Goal: Task Accomplishment & Management: Use online tool/utility

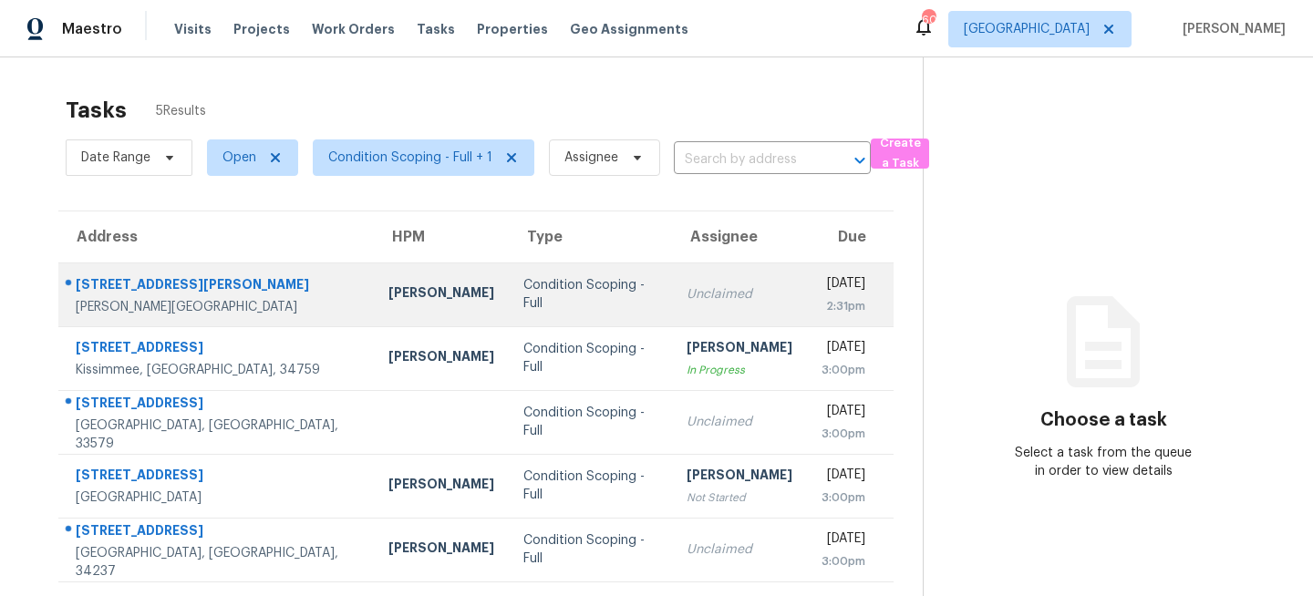
scroll to position [57, 0]
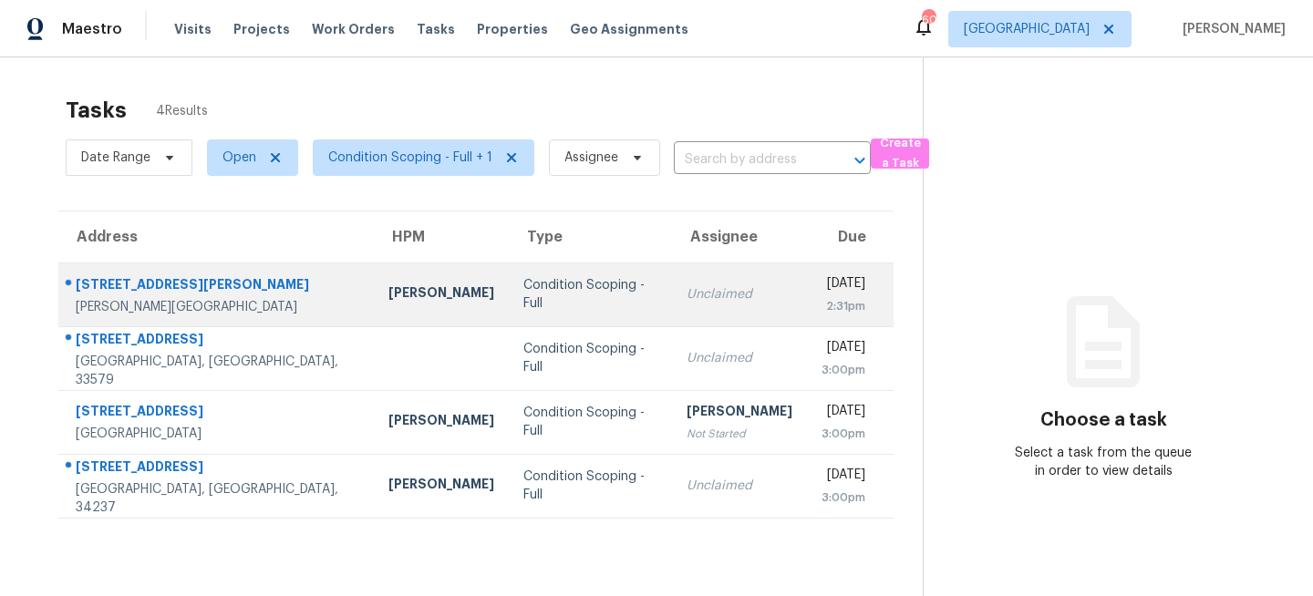
click at [509, 304] on td "Condition Scoping - Full" at bounding box center [590, 295] width 162 height 64
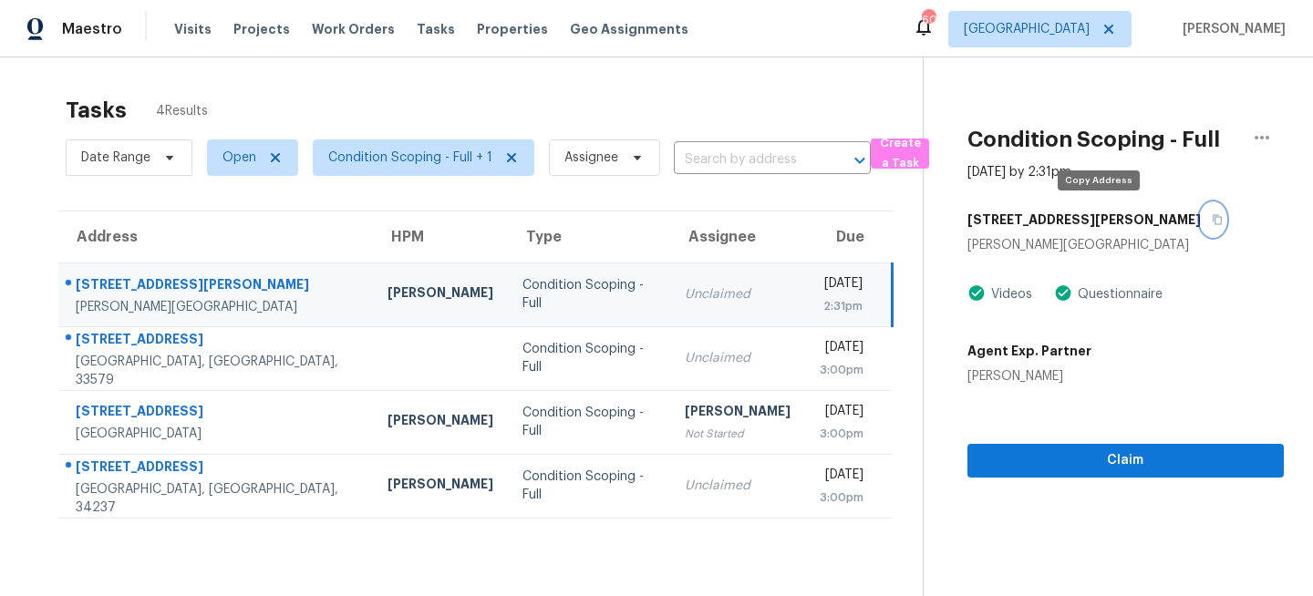
click at [1212, 220] on icon "button" at bounding box center [1217, 219] width 11 height 11
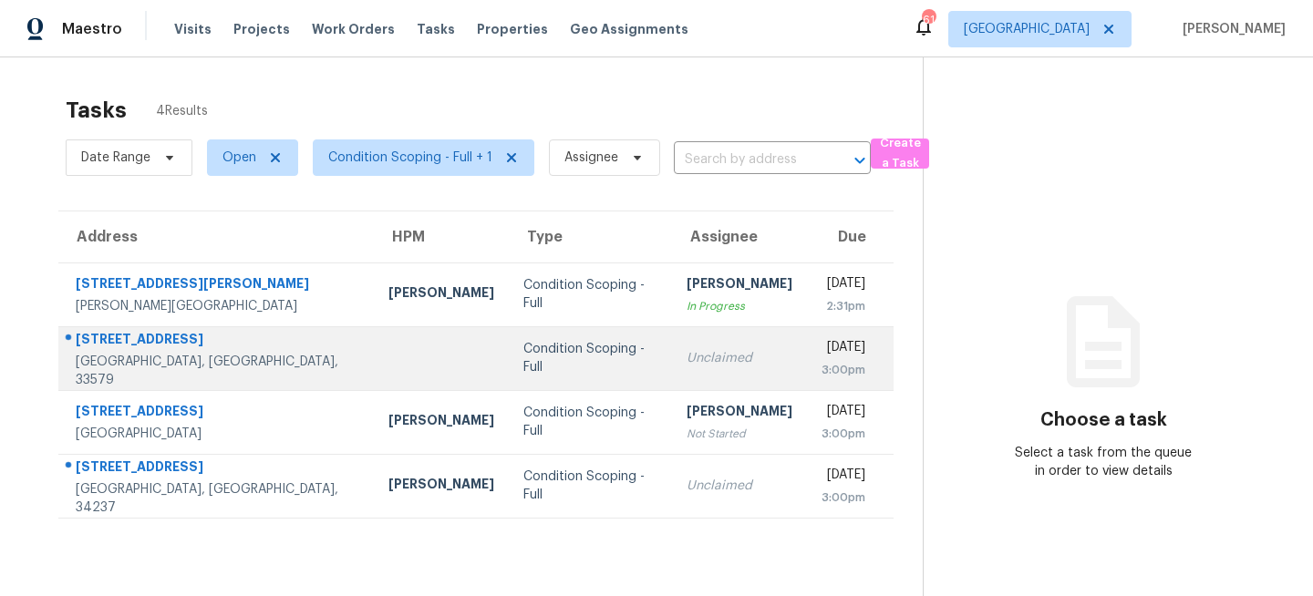
click at [563, 365] on div "Condition Scoping - Full" at bounding box center [589, 358] width 133 height 36
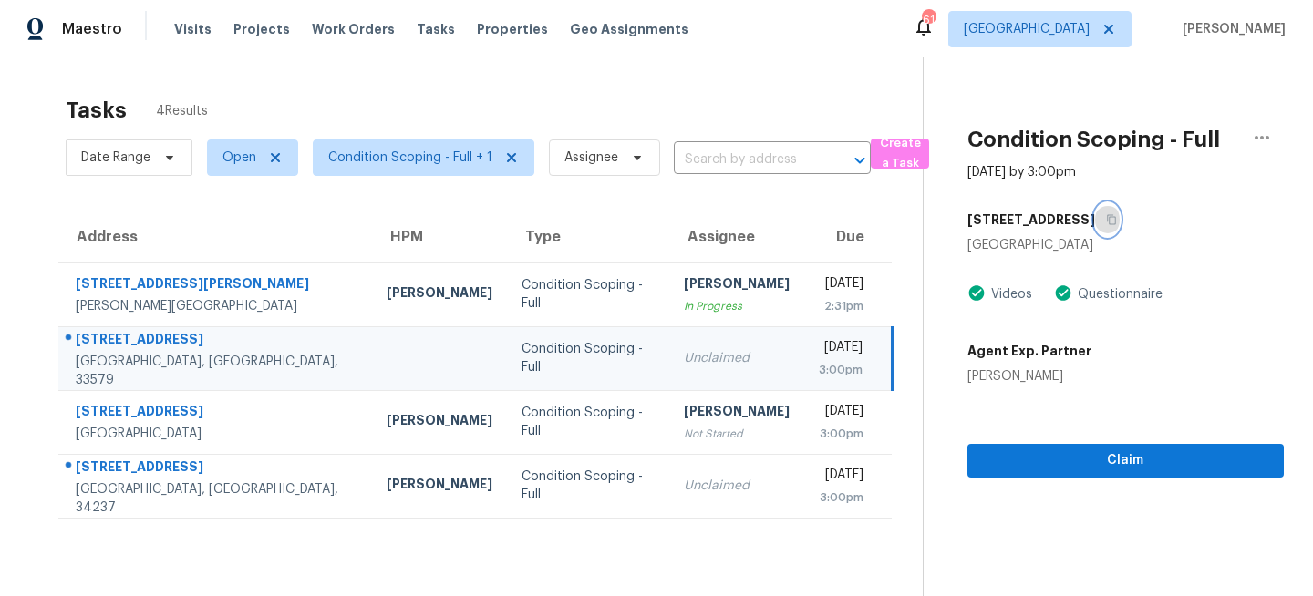
click at [1117, 215] on icon "button" at bounding box center [1111, 219] width 11 height 11
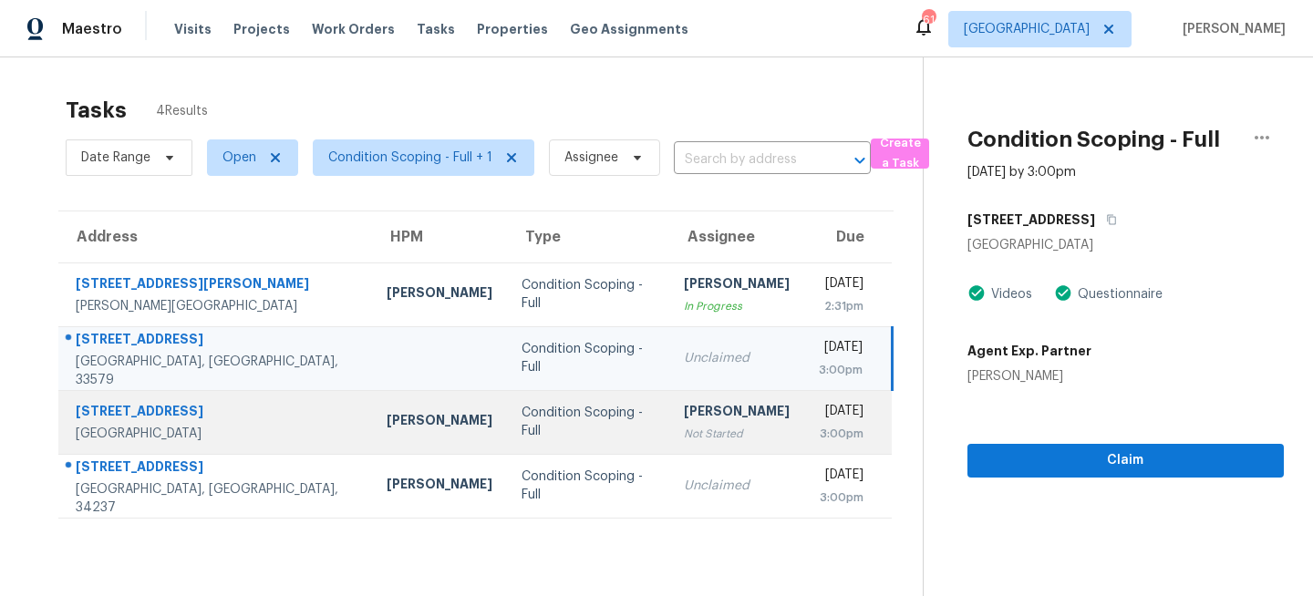
click at [577, 421] on div "Condition Scoping - Full" at bounding box center [588, 422] width 132 height 36
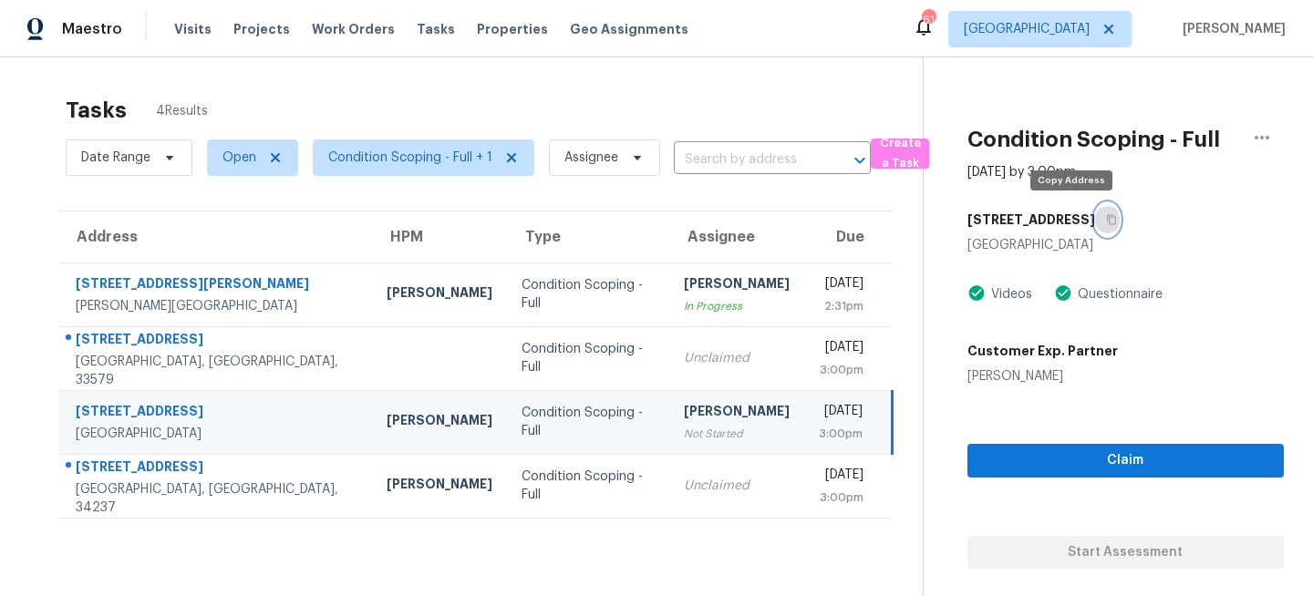
click at [1106, 217] on icon "button" at bounding box center [1111, 219] width 11 height 11
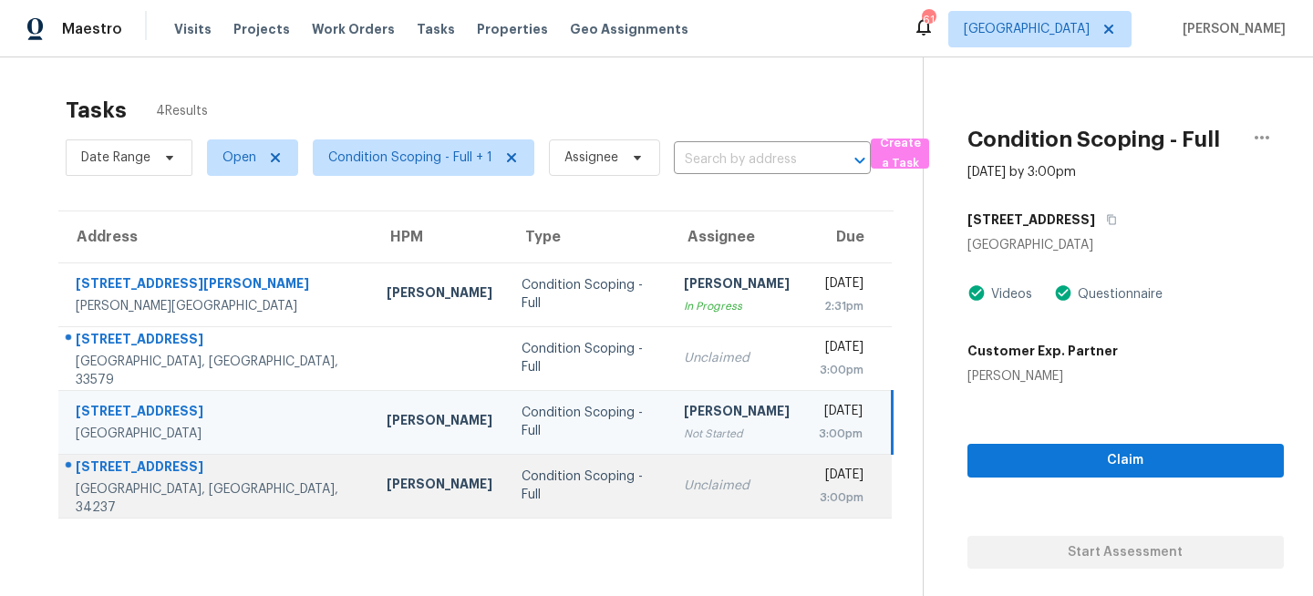
click at [507, 468] on td "Condition Scoping - Full" at bounding box center [587, 486] width 161 height 64
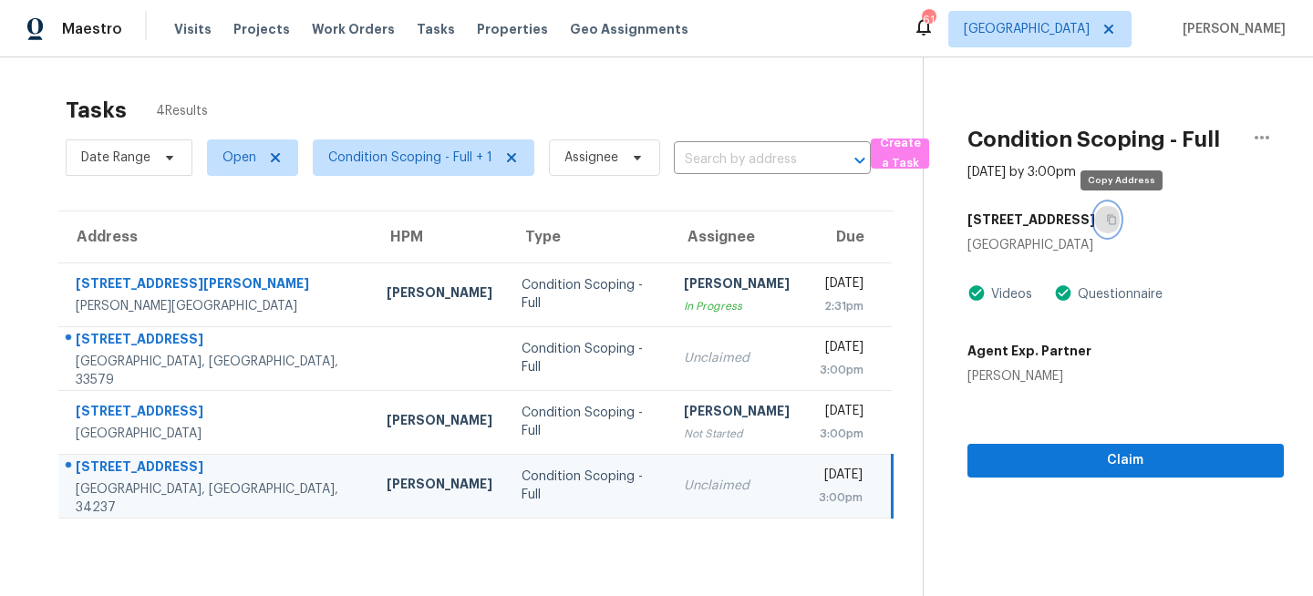
click at [1117, 216] on icon "button" at bounding box center [1111, 219] width 11 height 11
click at [1081, 42] on span "[GEOGRAPHIC_DATA]" at bounding box center [1039, 29] width 183 height 36
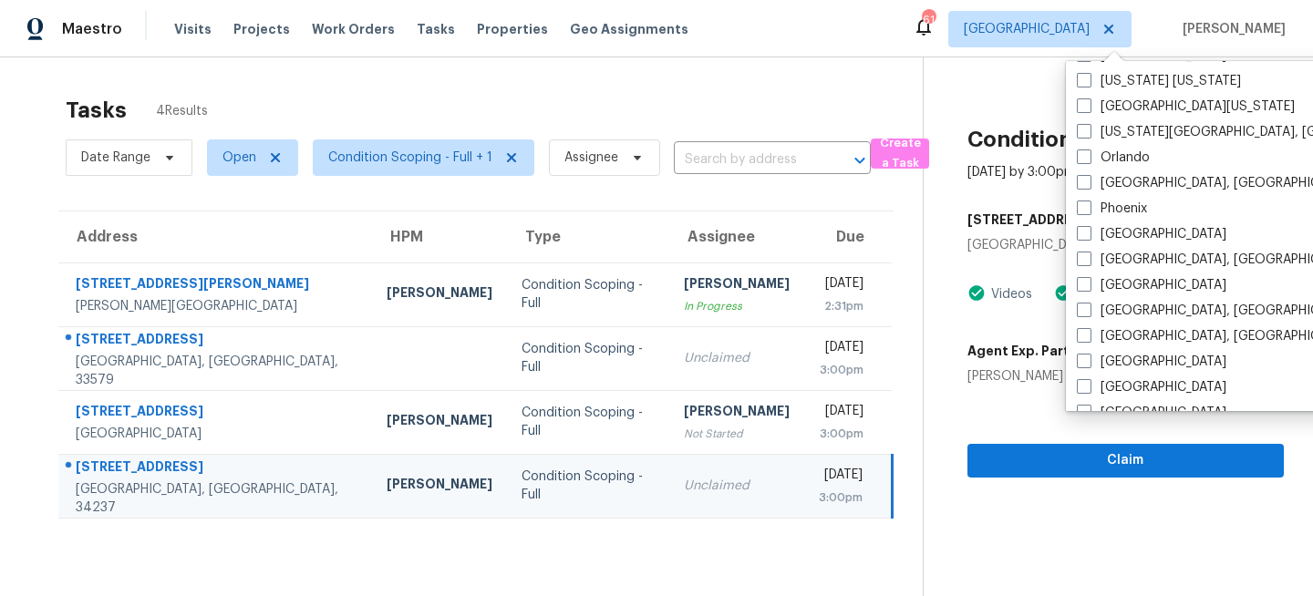
scroll to position [967, 0]
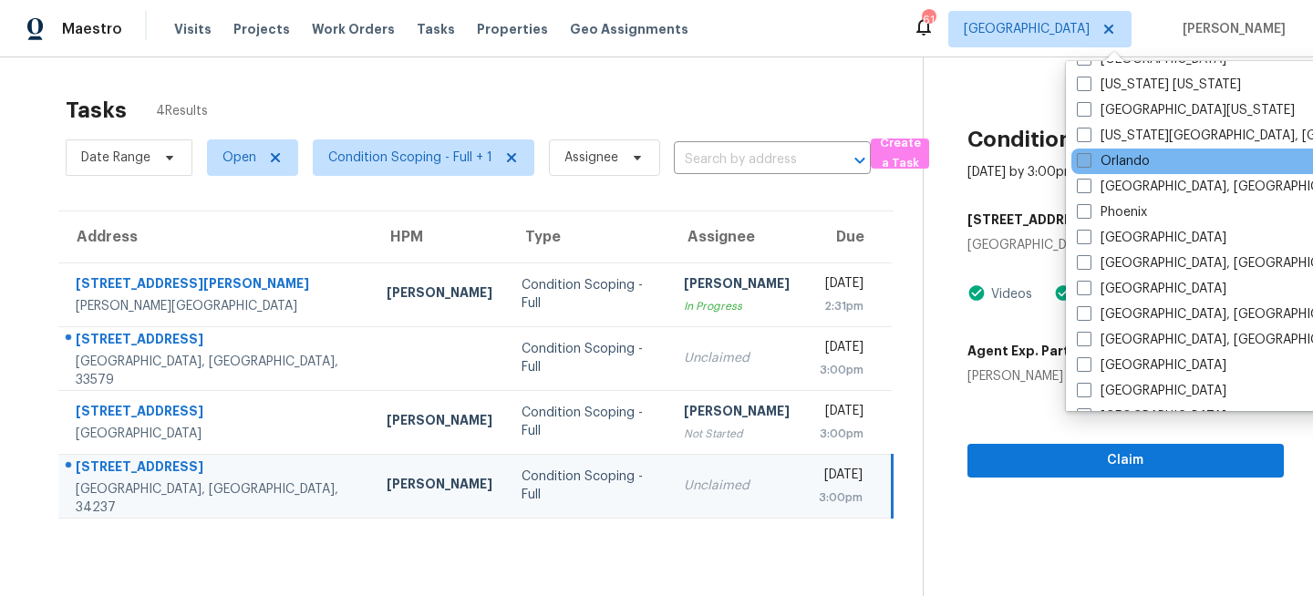
click at [1102, 159] on label "Orlando" at bounding box center [1113, 161] width 73 height 18
click at [1089, 159] on input "Orlando" at bounding box center [1083, 158] width 12 height 12
checkbox input "true"
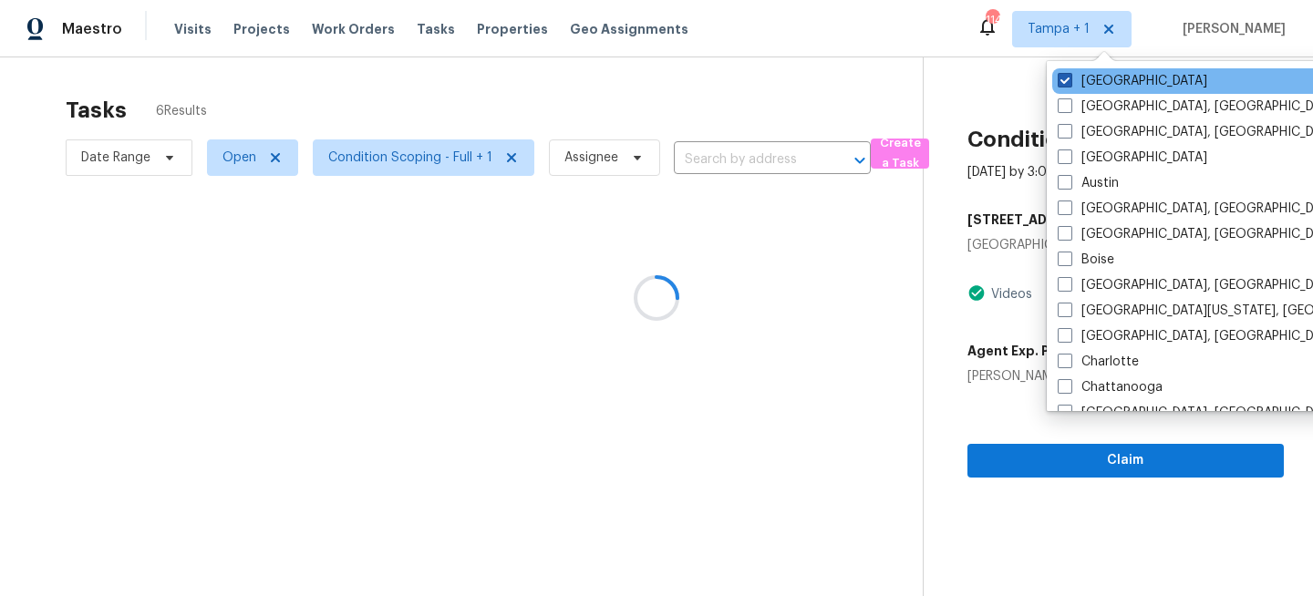
click at [1099, 79] on label "[GEOGRAPHIC_DATA]" at bounding box center [1133, 81] width 150 height 18
click at [1070, 79] on input "[GEOGRAPHIC_DATA]" at bounding box center [1064, 78] width 12 height 12
checkbox input "false"
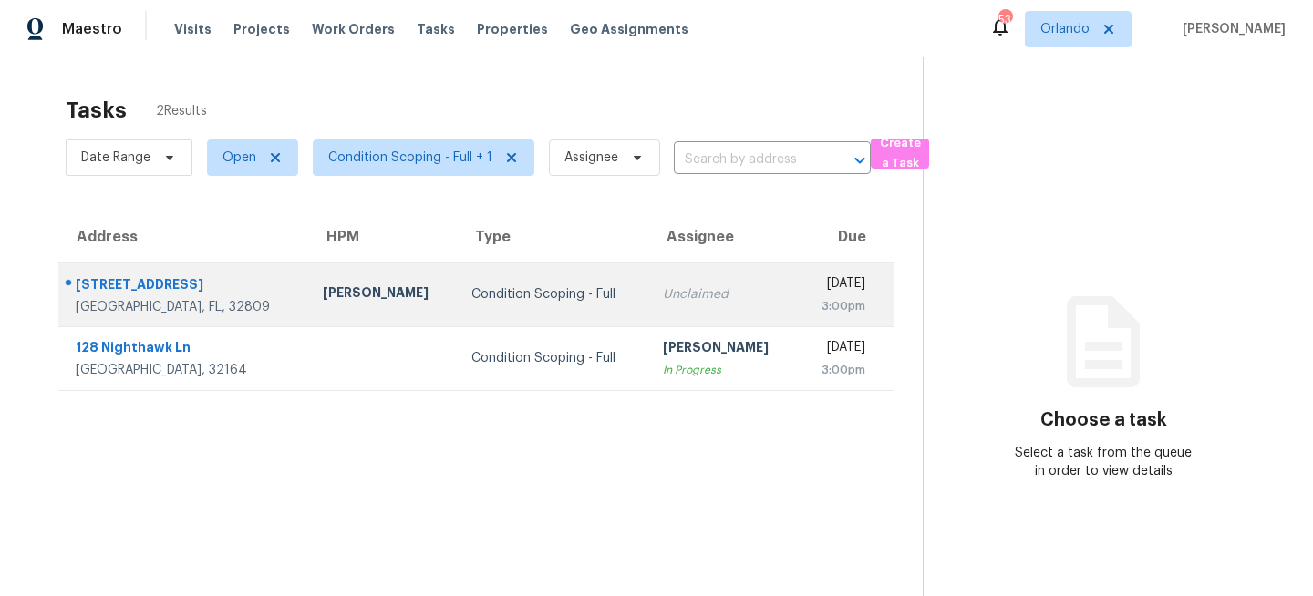
click at [472, 302] on div "Condition Scoping - Full" at bounding box center [553, 294] width 162 height 18
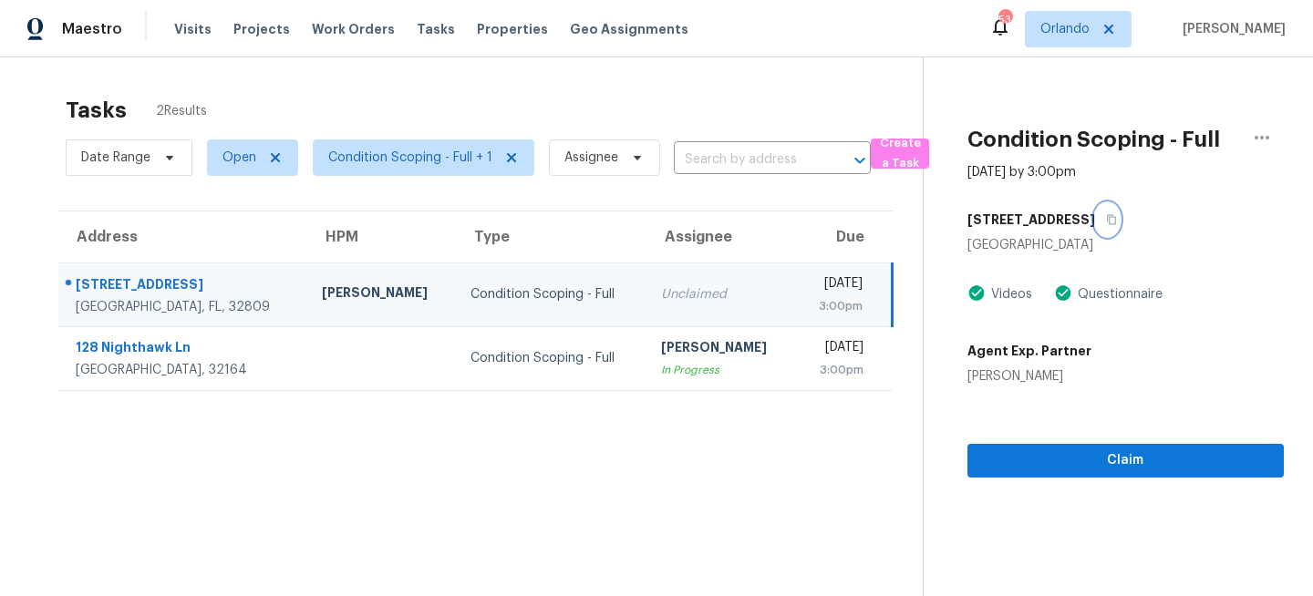
click at [1107, 222] on icon "button" at bounding box center [1111, 220] width 9 height 10
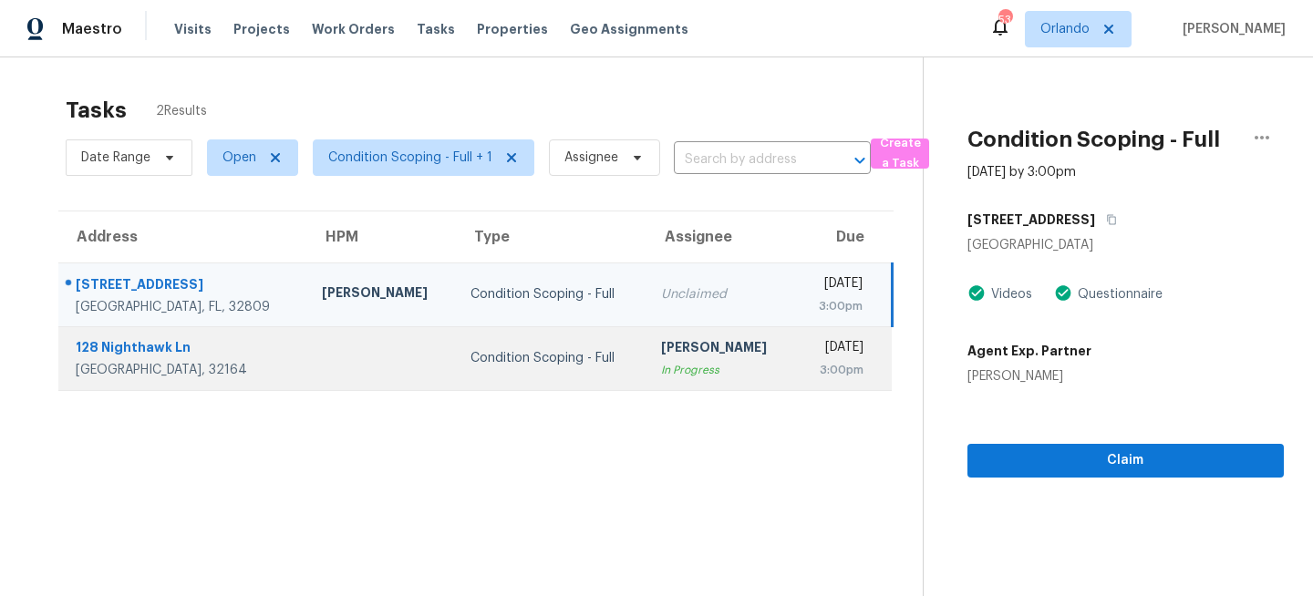
click at [538, 360] on td "Condition Scoping - Full" at bounding box center [551, 359] width 191 height 64
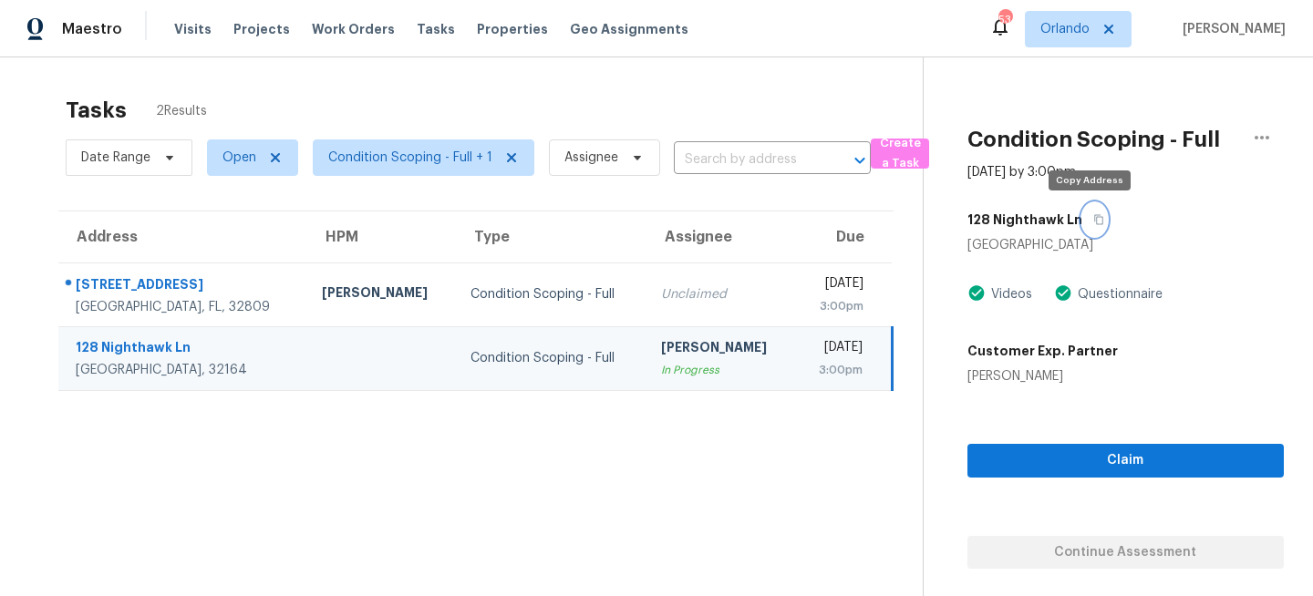
click at [1094, 221] on icon "button" at bounding box center [1099, 219] width 11 height 11
click at [1085, 39] on span "Orlando" at bounding box center [1078, 29] width 107 height 36
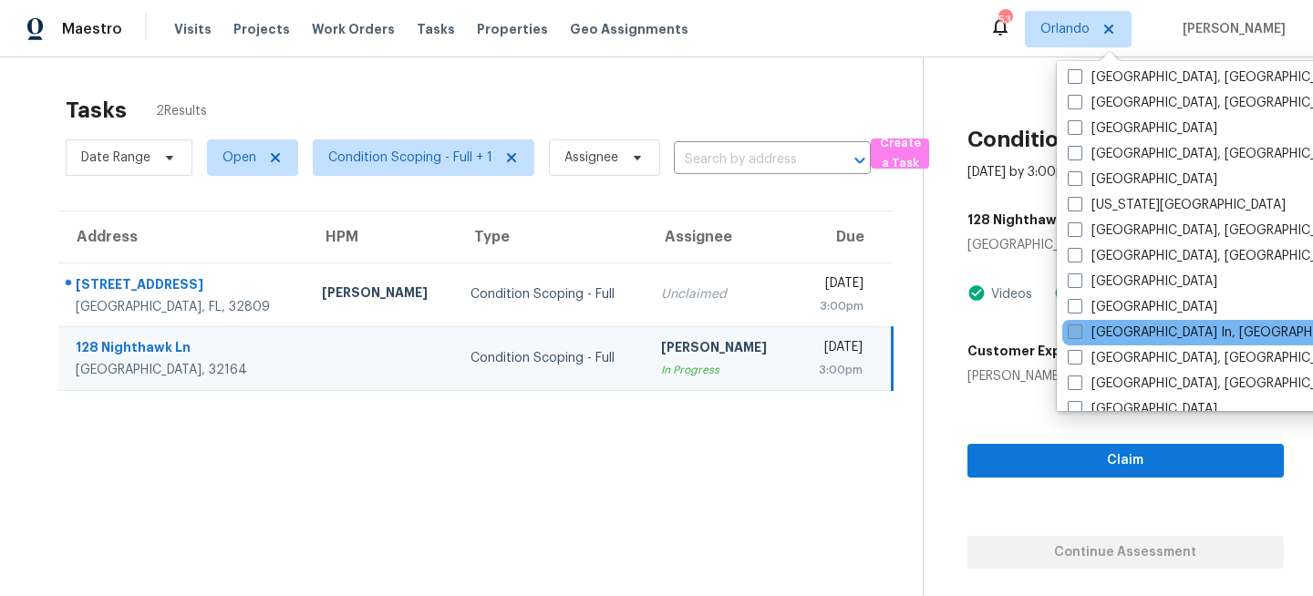
scroll to position [594, 0]
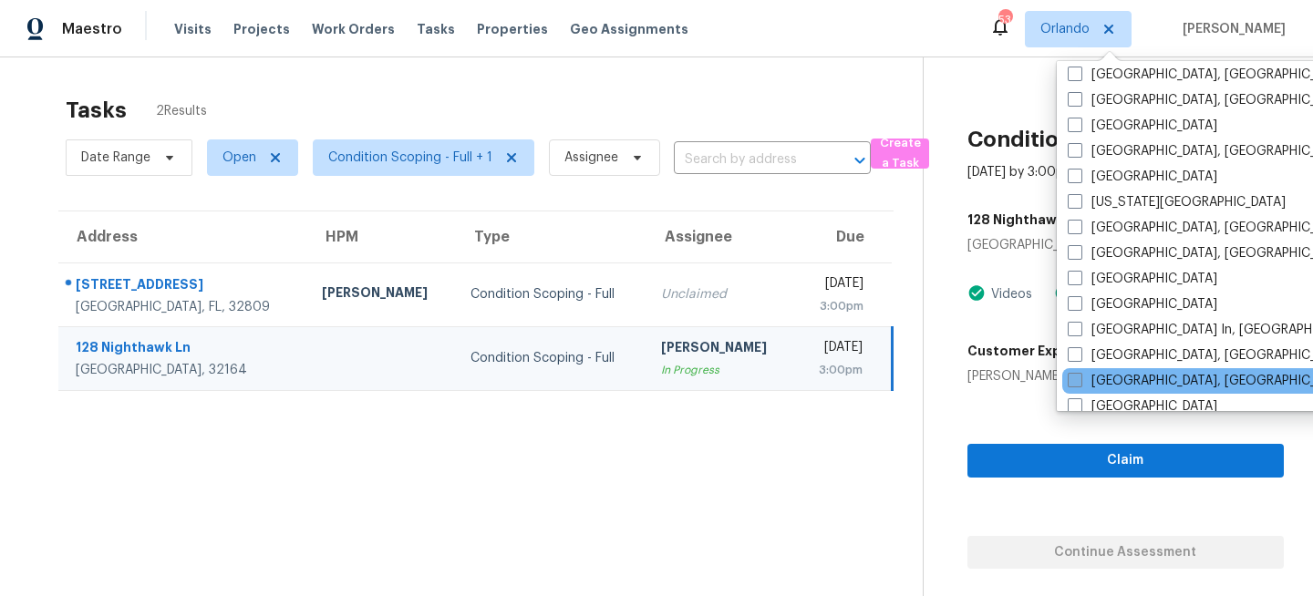
click at [1098, 374] on label "[GEOGRAPHIC_DATA], [GEOGRAPHIC_DATA]" at bounding box center [1209, 381] width 283 height 18
click at [1080, 374] on input "[GEOGRAPHIC_DATA], [GEOGRAPHIC_DATA]" at bounding box center [1074, 378] width 12 height 12
checkbox input "true"
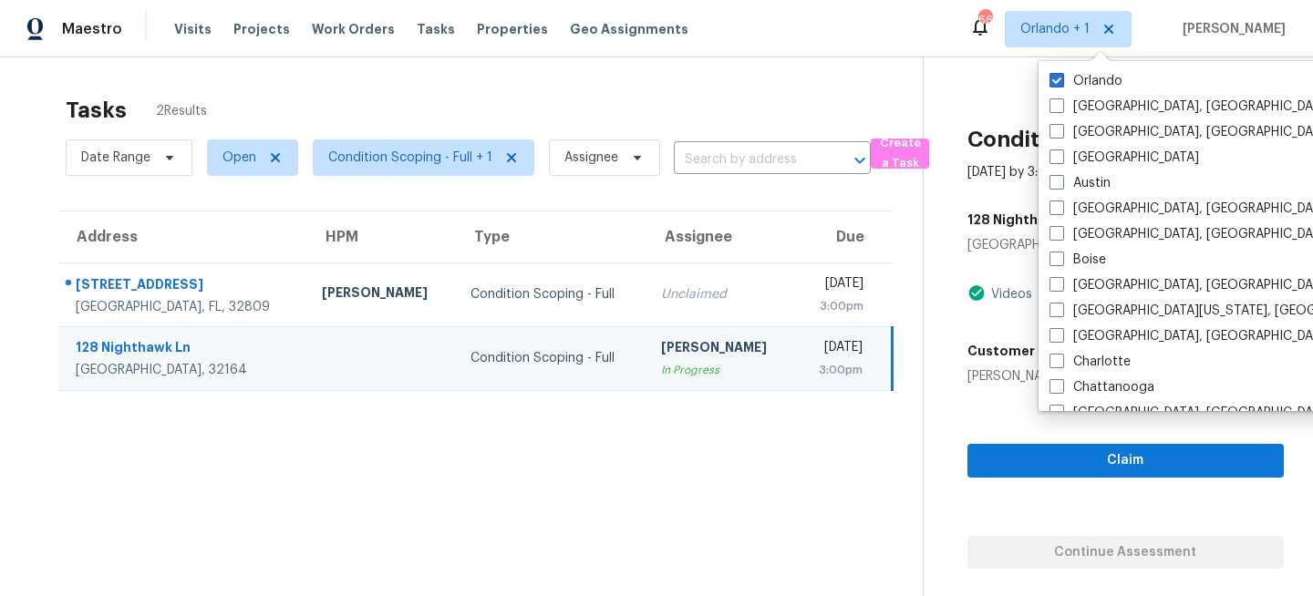
click at [1094, 67] on div "Orlando Albuquerque, NM Asheville, NC Atlanta Austin Baltimore, MD Birmingham, …" at bounding box center [1228, 236] width 378 height 350
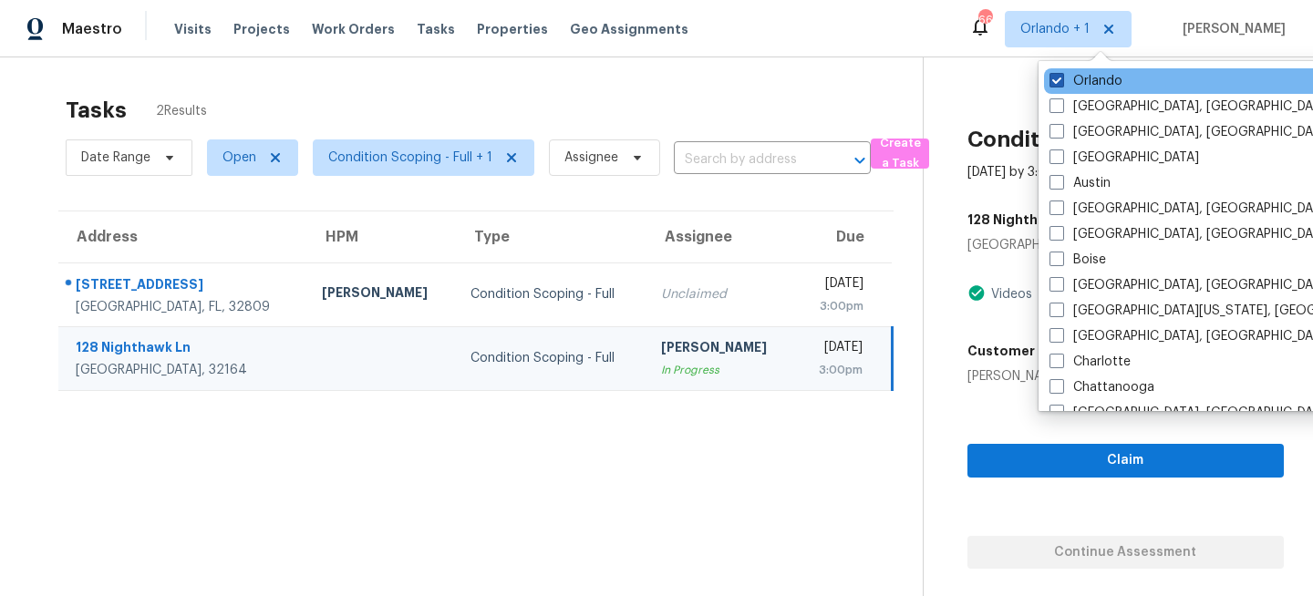
click at [1084, 73] on label "Orlando" at bounding box center [1086, 81] width 73 height 18
click at [1062, 73] on input "Orlando" at bounding box center [1056, 78] width 12 height 12
checkbox input "false"
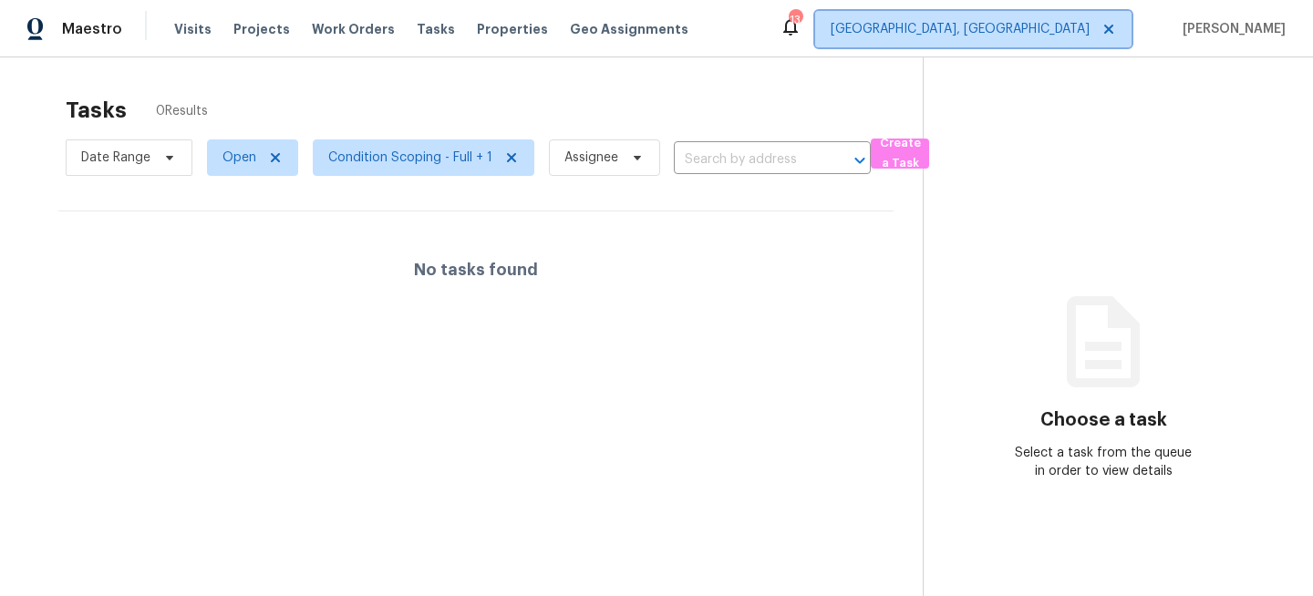
click at [1083, 37] on span "[GEOGRAPHIC_DATA], [GEOGRAPHIC_DATA]" at bounding box center [960, 29] width 259 height 18
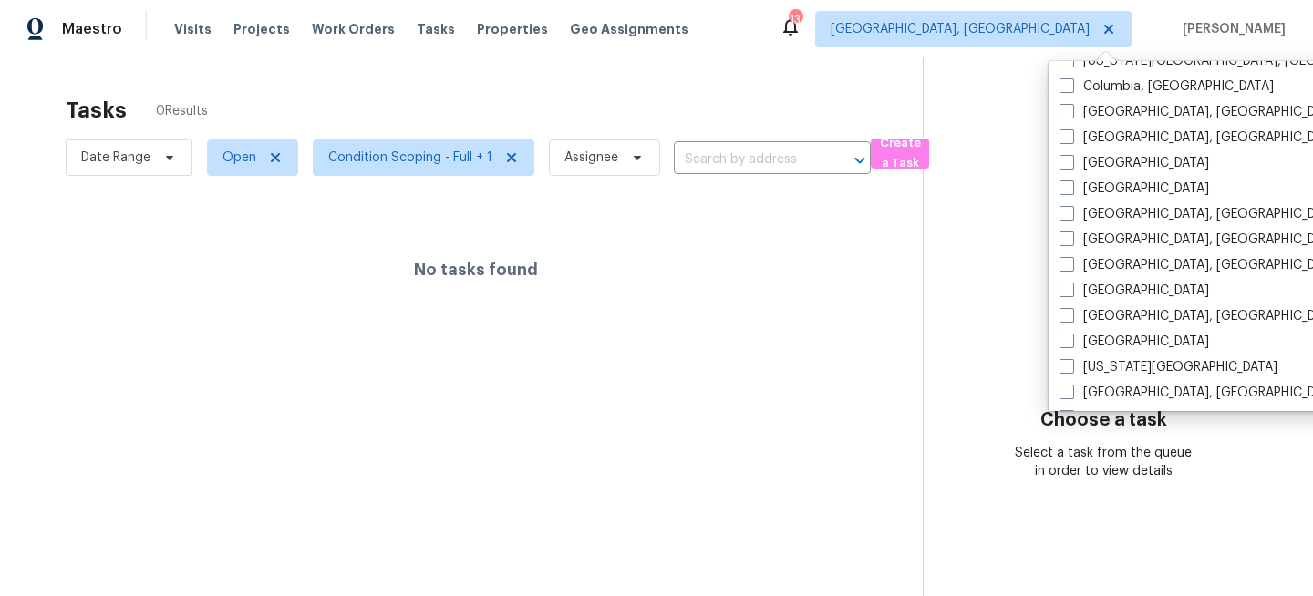
scroll to position [433, 0]
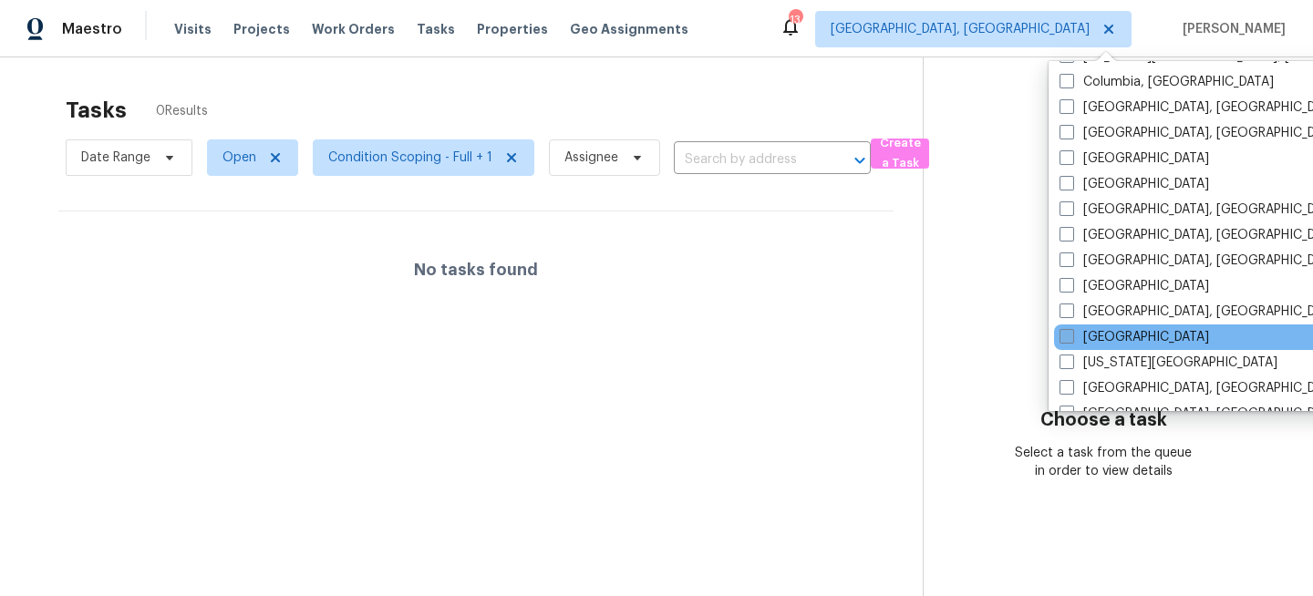
click at [1090, 342] on label "[GEOGRAPHIC_DATA]" at bounding box center [1135, 337] width 150 height 18
click at [1072, 340] on input "[GEOGRAPHIC_DATA]" at bounding box center [1066, 334] width 12 height 12
checkbox input "true"
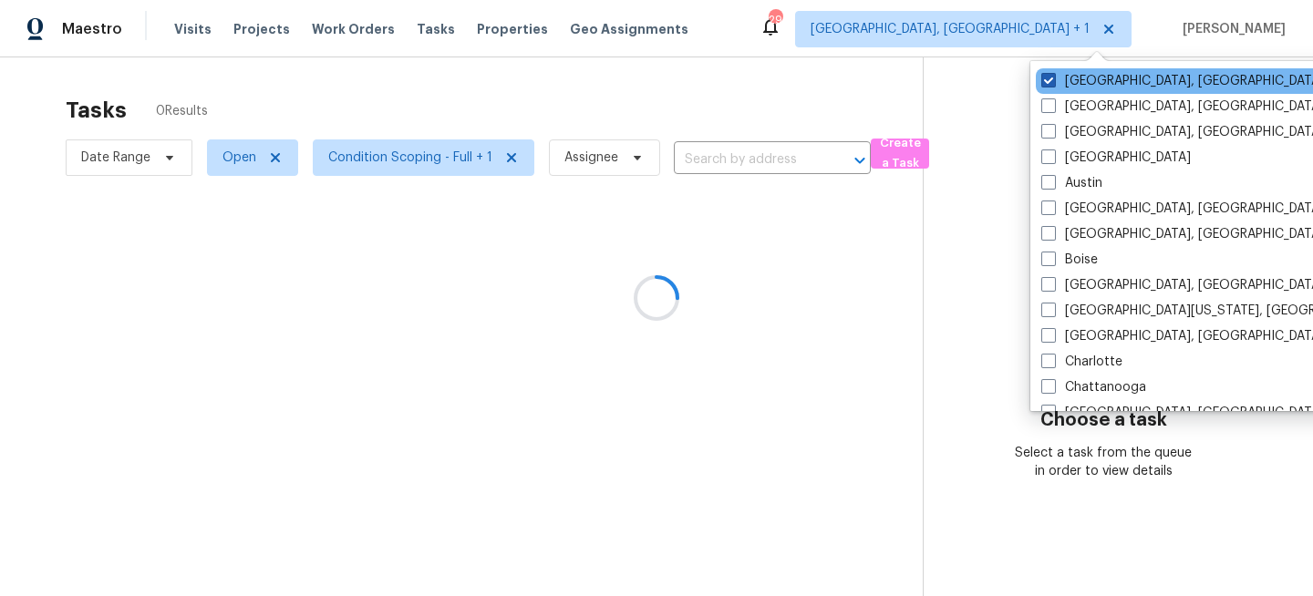
click at [1063, 83] on label "[GEOGRAPHIC_DATA], [GEOGRAPHIC_DATA]" at bounding box center [1183, 81] width 283 height 18
click at [1053, 83] on input "[GEOGRAPHIC_DATA], [GEOGRAPHIC_DATA]" at bounding box center [1048, 78] width 12 height 12
checkbox input "false"
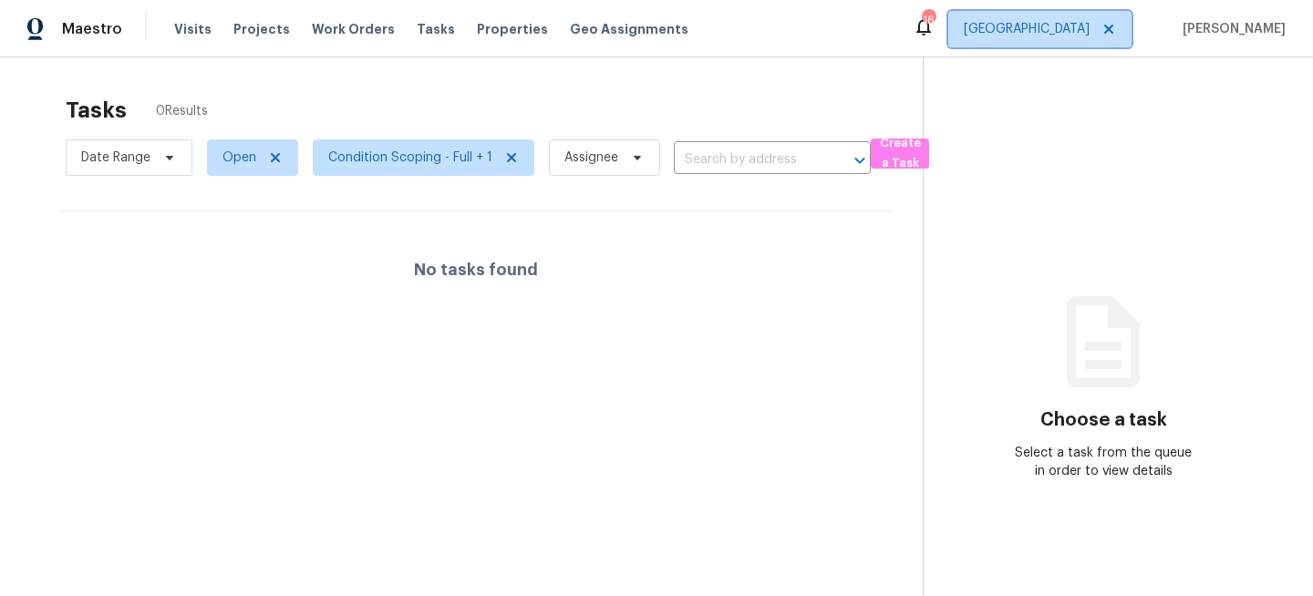
click at [1065, 26] on span "[GEOGRAPHIC_DATA]" at bounding box center [1027, 29] width 126 height 18
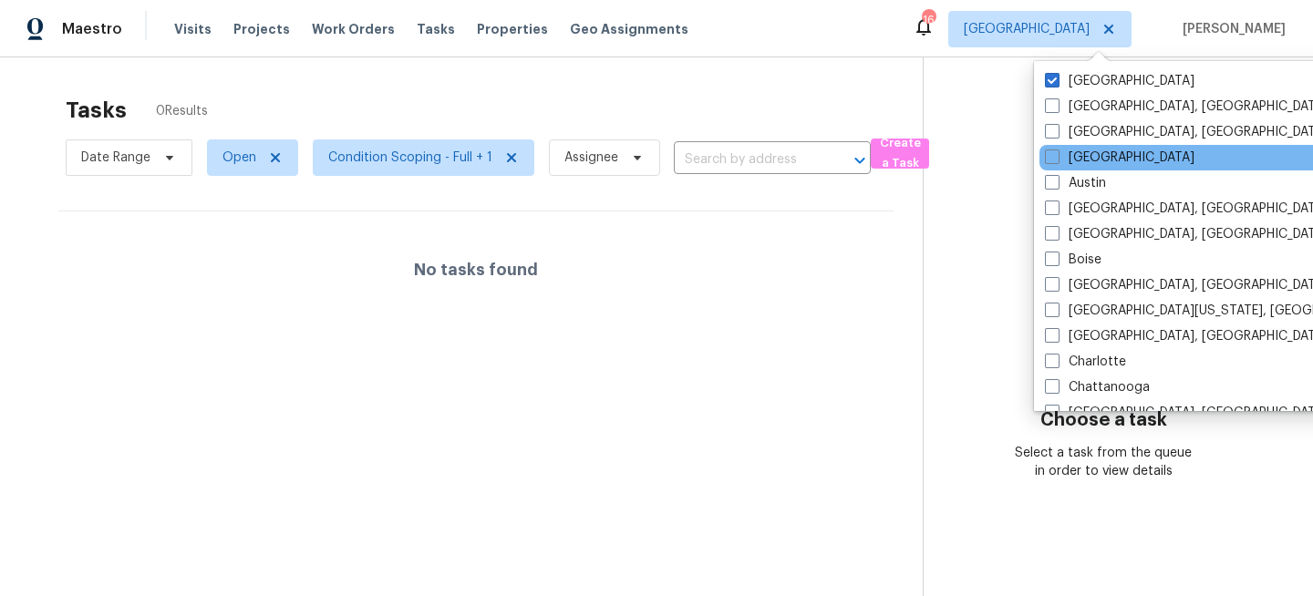
scroll to position [1222, 0]
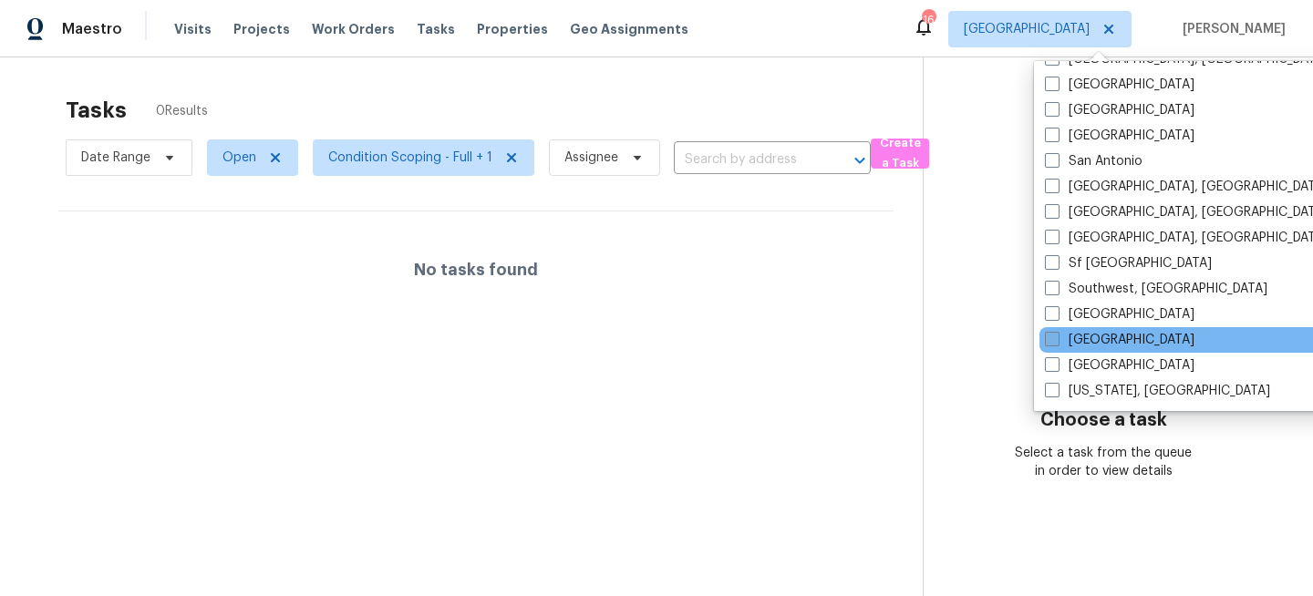
click at [1070, 338] on label "[GEOGRAPHIC_DATA]" at bounding box center [1120, 340] width 150 height 18
click at [1057, 338] on input "[GEOGRAPHIC_DATA]" at bounding box center [1051, 337] width 12 height 12
checkbox input "true"
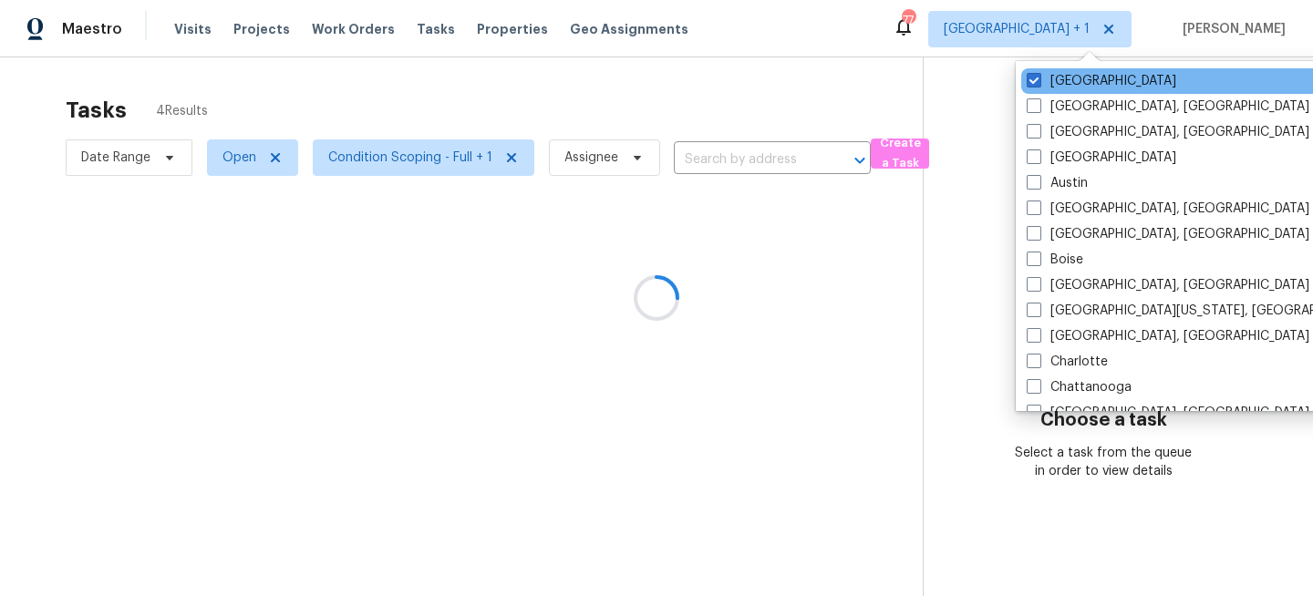
click at [1067, 91] on div "[GEOGRAPHIC_DATA]" at bounding box center [1205, 81] width 368 height 26
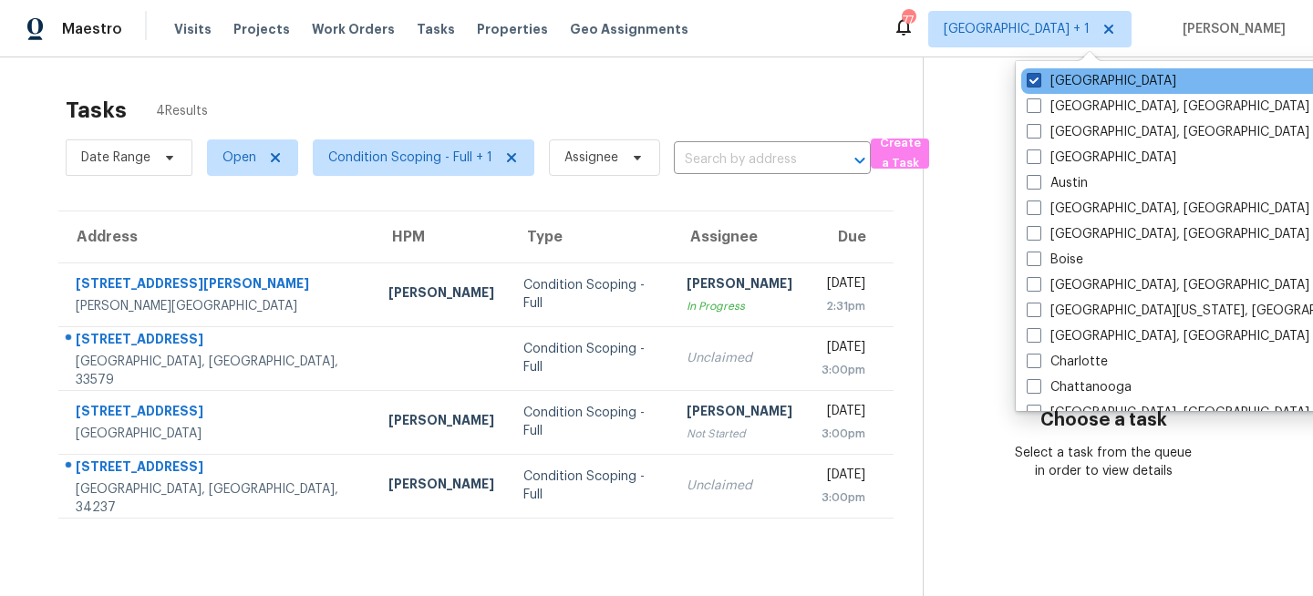
click at [1067, 76] on label "[GEOGRAPHIC_DATA]" at bounding box center [1102, 81] width 150 height 18
click at [1039, 76] on input "[GEOGRAPHIC_DATA]" at bounding box center [1033, 78] width 12 height 12
checkbox input "false"
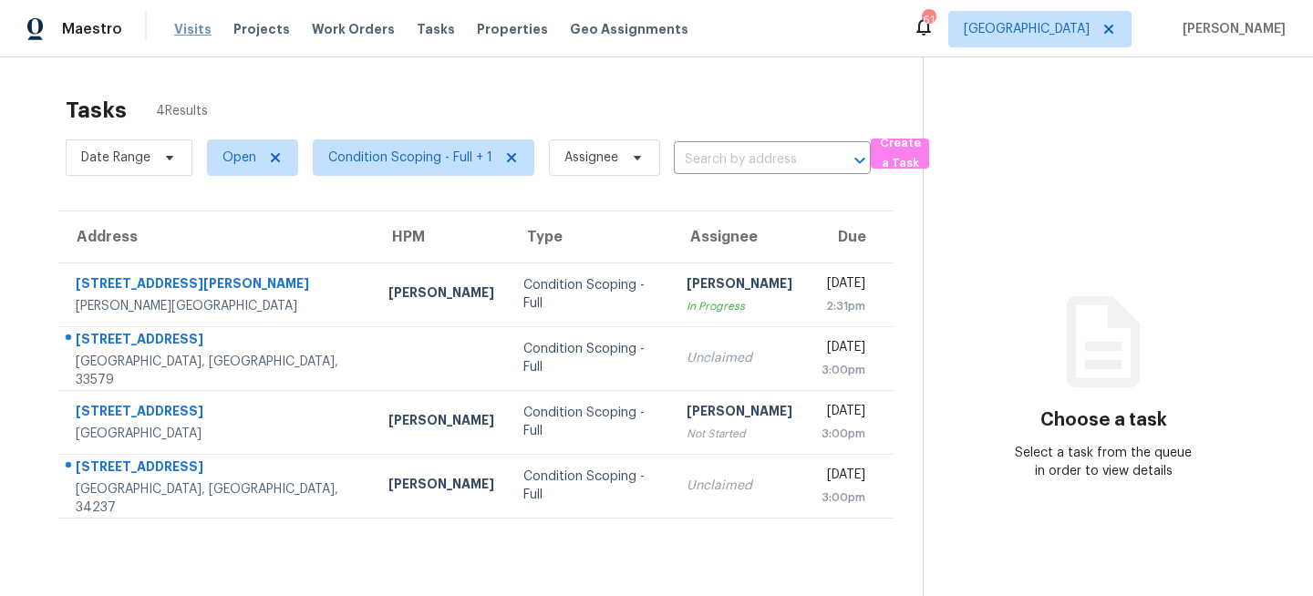
click at [186, 26] on span "Visits" at bounding box center [192, 29] width 37 height 18
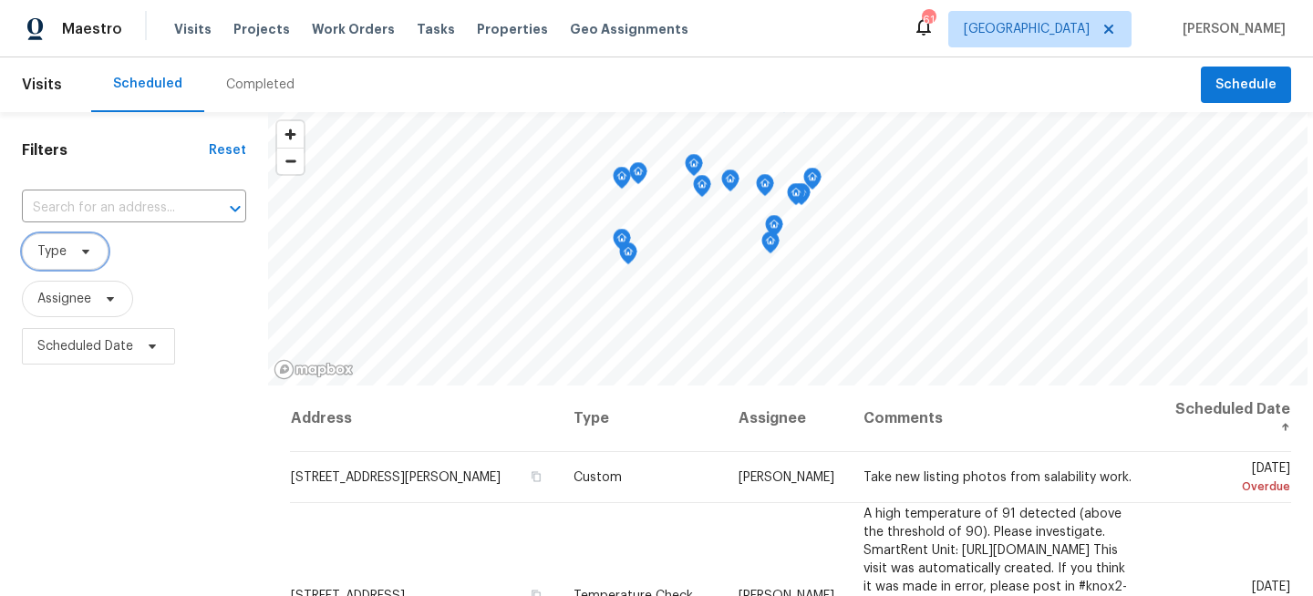
click at [78, 254] on icon at bounding box center [85, 251] width 15 height 15
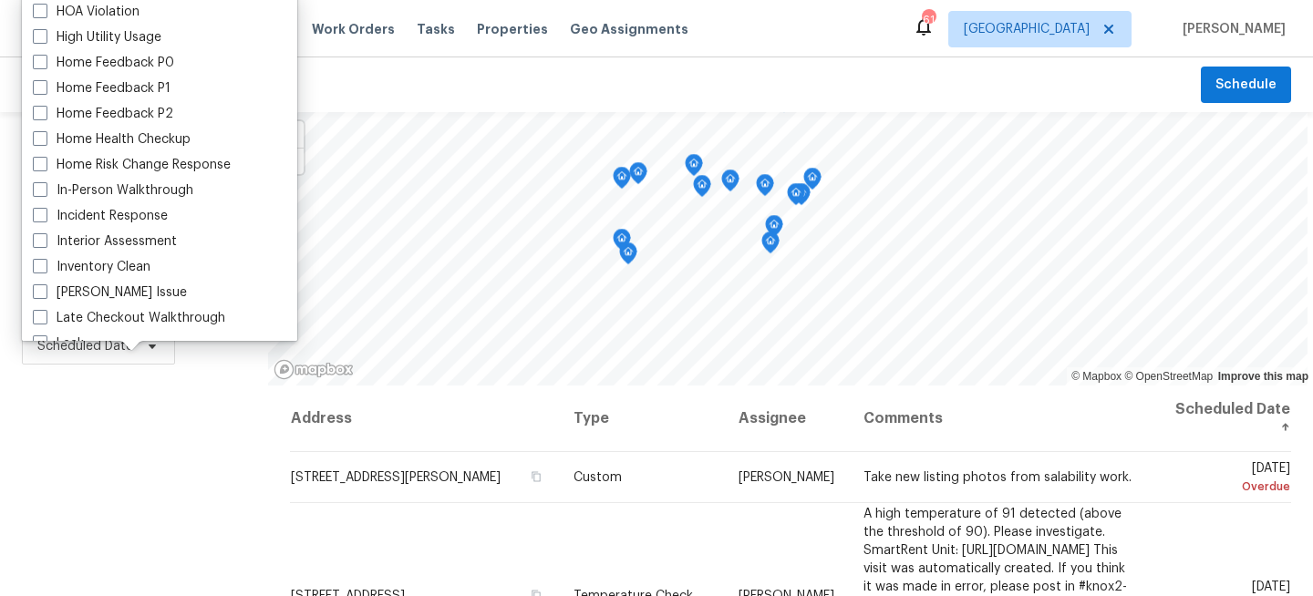
scroll to position [548, 0]
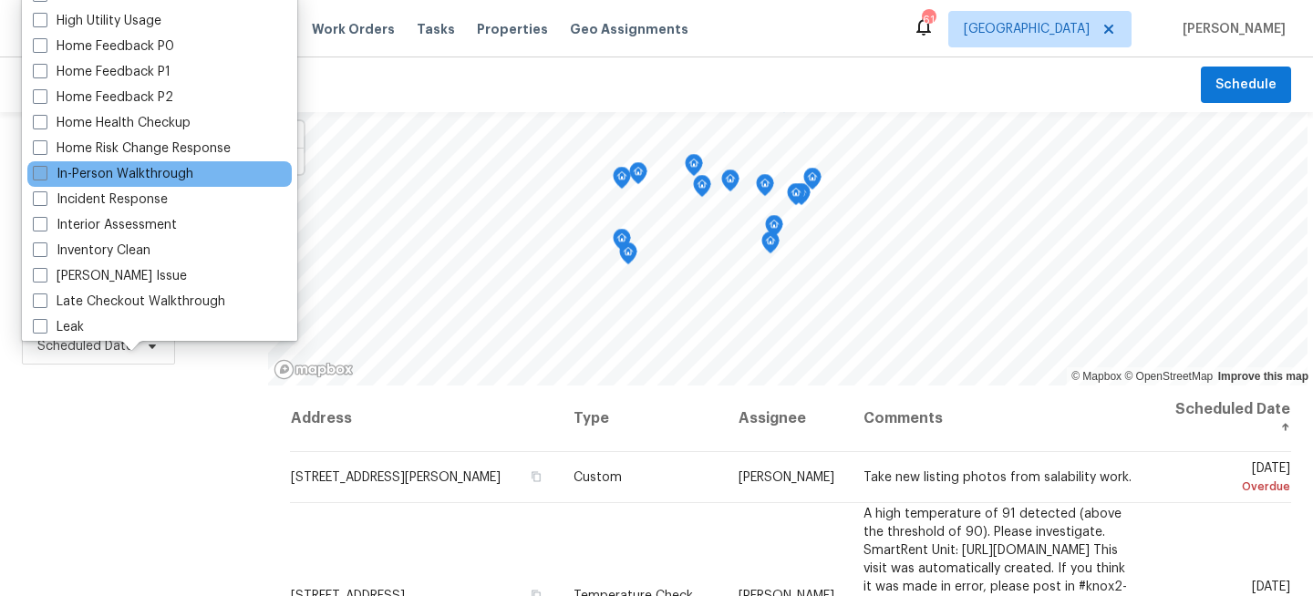
click at [88, 169] on label "In-Person Walkthrough" at bounding box center [113, 174] width 161 height 18
click at [45, 169] on input "In-Person Walkthrough" at bounding box center [39, 171] width 12 height 12
checkbox input "true"
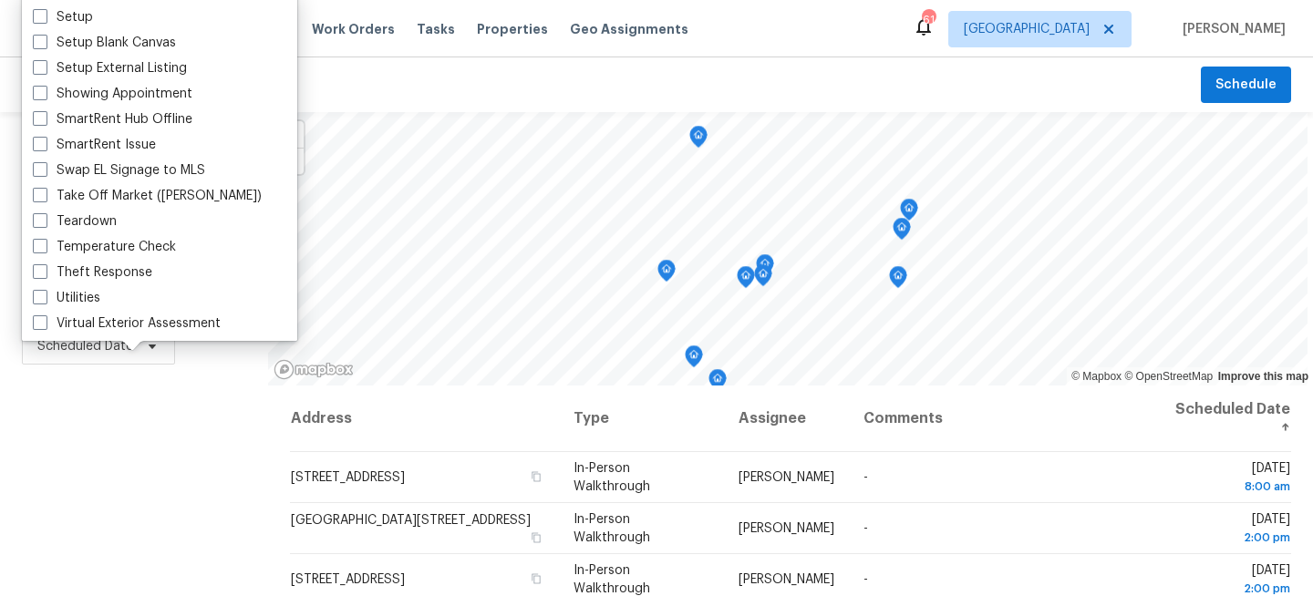
scroll to position [1550, 0]
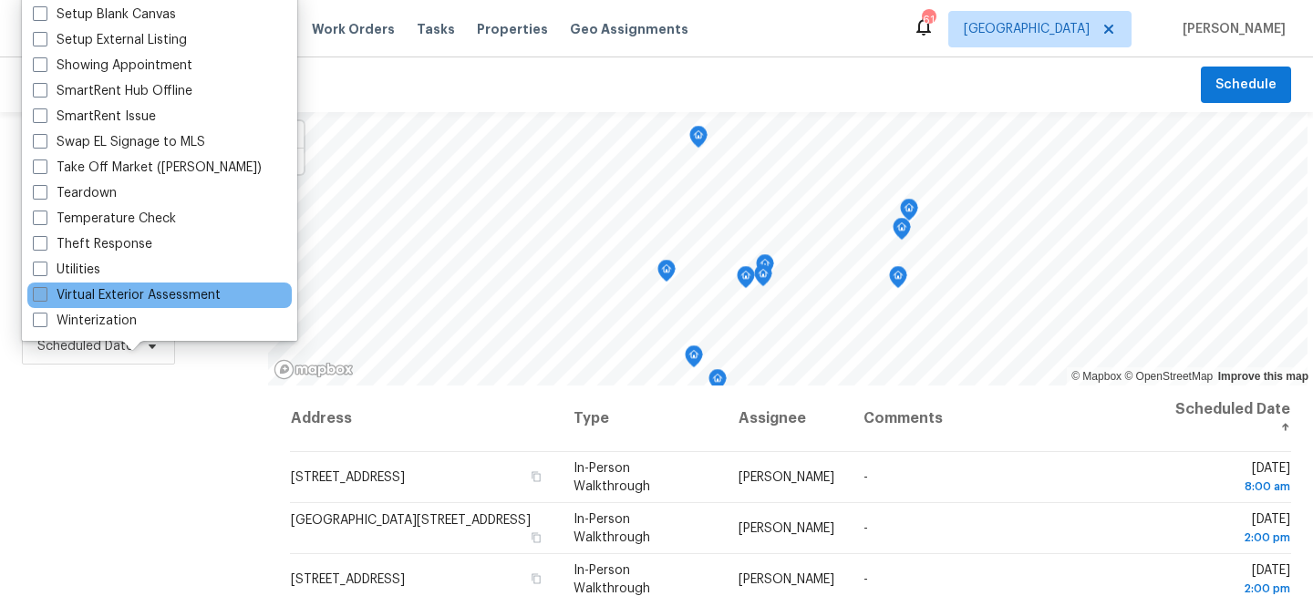
click at [78, 301] on label "Virtual Exterior Assessment" at bounding box center [127, 295] width 188 height 18
click at [45, 298] on input "Virtual Exterior Assessment" at bounding box center [39, 292] width 12 height 12
checkbox input "true"
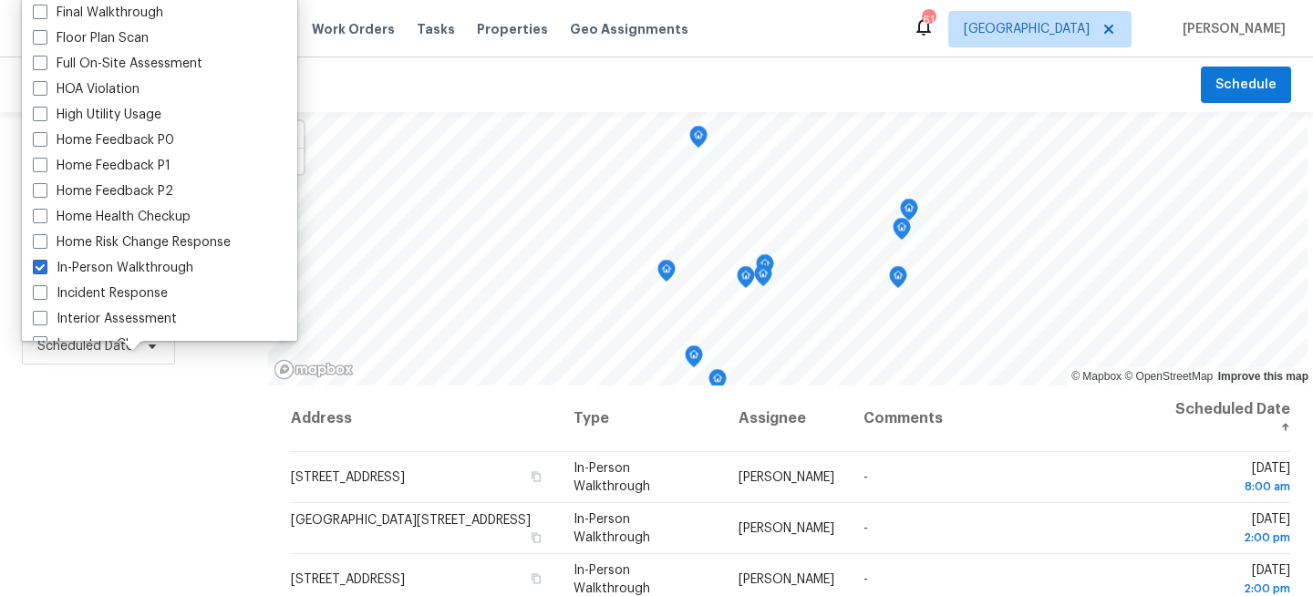
scroll to position [442, 0]
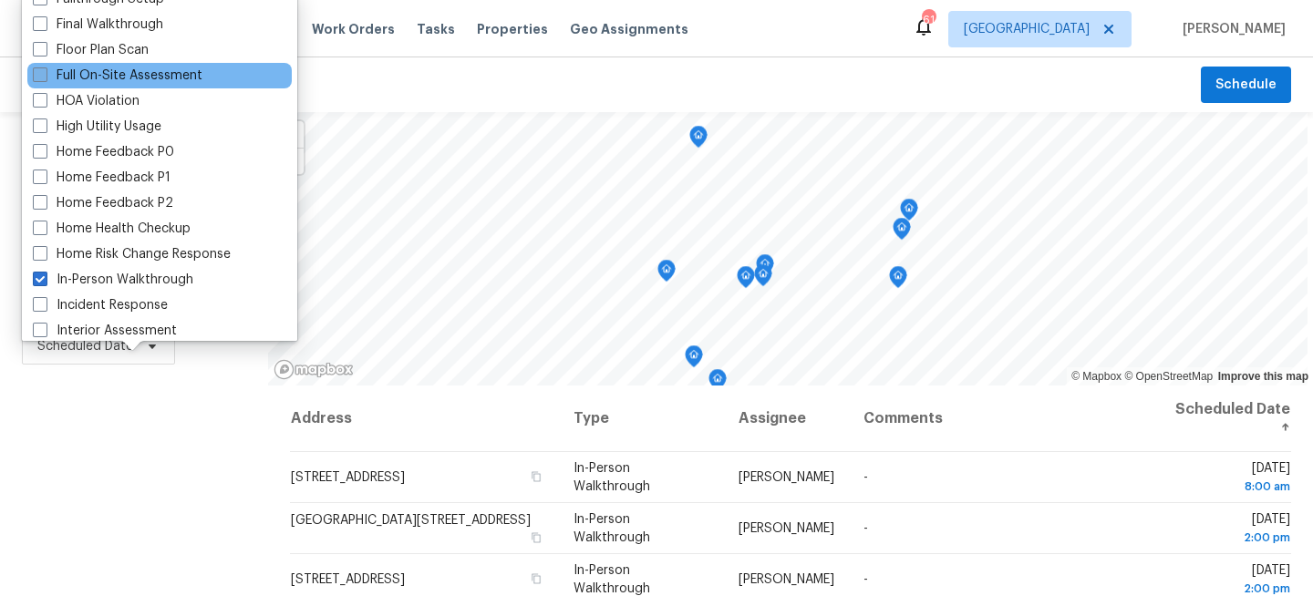
click at [94, 78] on label "Full On-Site Assessment" at bounding box center [118, 76] width 170 height 18
click at [45, 78] on input "Full On-Site Assessment" at bounding box center [39, 73] width 12 height 12
checkbox input "true"
click at [134, 452] on div "Filters Reset ​ In-Person Walkthrough + 2 Assignee Scheduled Date" at bounding box center [134, 487] width 268 height 751
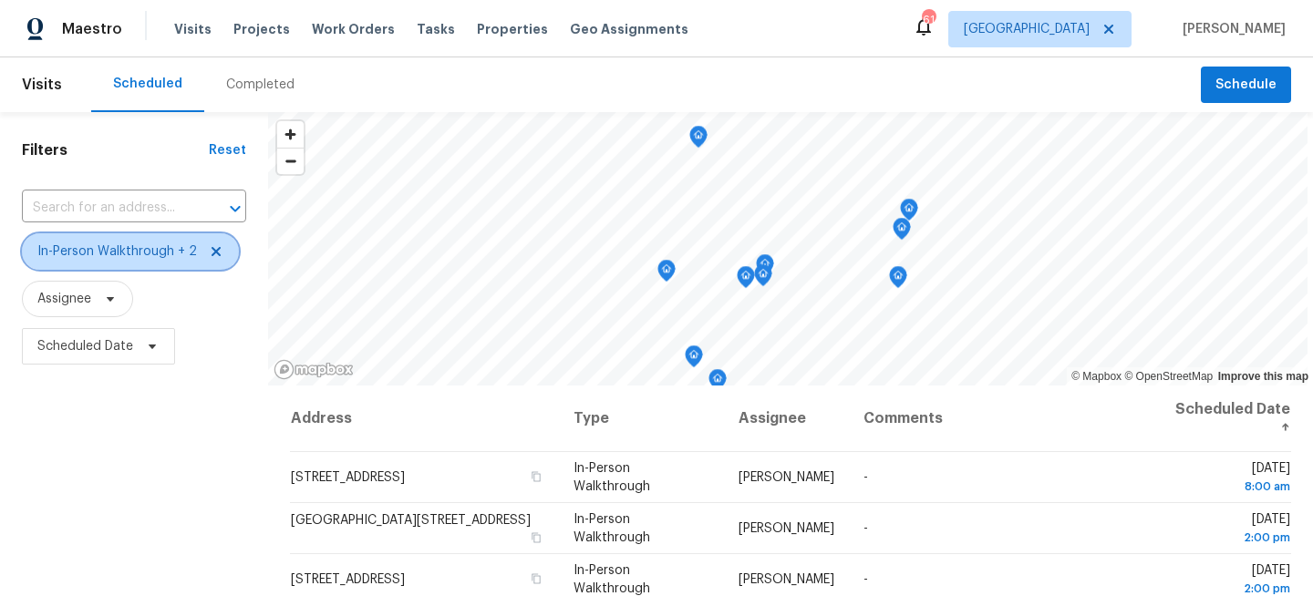
click at [119, 264] on span "In-Person Walkthrough + 2" at bounding box center [130, 251] width 217 height 36
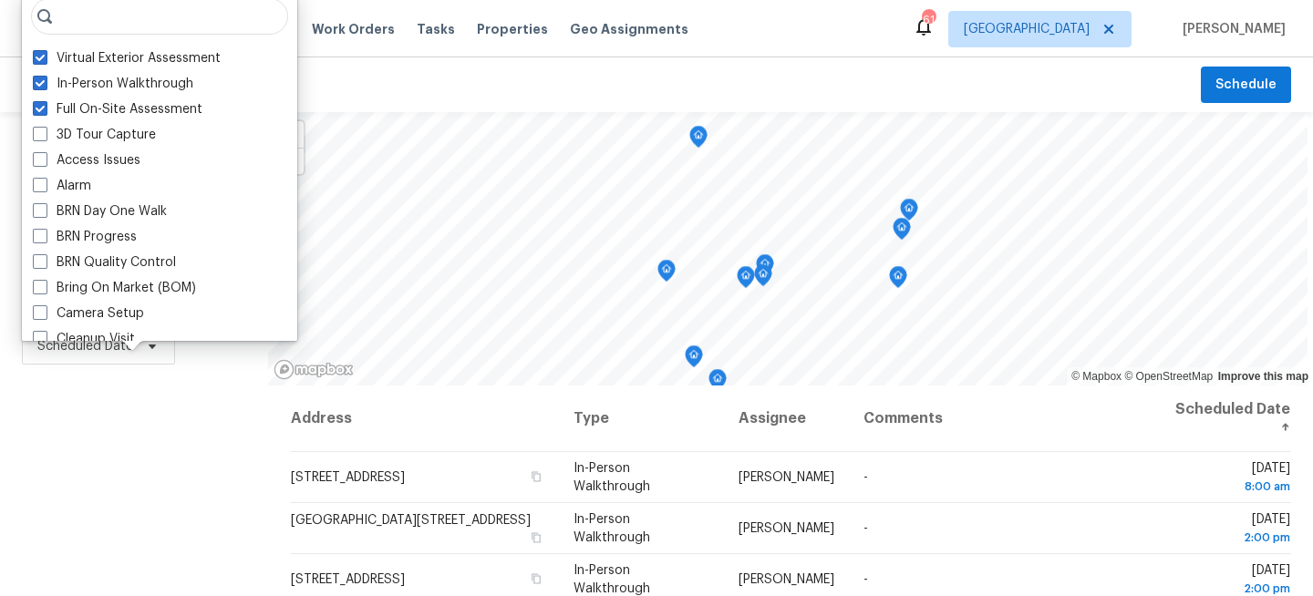
click at [120, 418] on div "Filters Reset ​ In-Person Walkthrough + 2 Assignee Scheduled Date" at bounding box center [134, 487] width 268 height 751
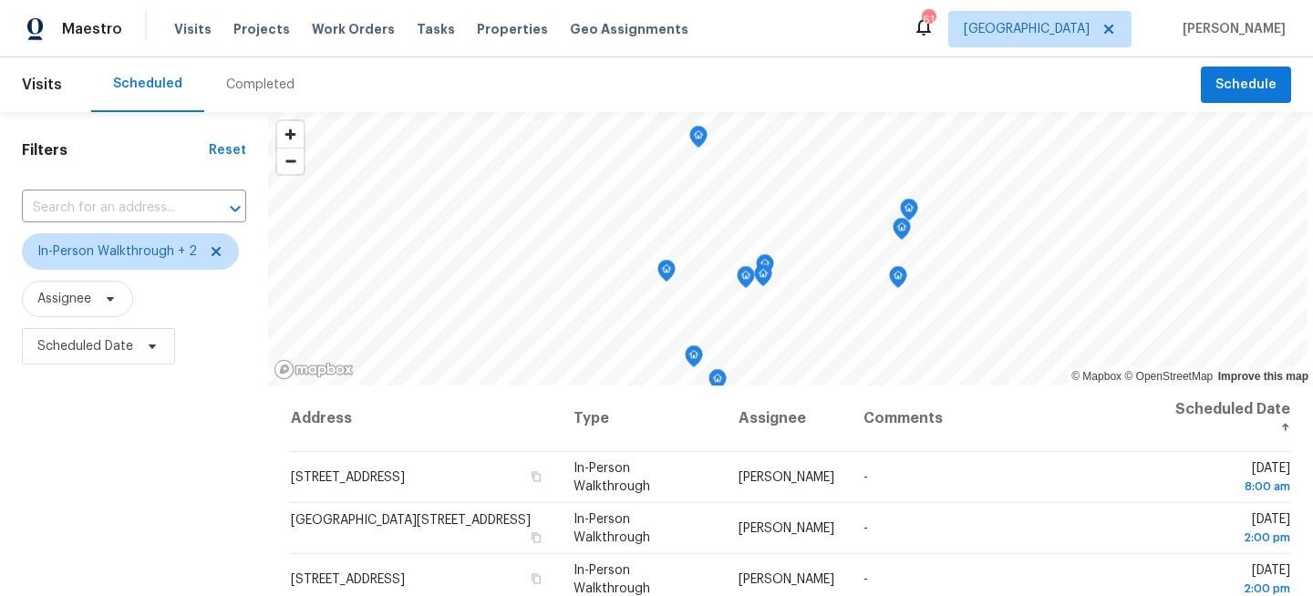
click at [59, 435] on div "Filters Reset ​ In-Person Walkthrough + 2 Assignee Scheduled Date" at bounding box center [134, 487] width 268 height 751
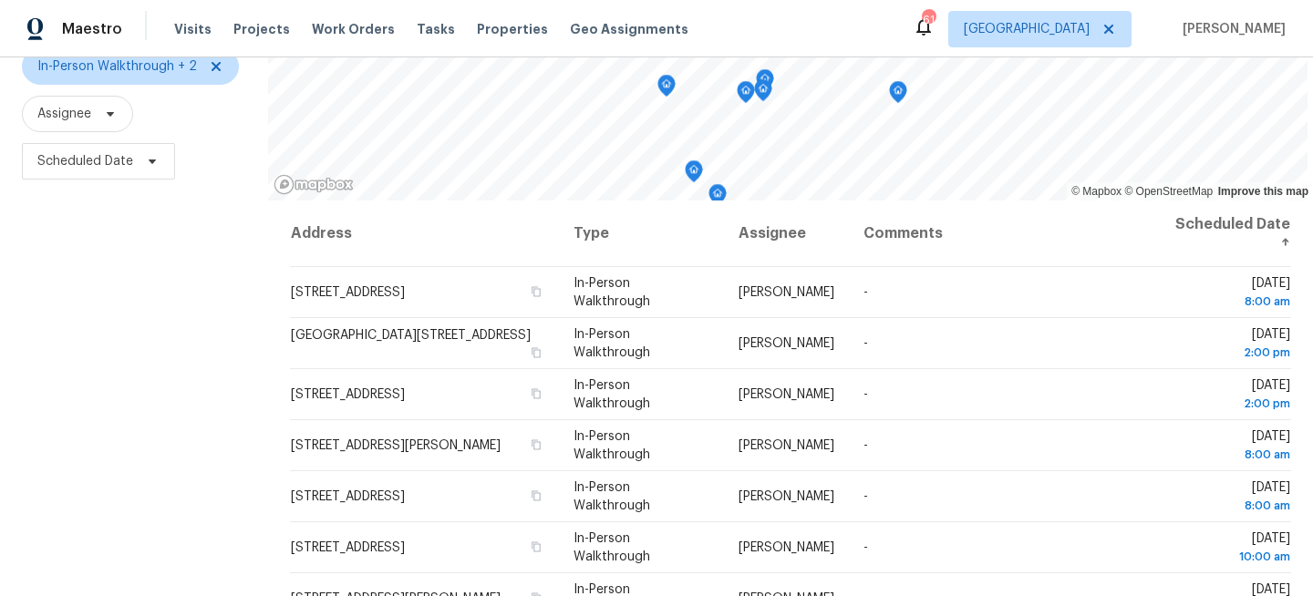
scroll to position [266, 0]
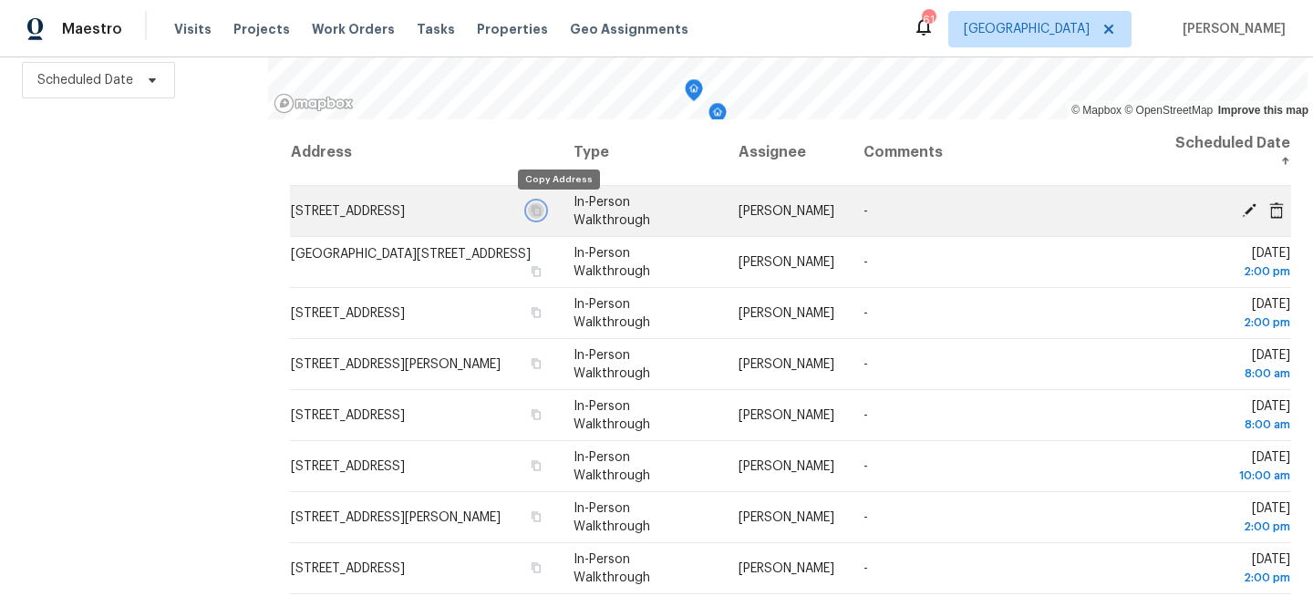
click at [542, 210] on icon "button" at bounding box center [536, 210] width 11 height 11
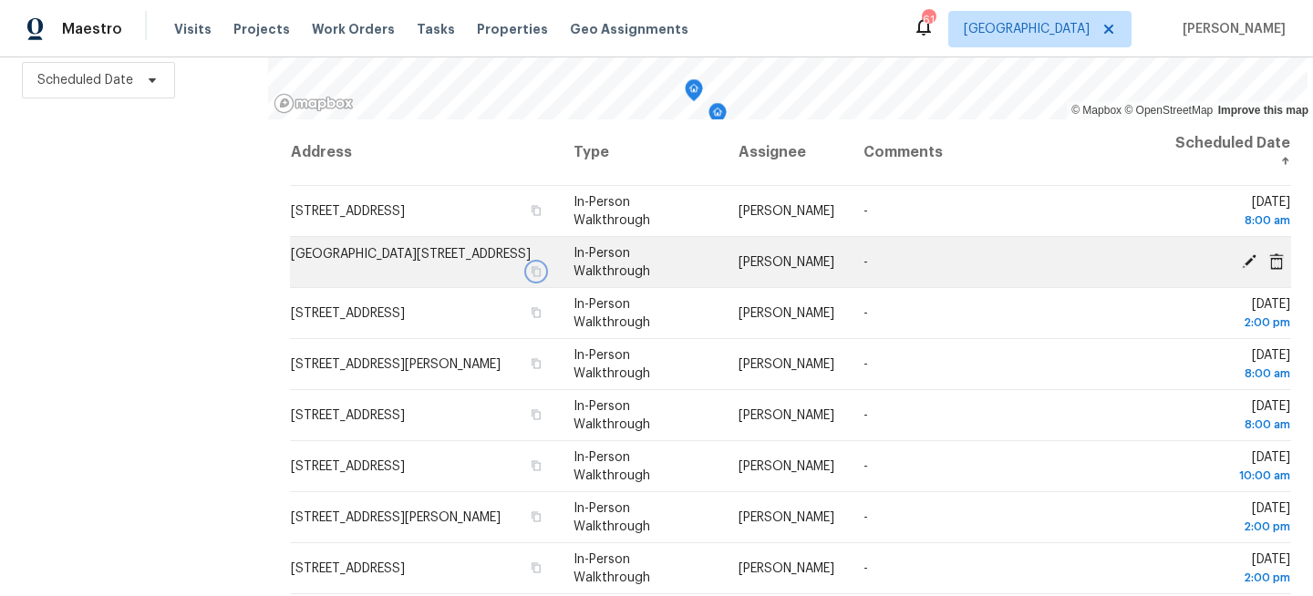
click at [542, 266] on icon "button" at bounding box center [536, 271] width 11 height 11
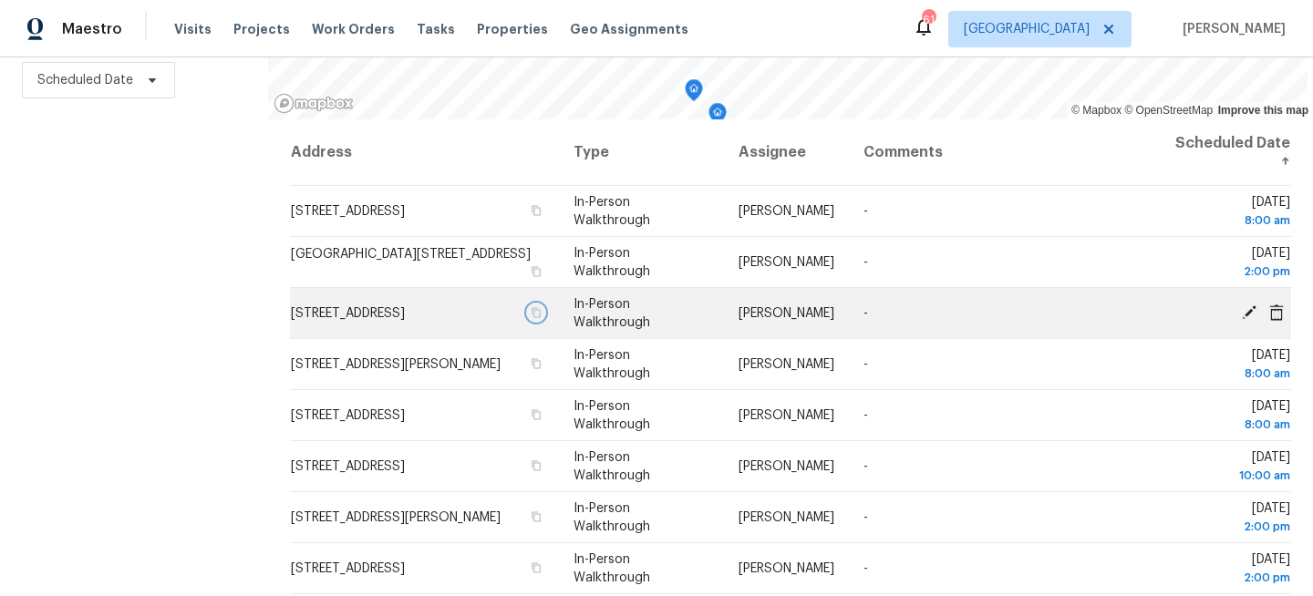
click at [542, 313] on icon "button" at bounding box center [536, 312] width 11 height 11
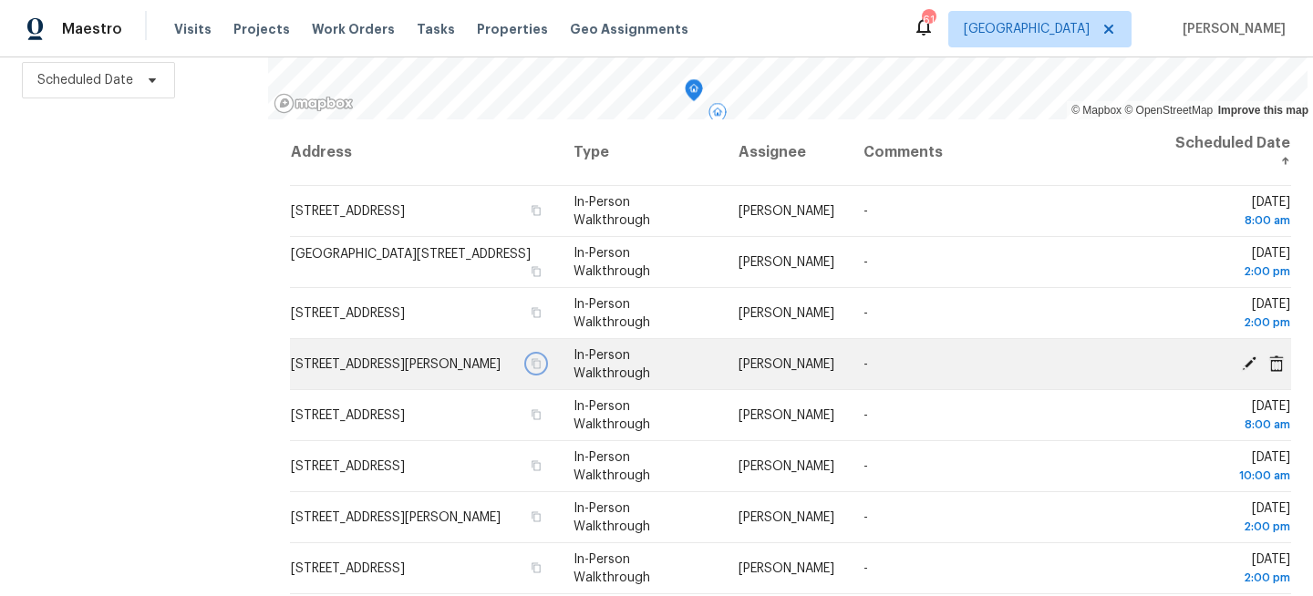
click at [544, 371] on button "button" at bounding box center [536, 364] width 16 height 16
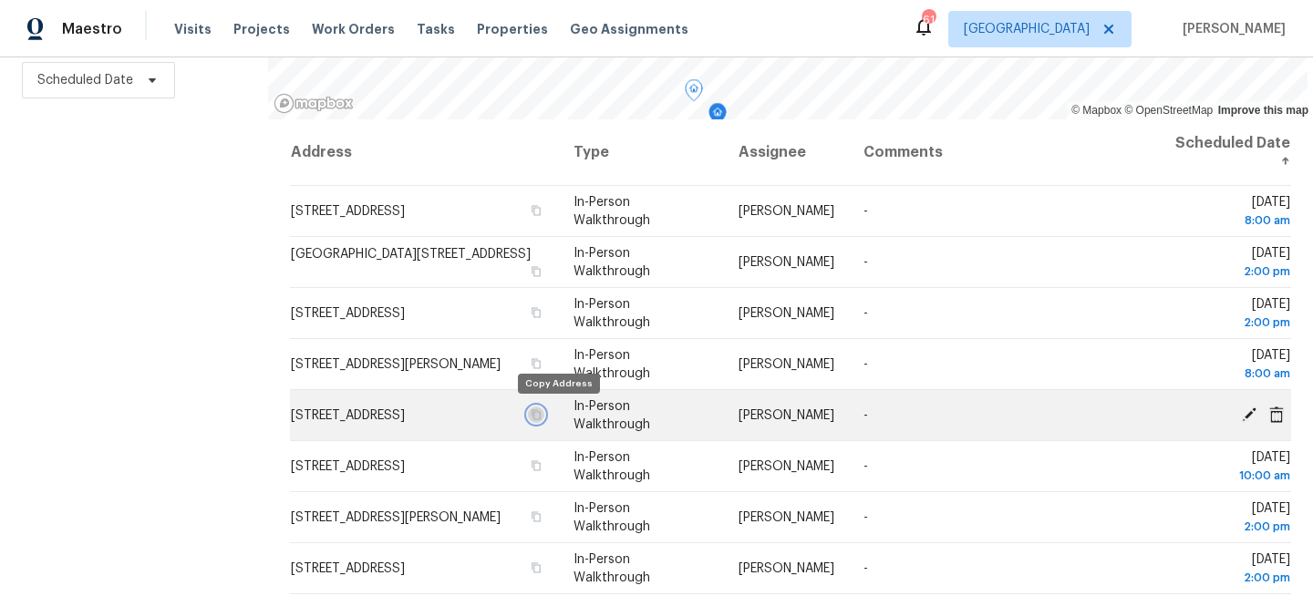
click at [542, 415] on icon "button" at bounding box center [536, 414] width 11 height 11
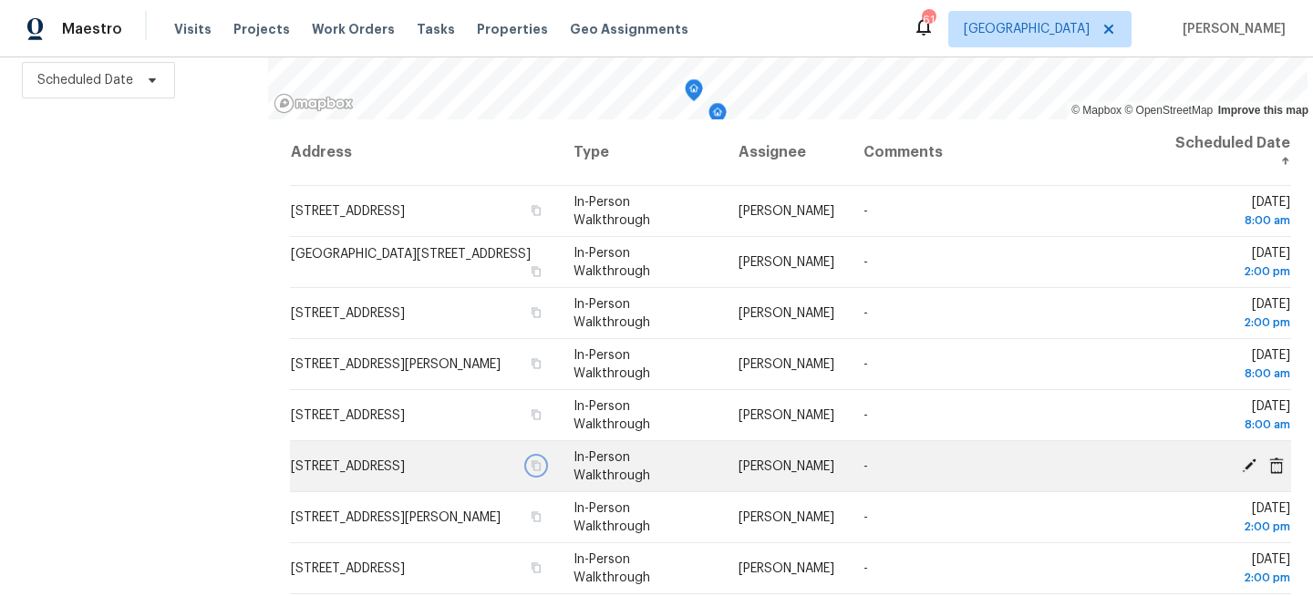
click at [542, 465] on icon "button" at bounding box center [536, 466] width 11 height 11
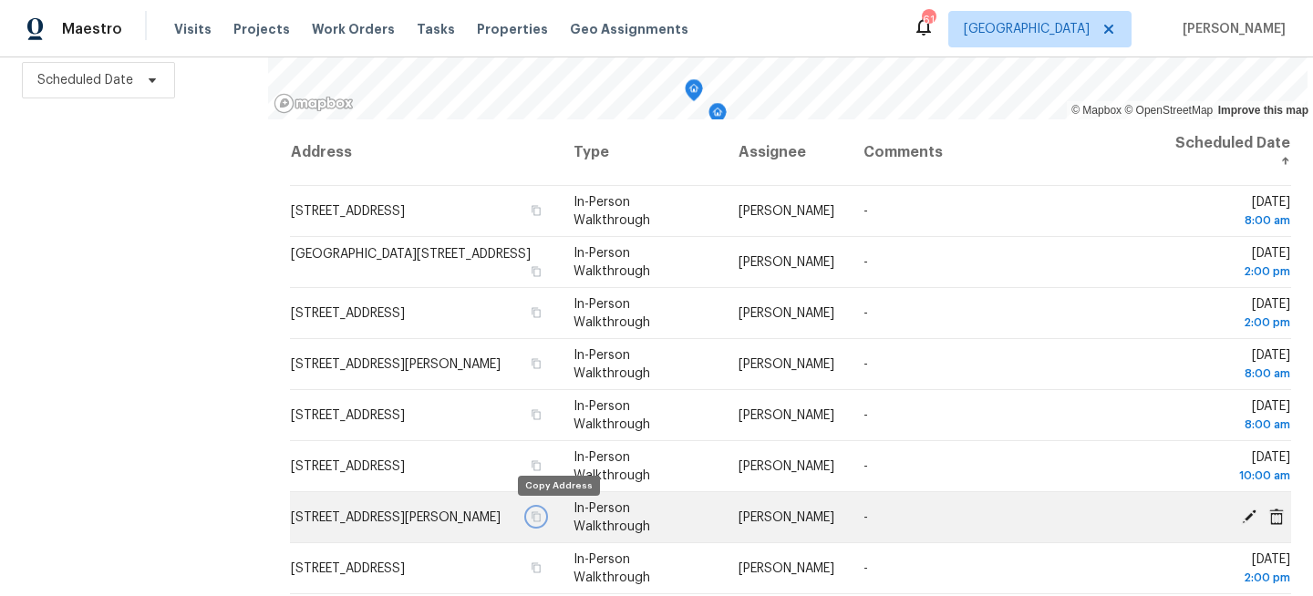
click at [542, 514] on icon "button" at bounding box center [536, 517] width 11 height 11
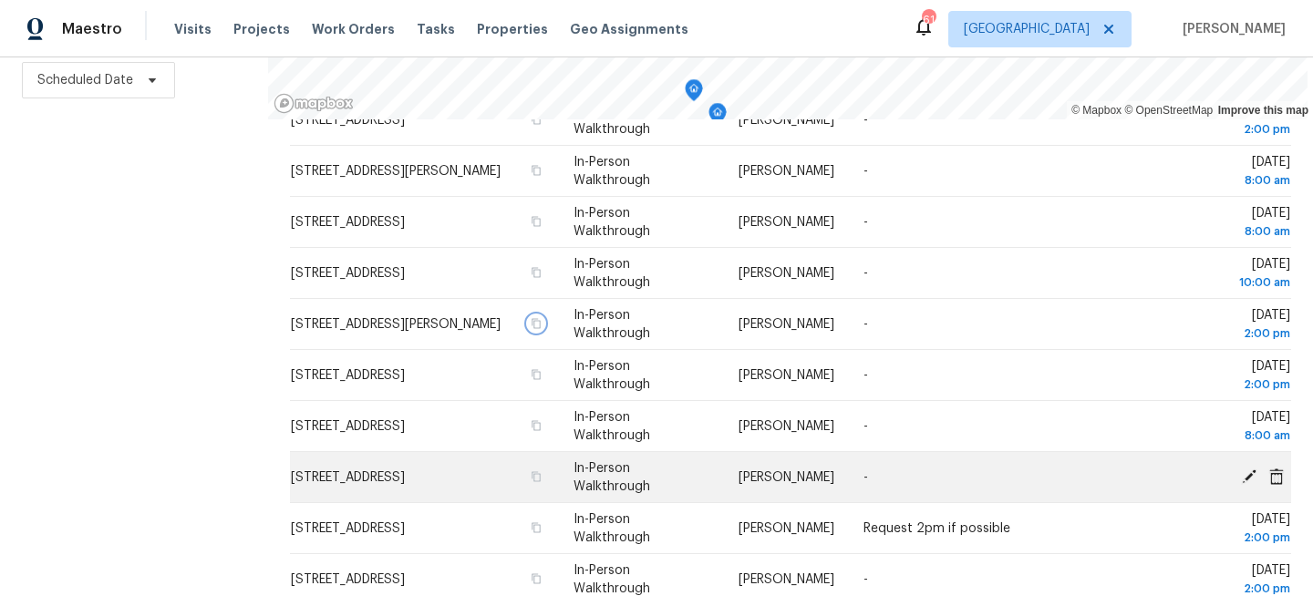
scroll to position [268, 0]
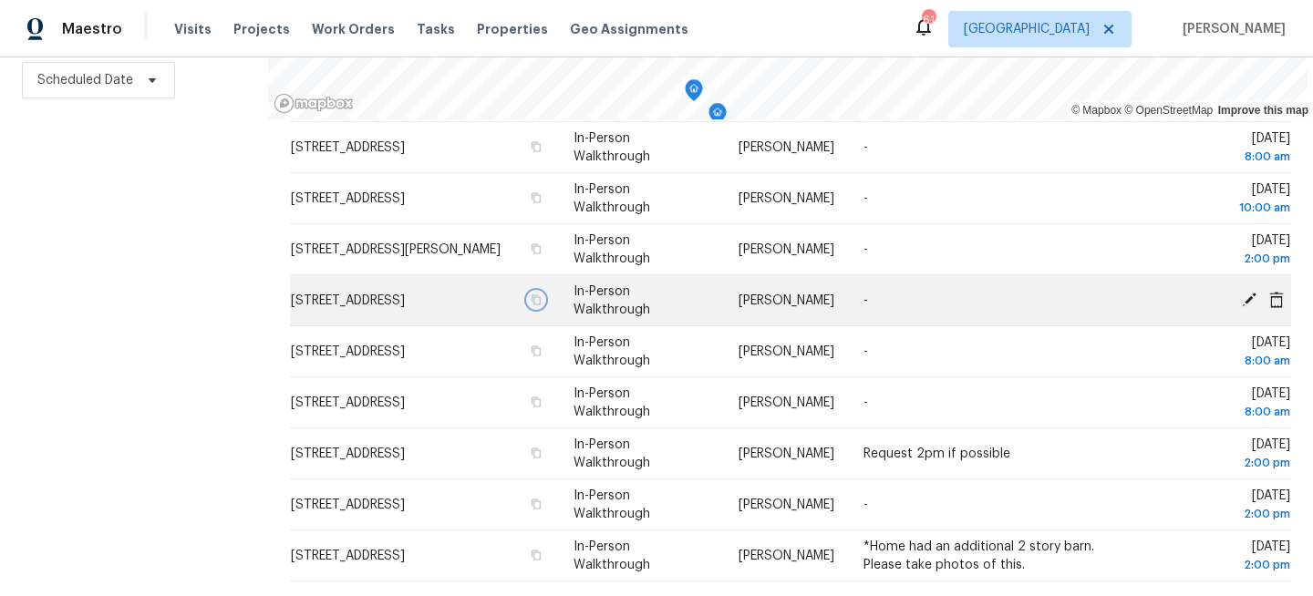
click at [542, 297] on icon "button" at bounding box center [536, 300] width 11 height 11
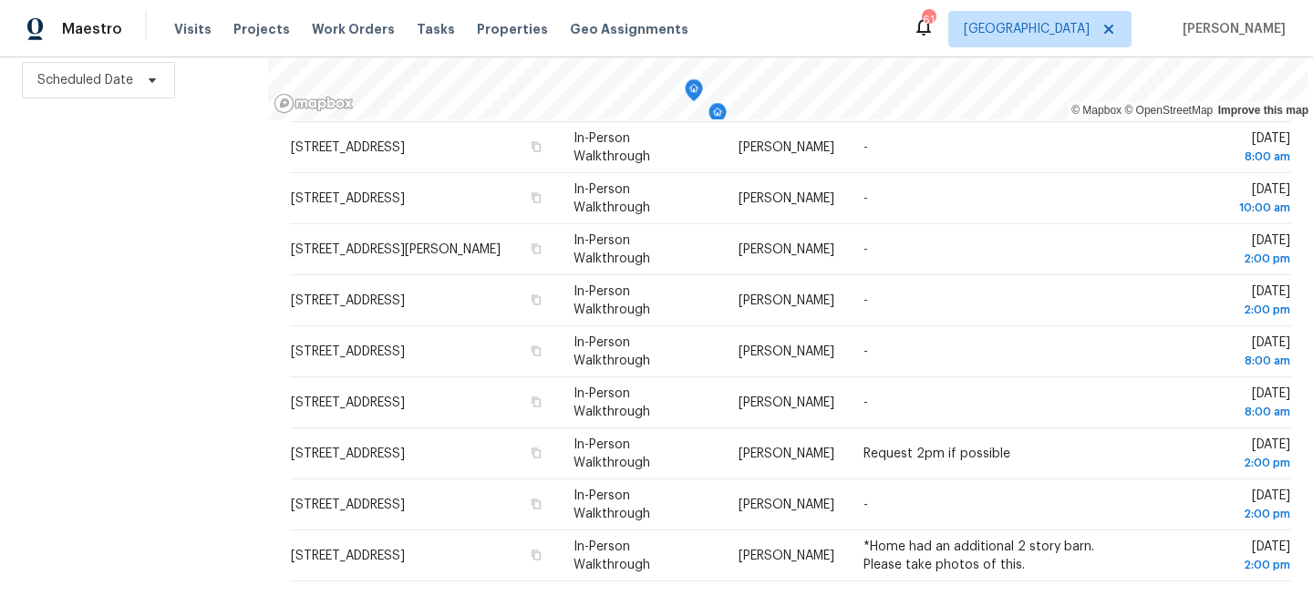
click at [136, 276] on div "Filters Reset ​ In-Person Walkthrough + 2 Assignee Scheduled Date" at bounding box center [134, 221] width 268 height 751
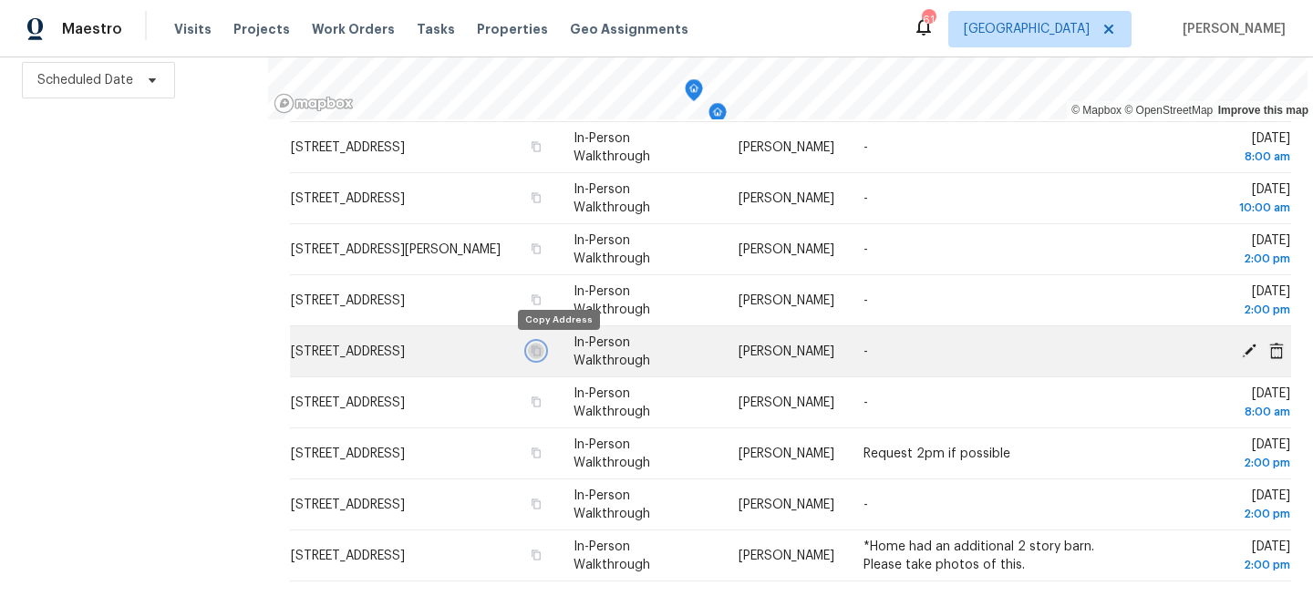
click at [542, 352] on icon "button" at bounding box center [536, 351] width 11 height 11
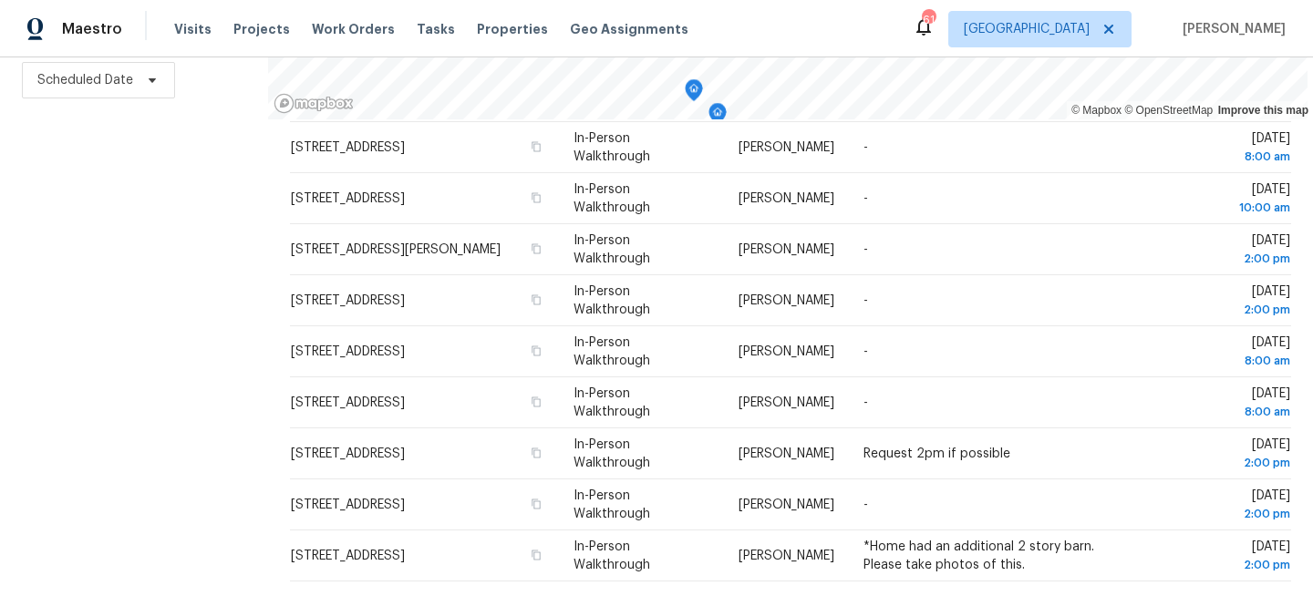
click at [131, 258] on div "Filters Reset ​ In-Person Walkthrough + 2 Assignee Scheduled Date" at bounding box center [134, 221] width 268 height 751
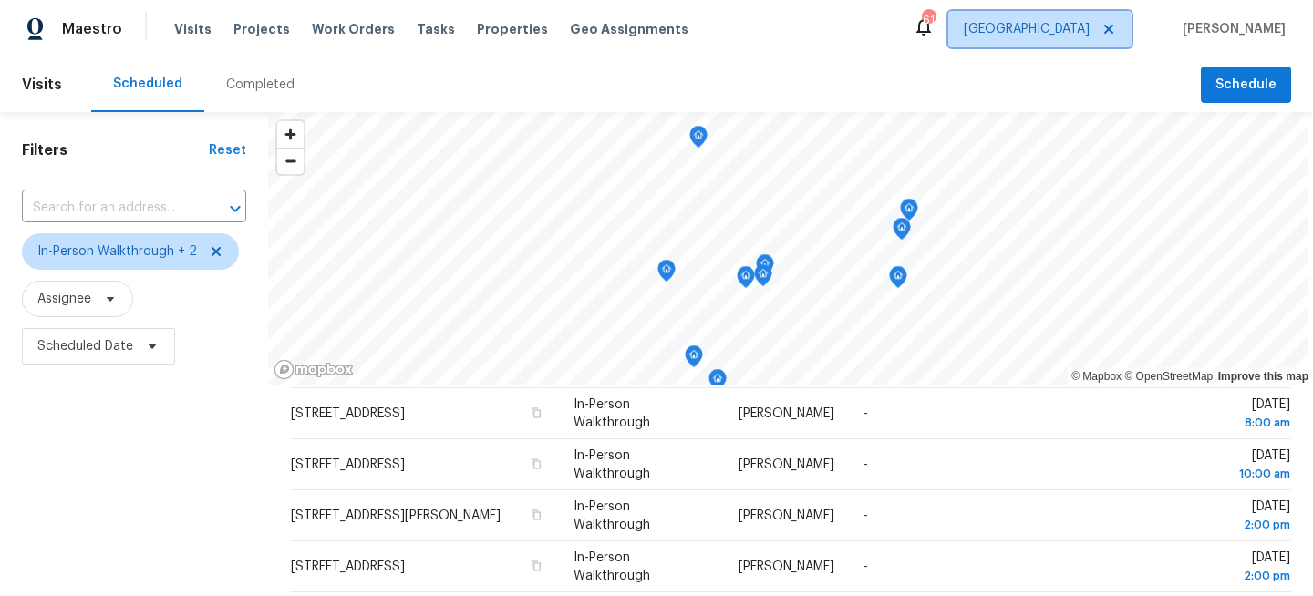
click at [1083, 18] on span "[GEOGRAPHIC_DATA]" at bounding box center [1039, 29] width 183 height 36
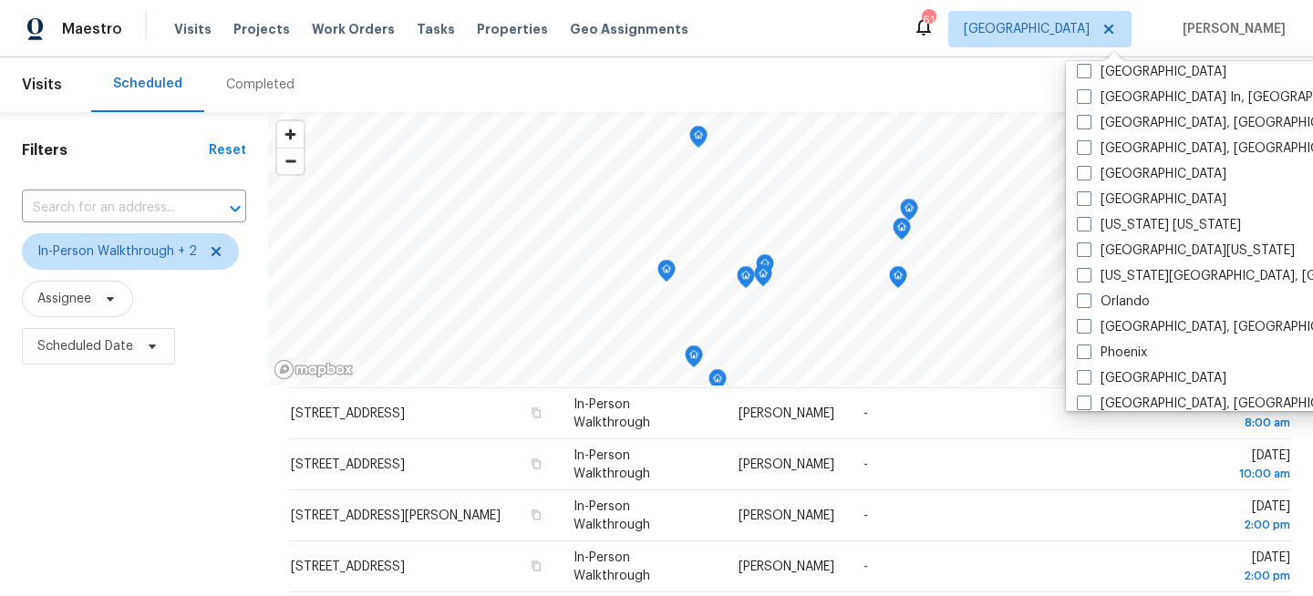
scroll to position [829, 0]
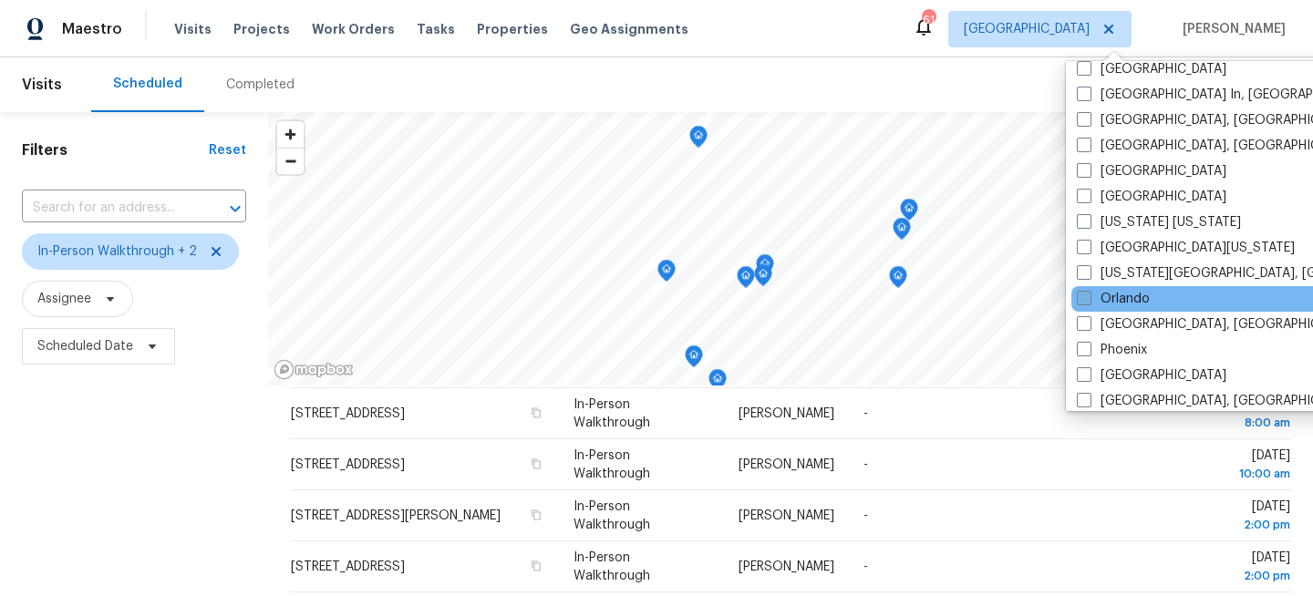
click at [1094, 296] on label "Orlando" at bounding box center [1113, 299] width 73 height 18
click at [1089, 296] on input "Orlando" at bounding box center [1083, 296] width 12 height 12
checkbox input "true"
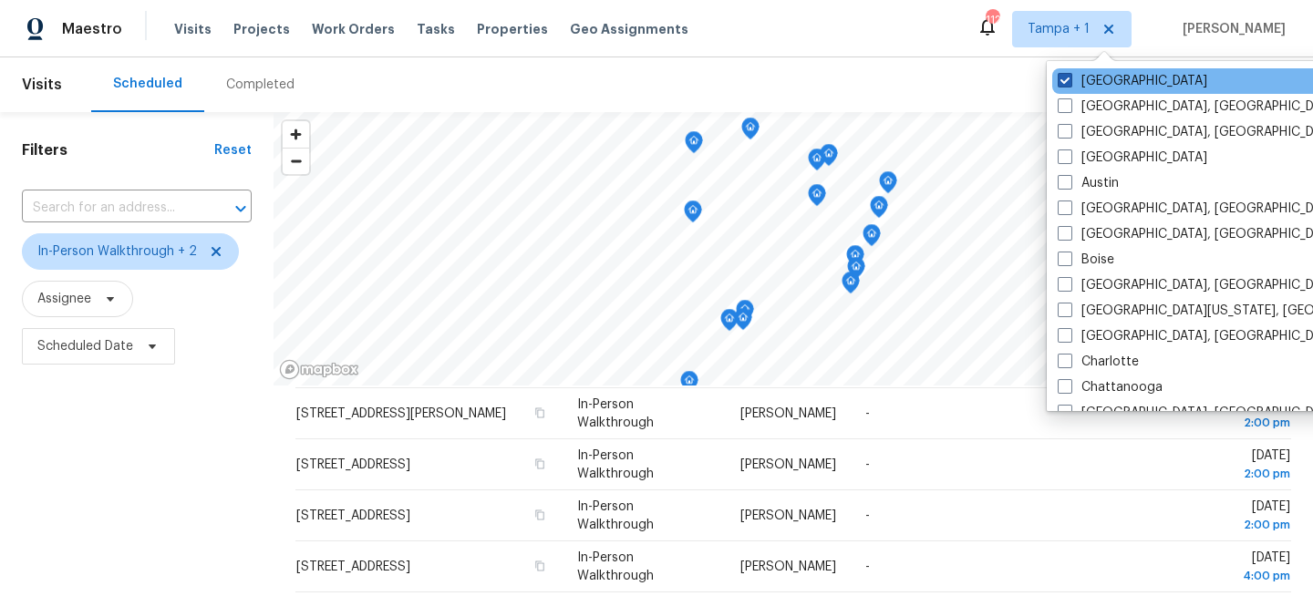
click at [1088, 72] on label "[GEOGRAPHIC_DATA]" at bounding box center [1133, 81] width 150 height 18
click at [1070, 72] on input "[GEOGRAPHIC_DATA]" at bounding box center [1064, 78] width 12 height 12
checkbox input "false"
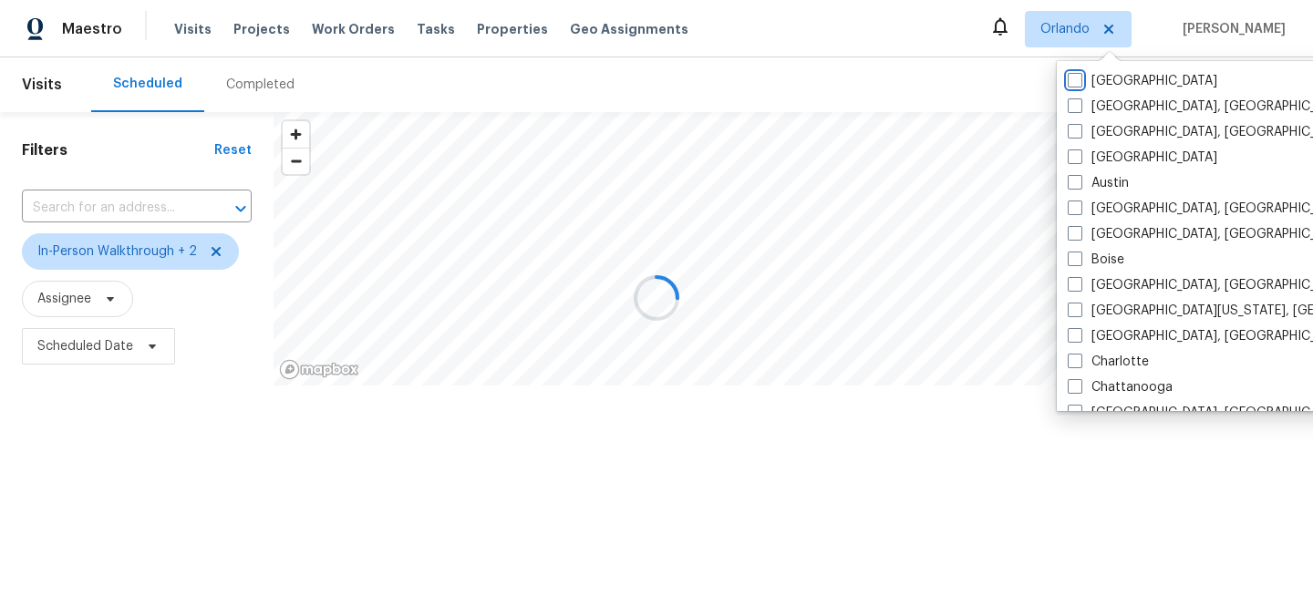
scroll to position [166, 0]
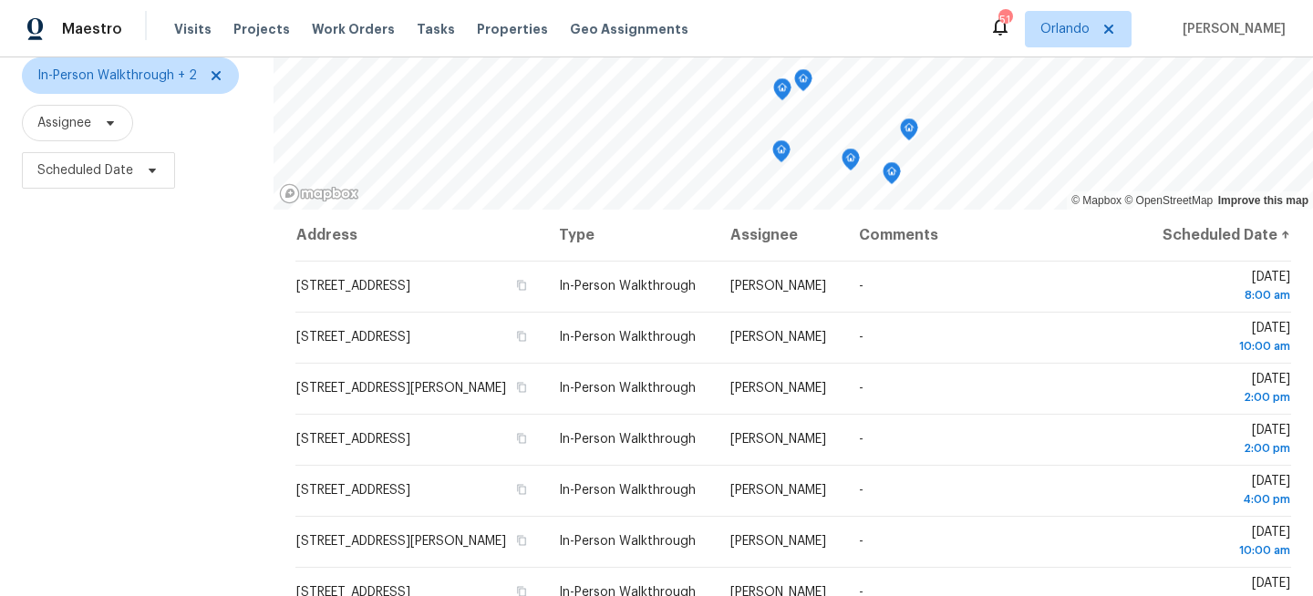
scroll to position [205, 0]
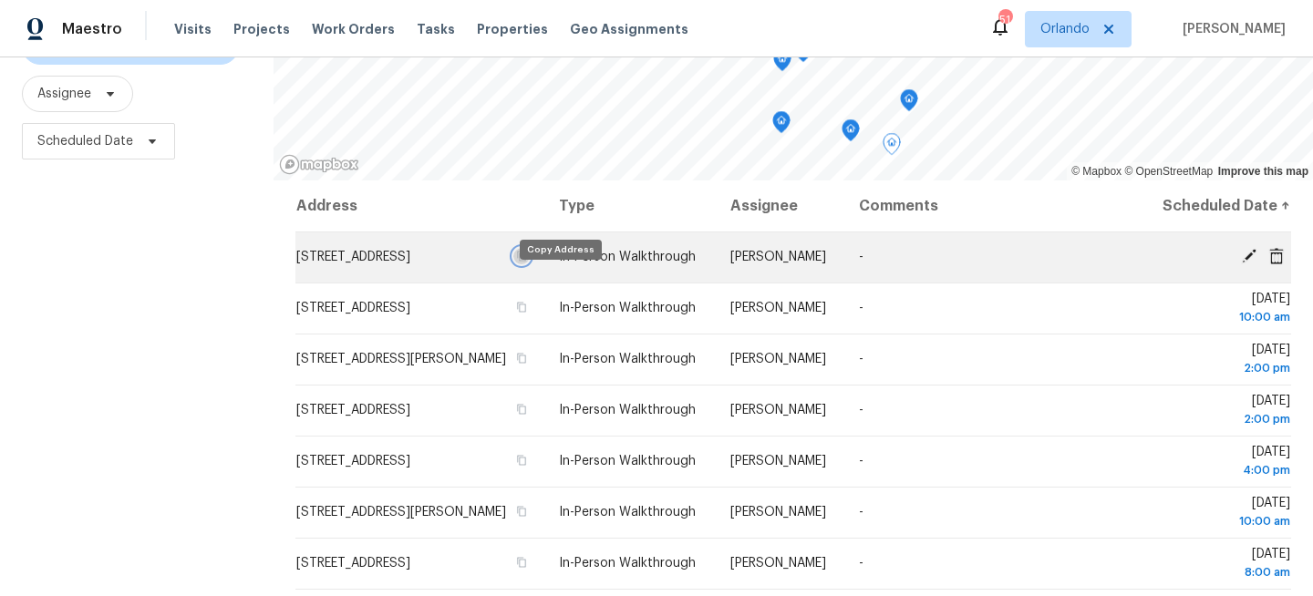
click at [527, 262] on icon "button" at bounding box center [522, 257] width 9 height 10
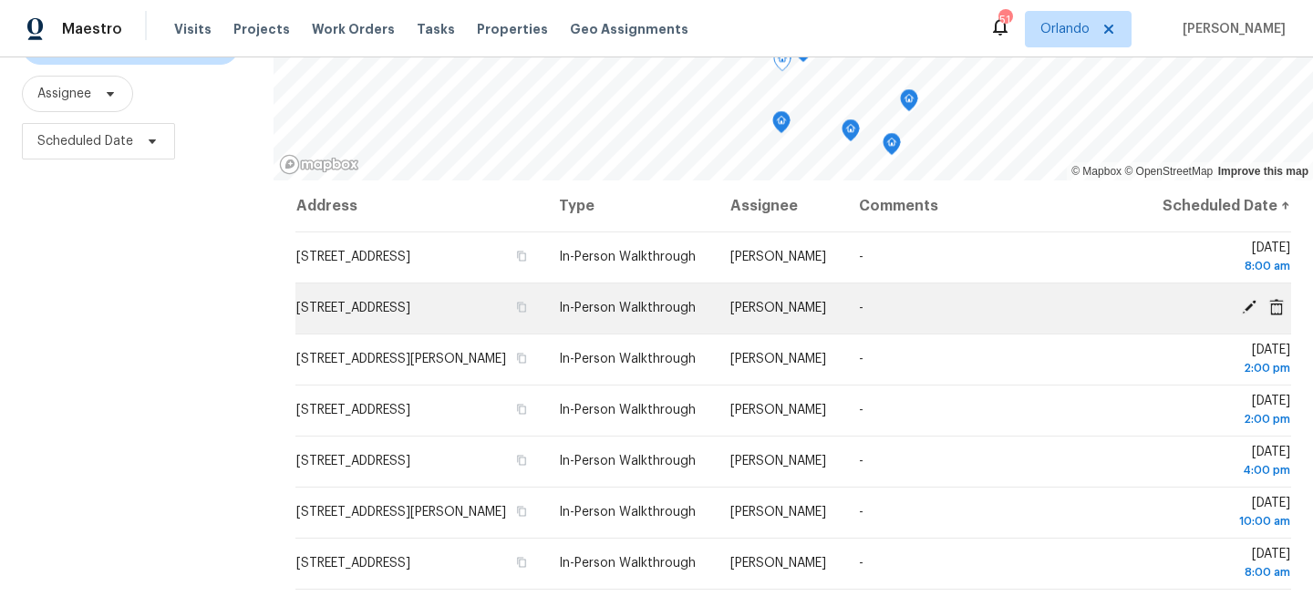
click at [544, 314] on td "[STREET_ADDRESS]" at bounding box center [419, 308] width 249 height 51
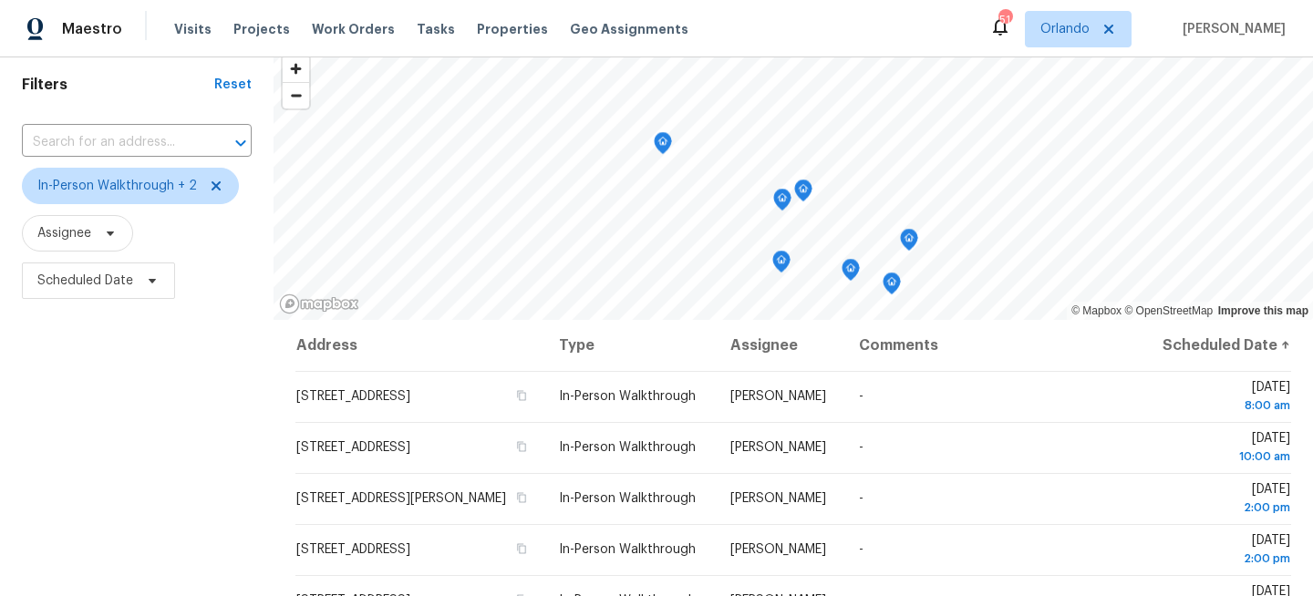
scroll to position [98, 0]
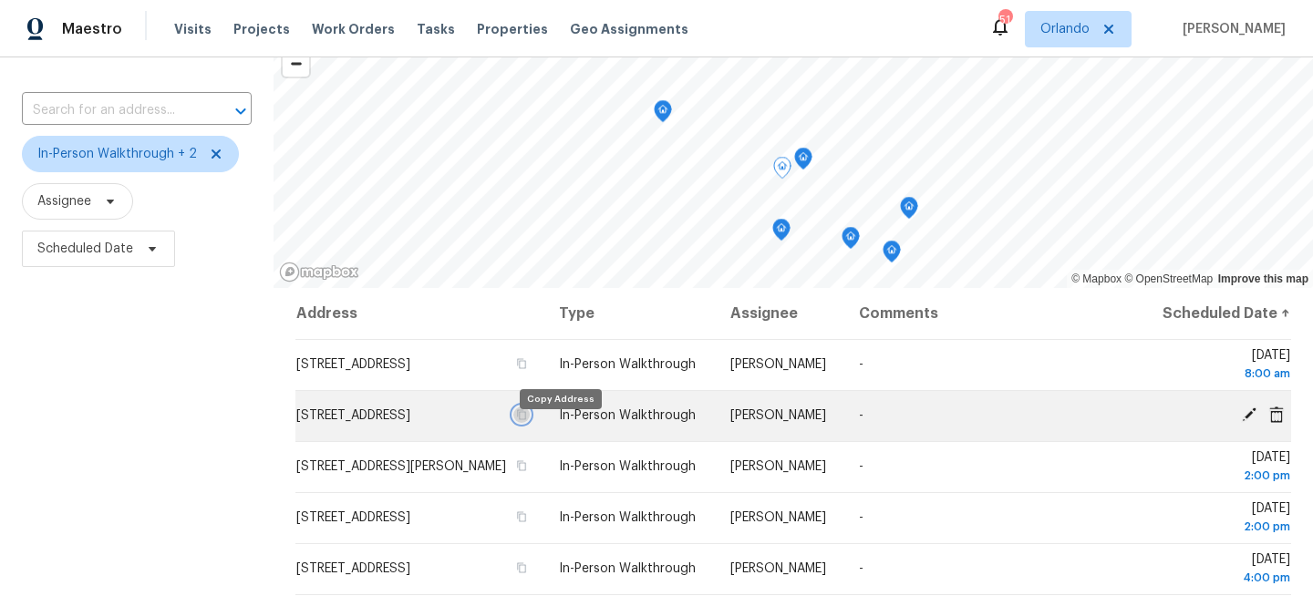
click at [527, 420] on icon "button" at bounding box center [521, 414] width 11 height 11
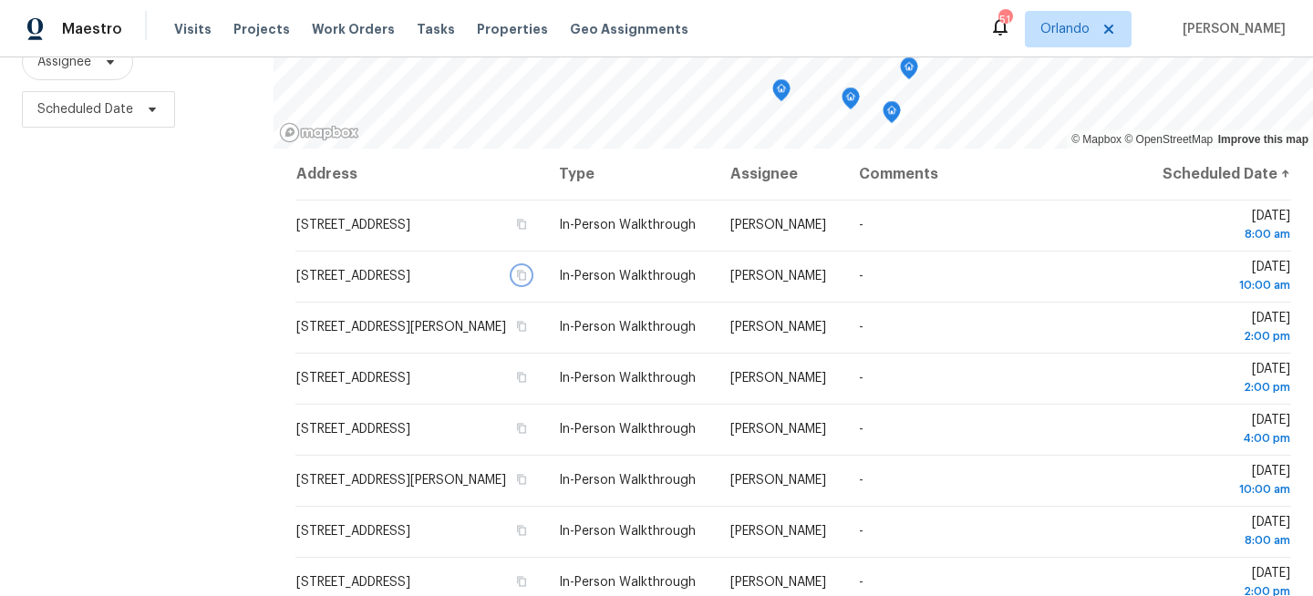
scroll to position [266, 0]
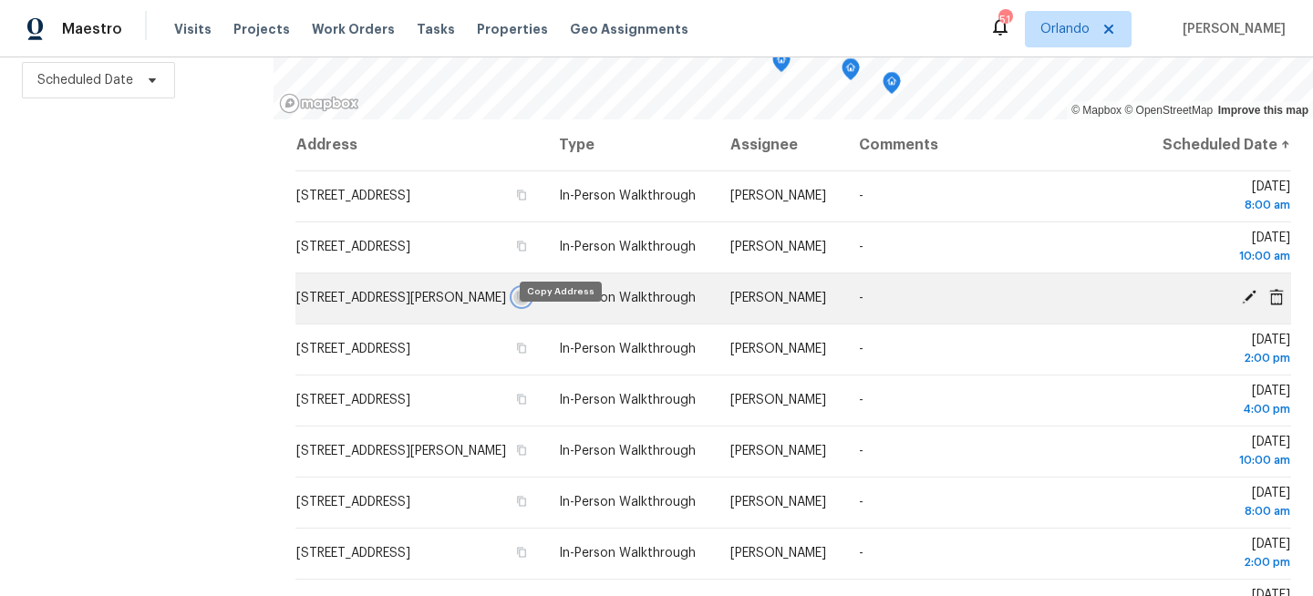
click at [527, 303] on icon "button" at bounding box center [521, 297] width 11 height 11
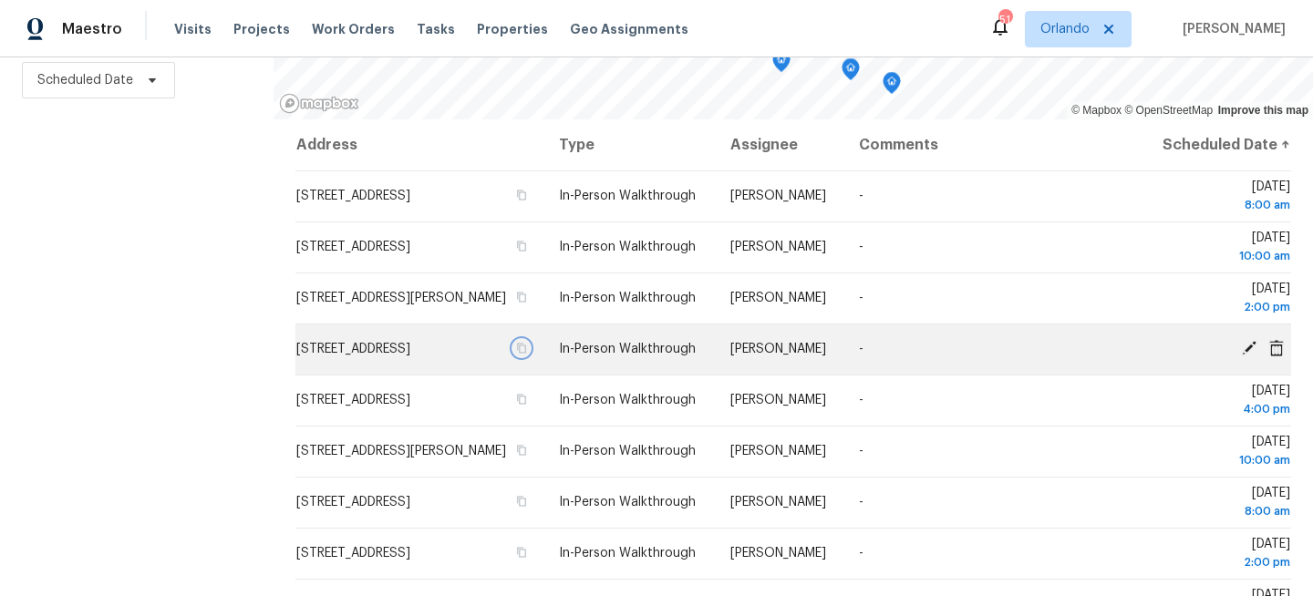
click at [527, 354] on icon "button" at bounding box center [521, 348] width 11 height 11
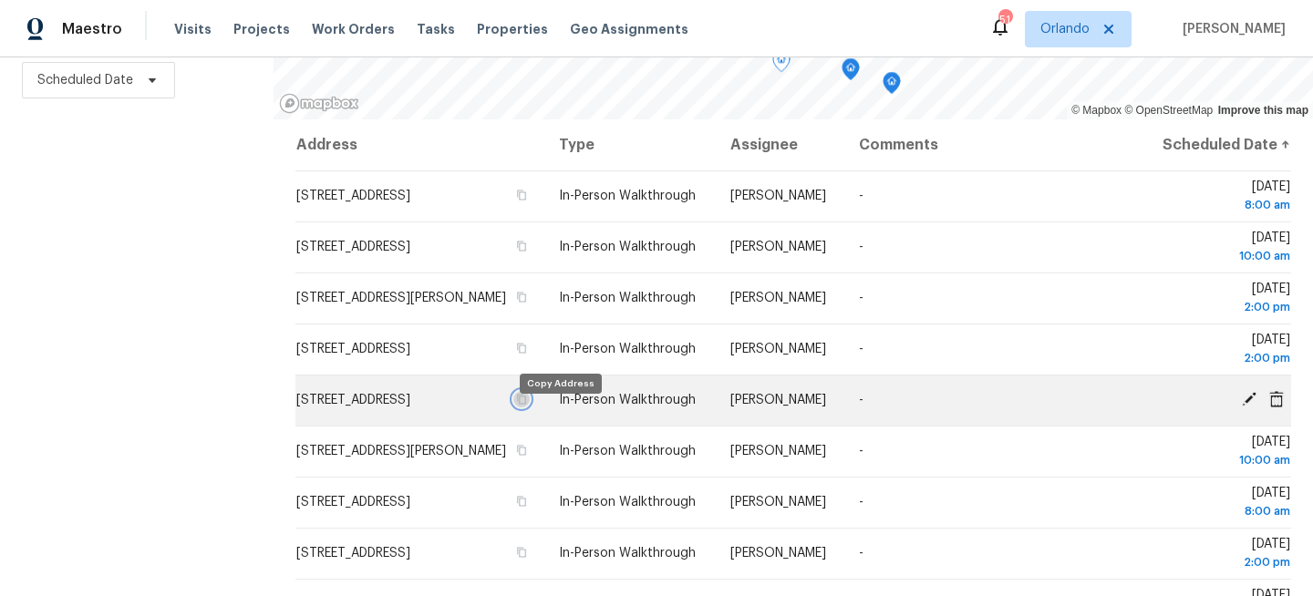
click at [527, 405] on icon "button" at bounding box center [521, 399] width 11 height 11
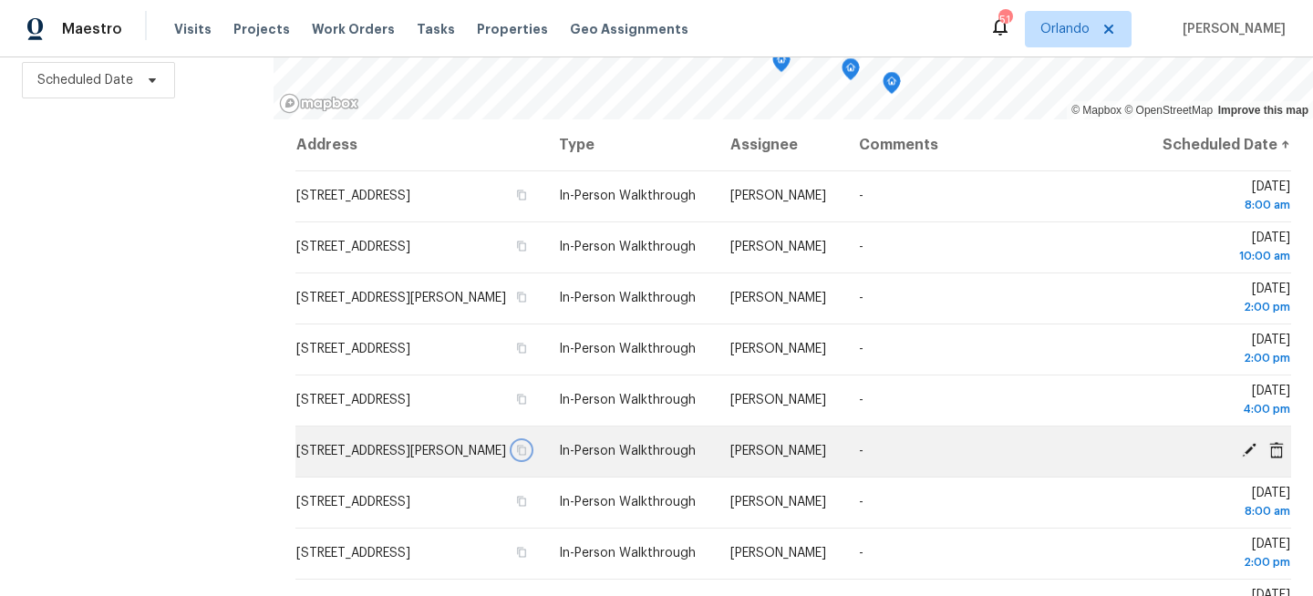
click at [527, 456] on icon "button" at bounding box center [521, 450] width 11 height 11
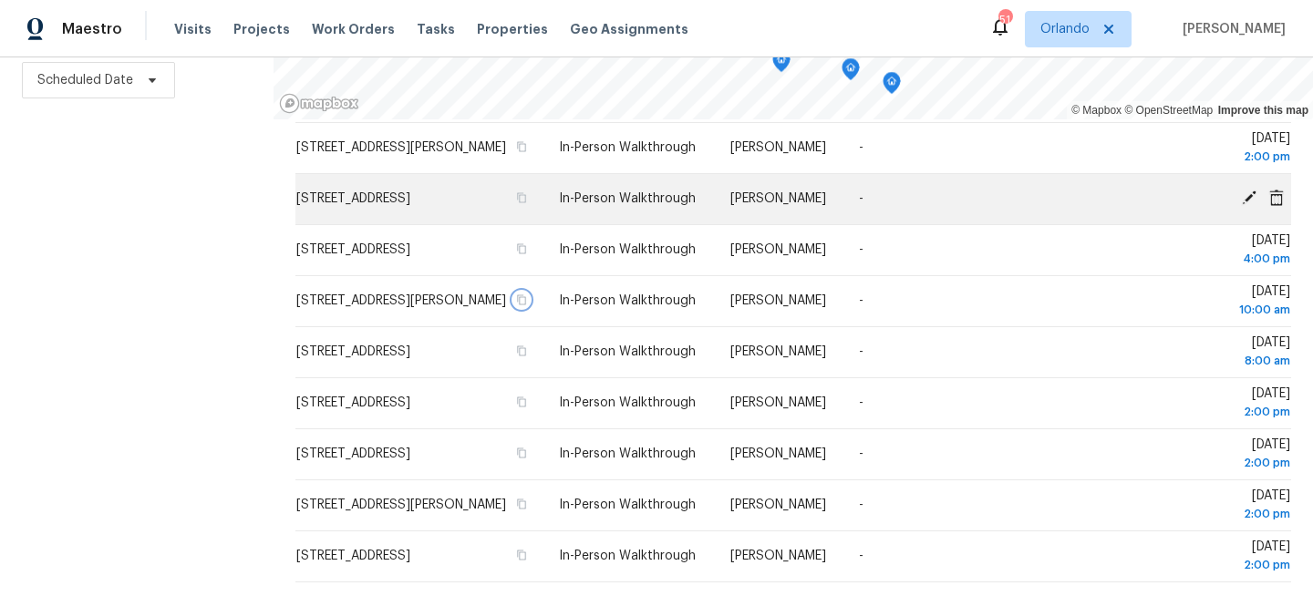
scroll to position [158, 0]
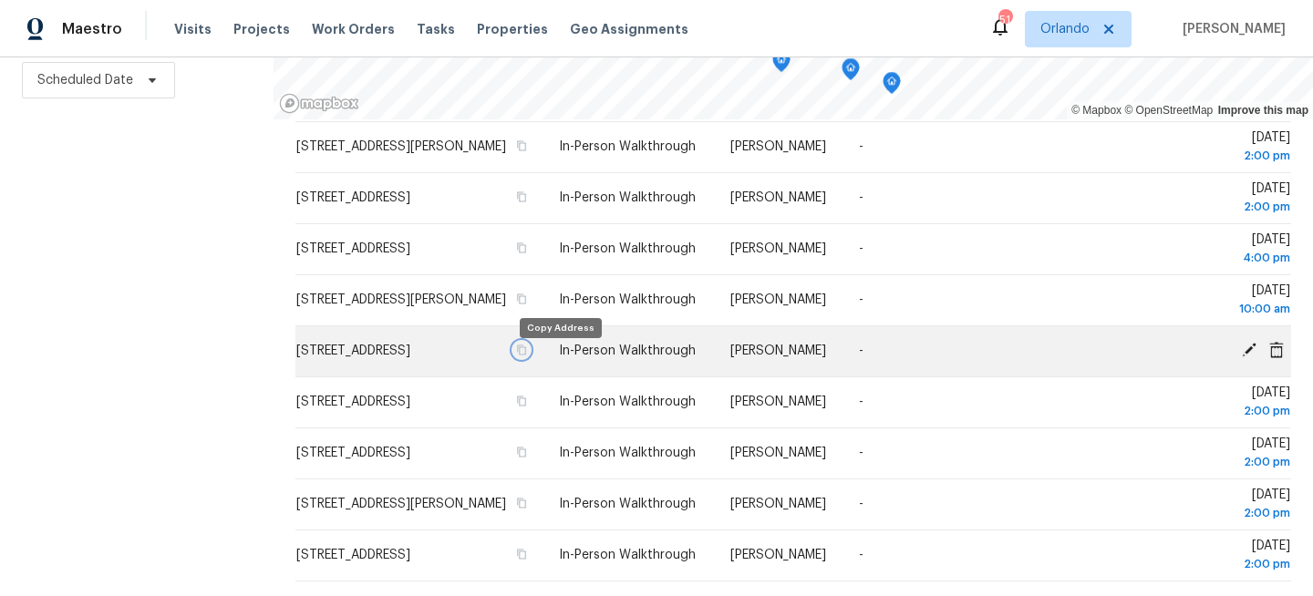
click at [527, 355] on icon "button" at bounding box center [522, 351] width 9 height 10
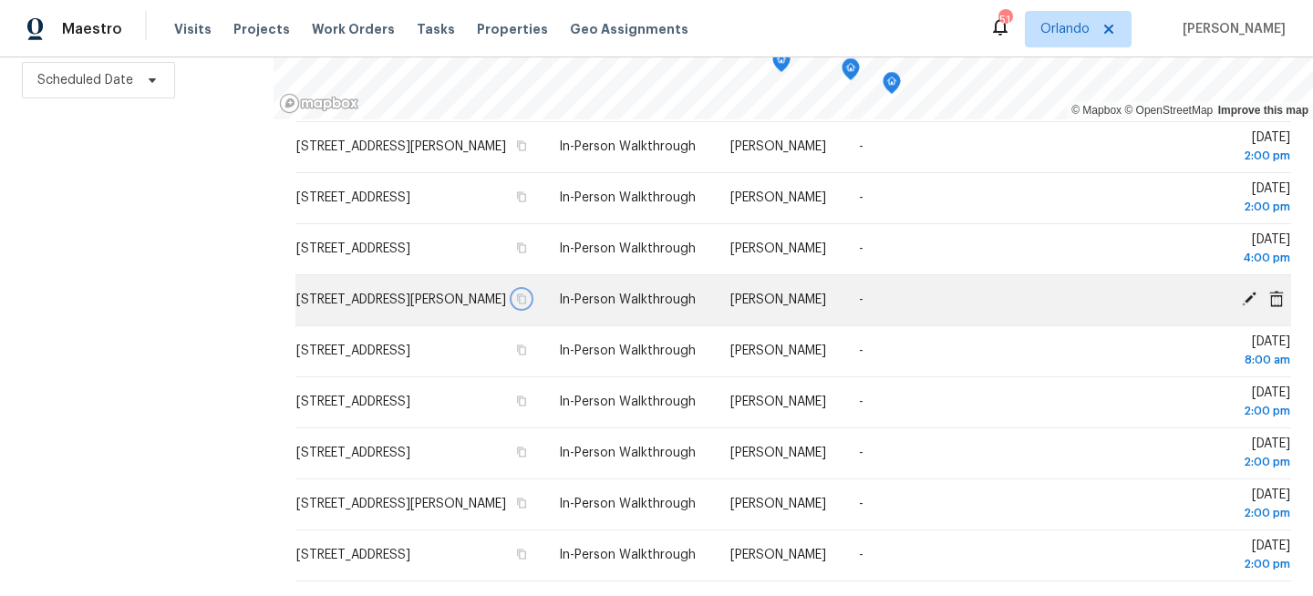
click at [527, 305] on icon "button" at bounding box center [521, 299] width 11 height 11
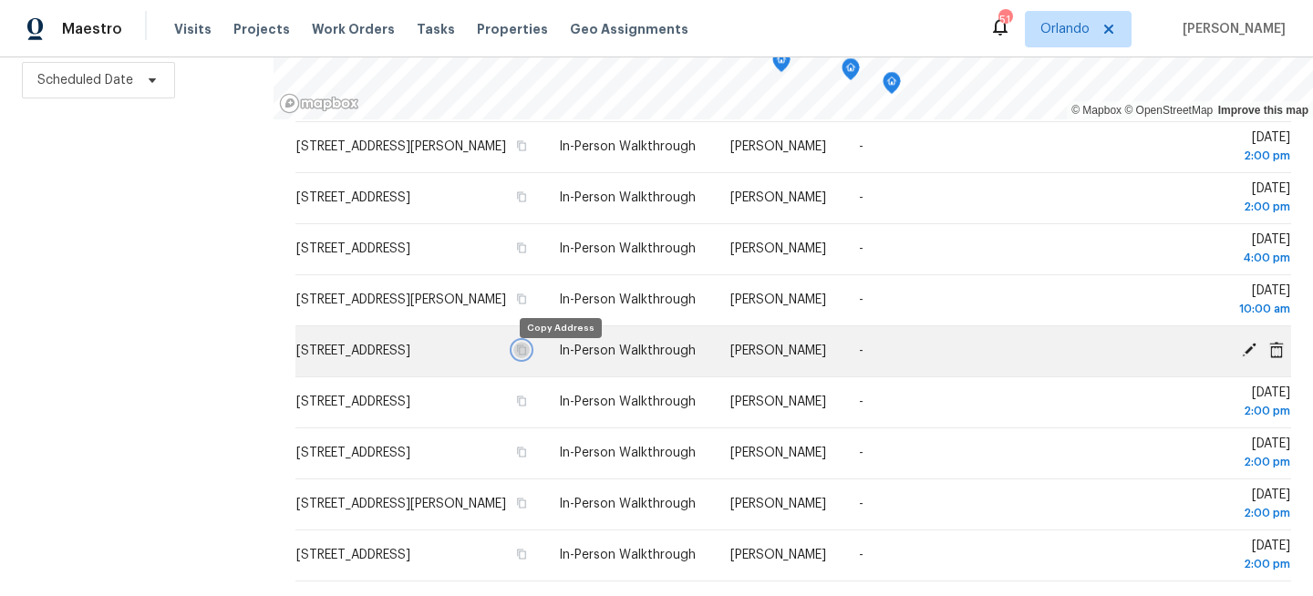
click at [527, 356] on icon "button" at bounding box center [521, 350] width 11 height 11
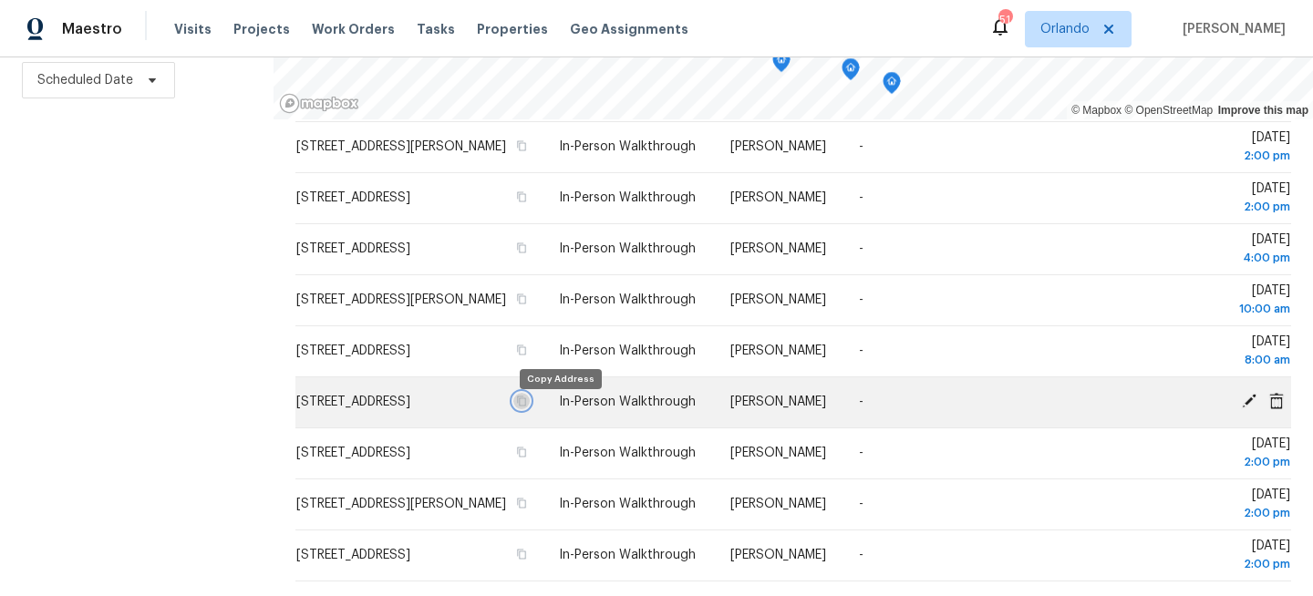
click at [527, 407] on icon "button" at bounding box center [521, 401] width 11 height 11
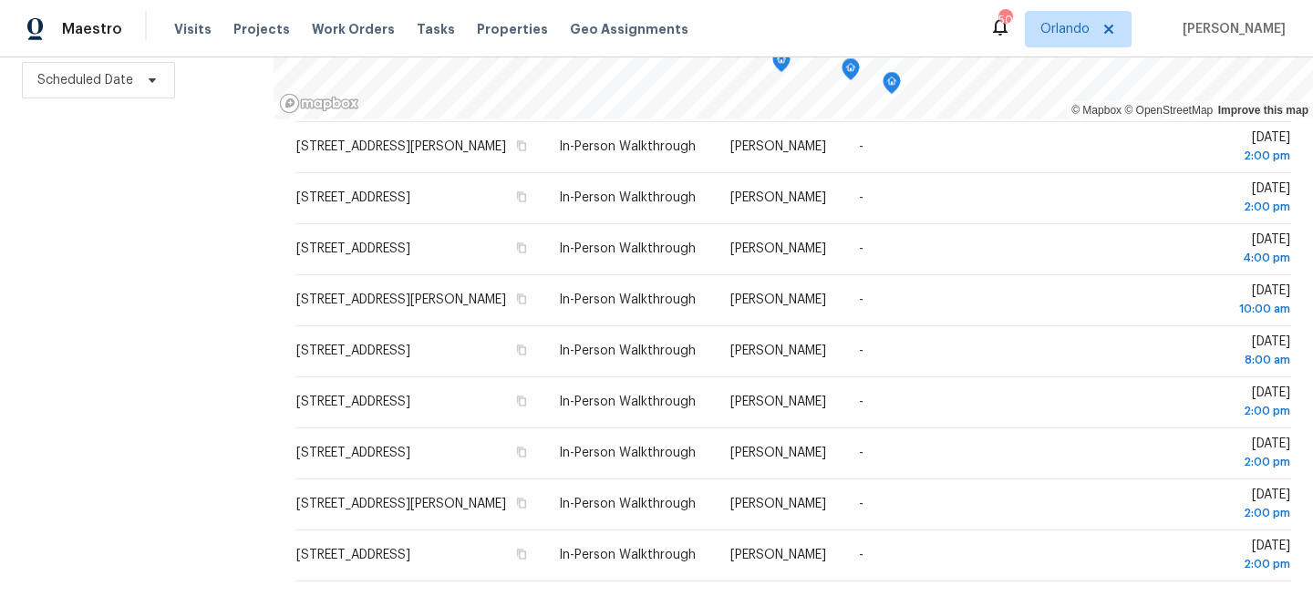
click at [200, 316] on div "Filters Reset ​ In-Person Walkthrough + 2 Assignee Scheduled Date" at bounding box center [137, 221] width 274 height 751
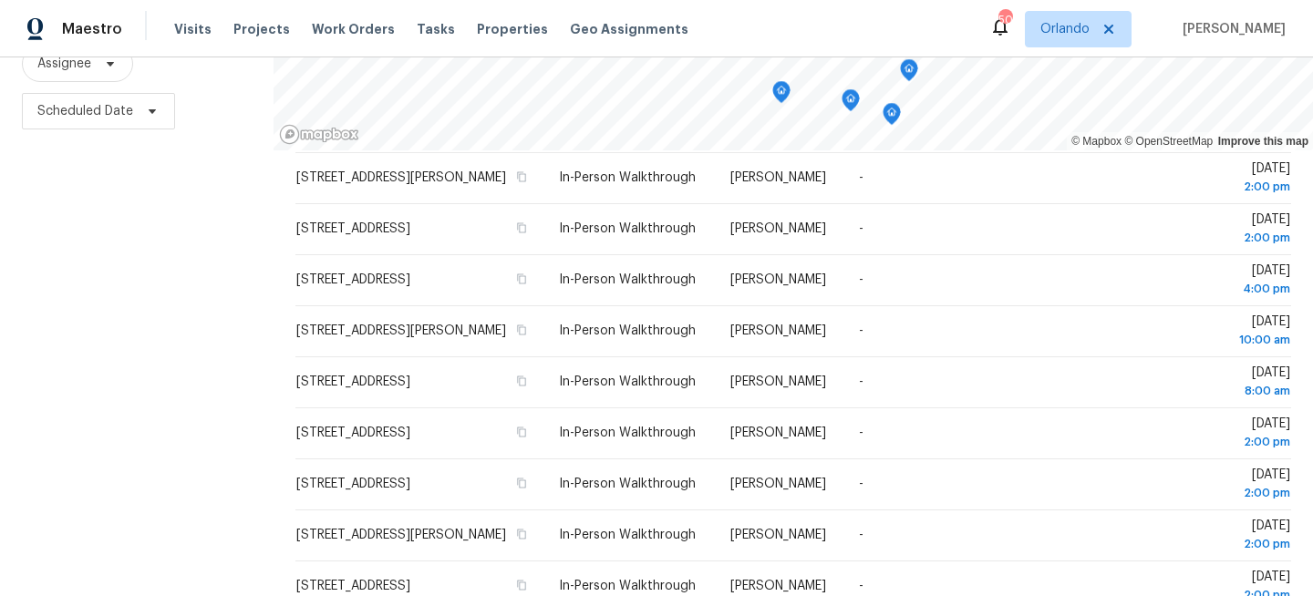
scroll to position [266, 0]
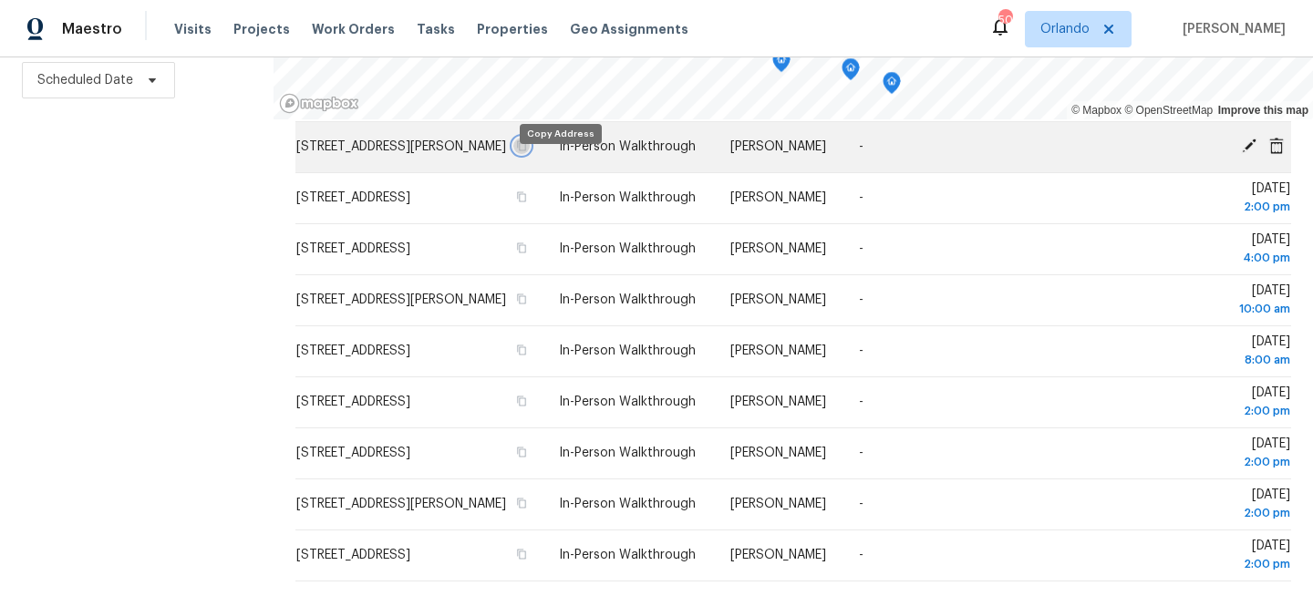
click at [530, 154] on button "button" at bounding box center [521, 146] width 16 height 16
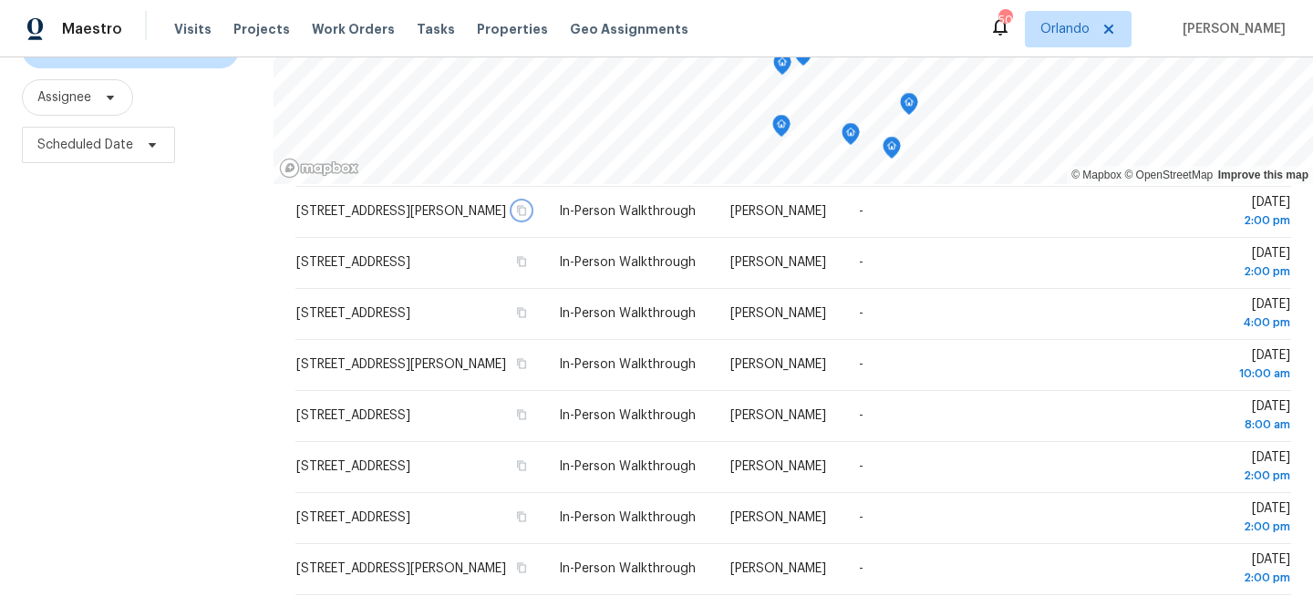
scroll to position [202, 0]
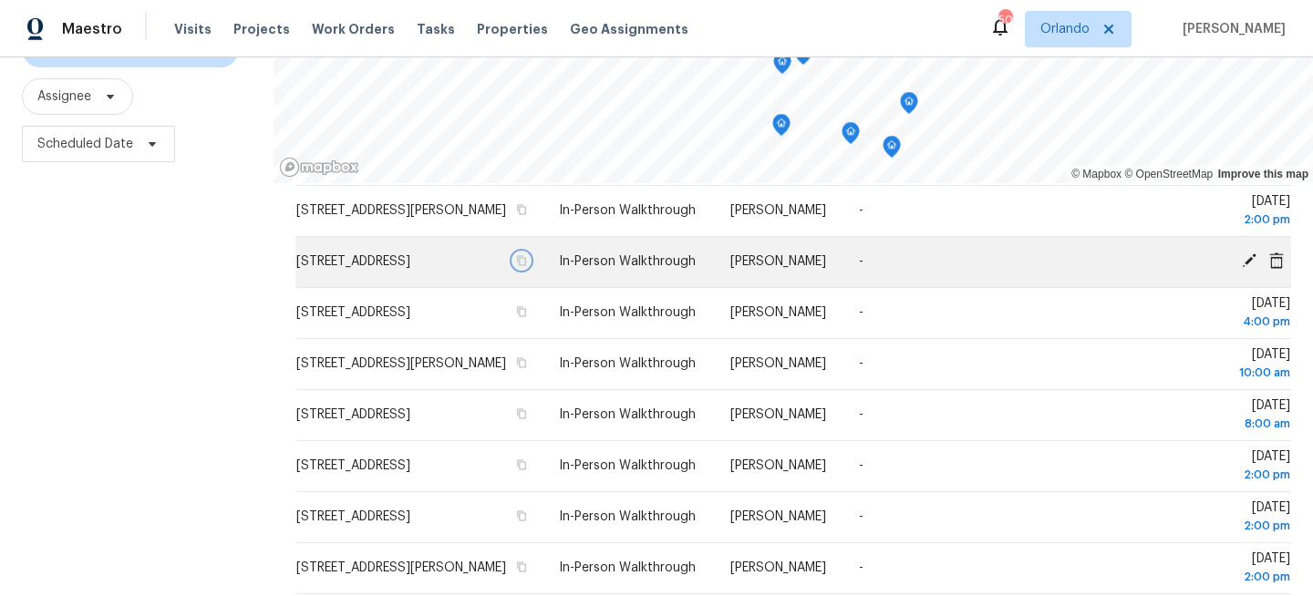
click at [527, 266] on icon "button" at bounding box center [522, 261] width 9 height 10
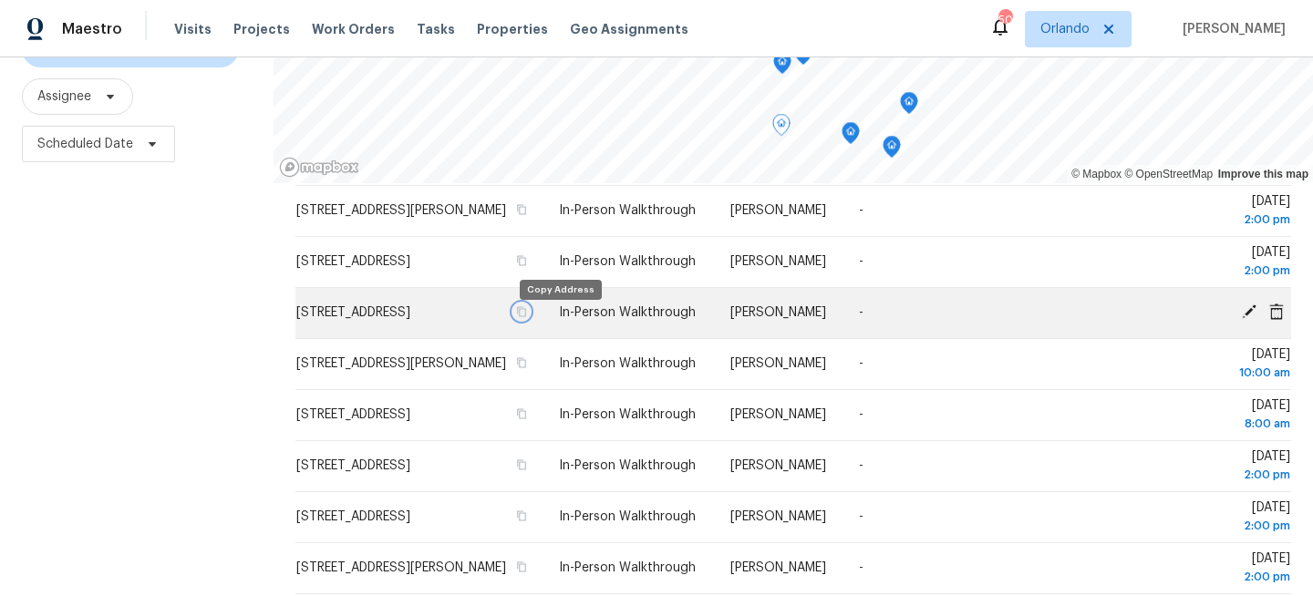
click at [527, 316] on icon "button" at bounding box center [522, 312] width 9 height 10
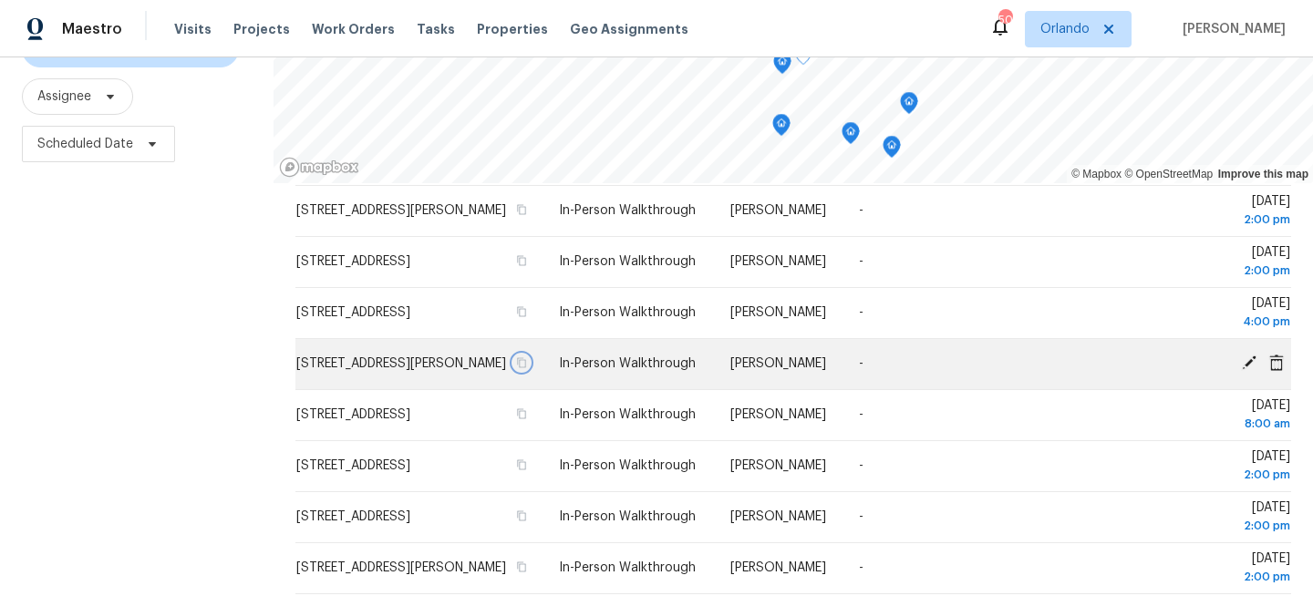
click at [527, 368] on icon "button" at bounding box center [521, 363] width 11 height 11
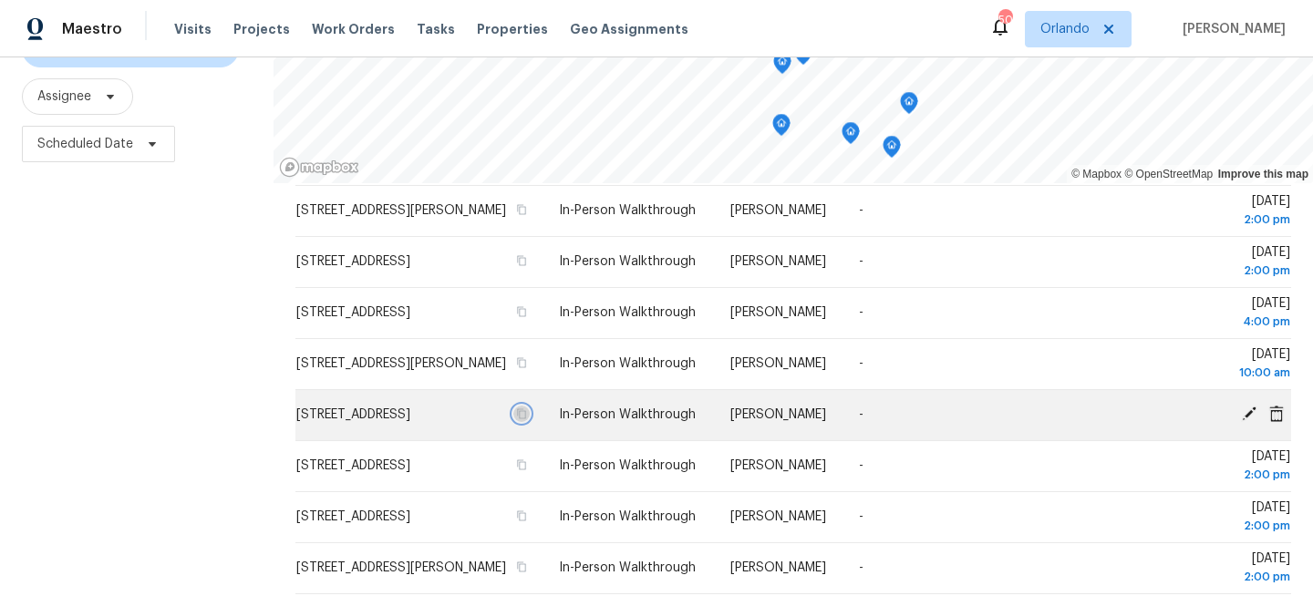
click at [527, 418] on icon "button" at bounding box center [522, 414] width 9 height 10
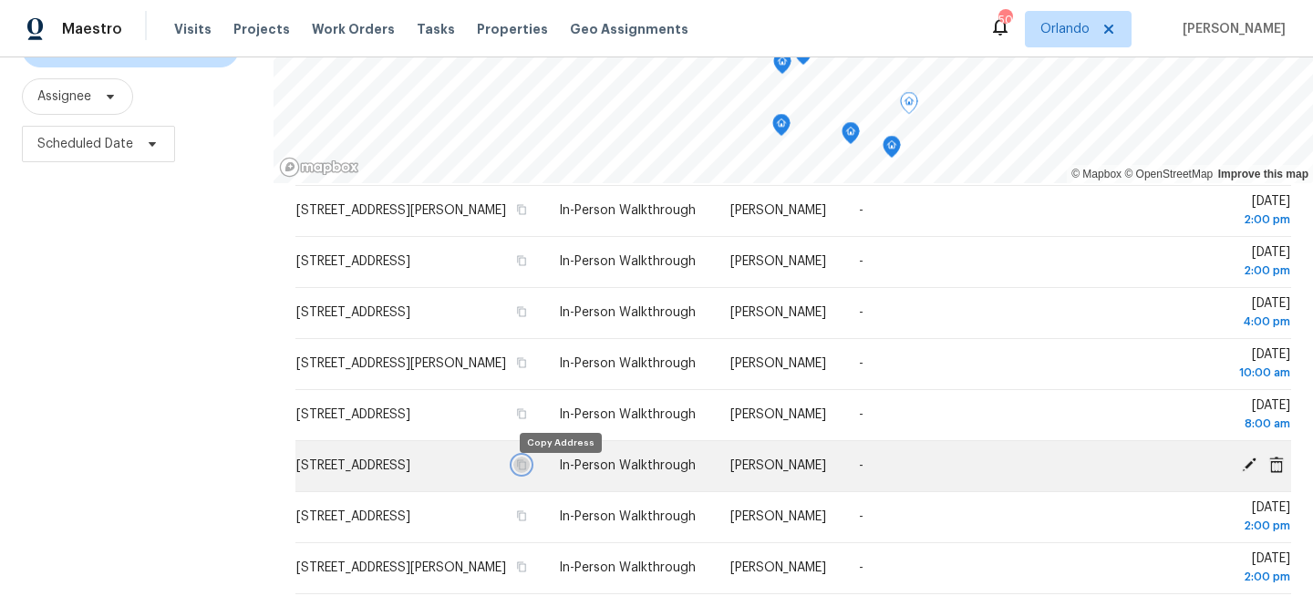
click at [527, 471] on icon "button" at bounding box center [522, 466] width 9 height 10
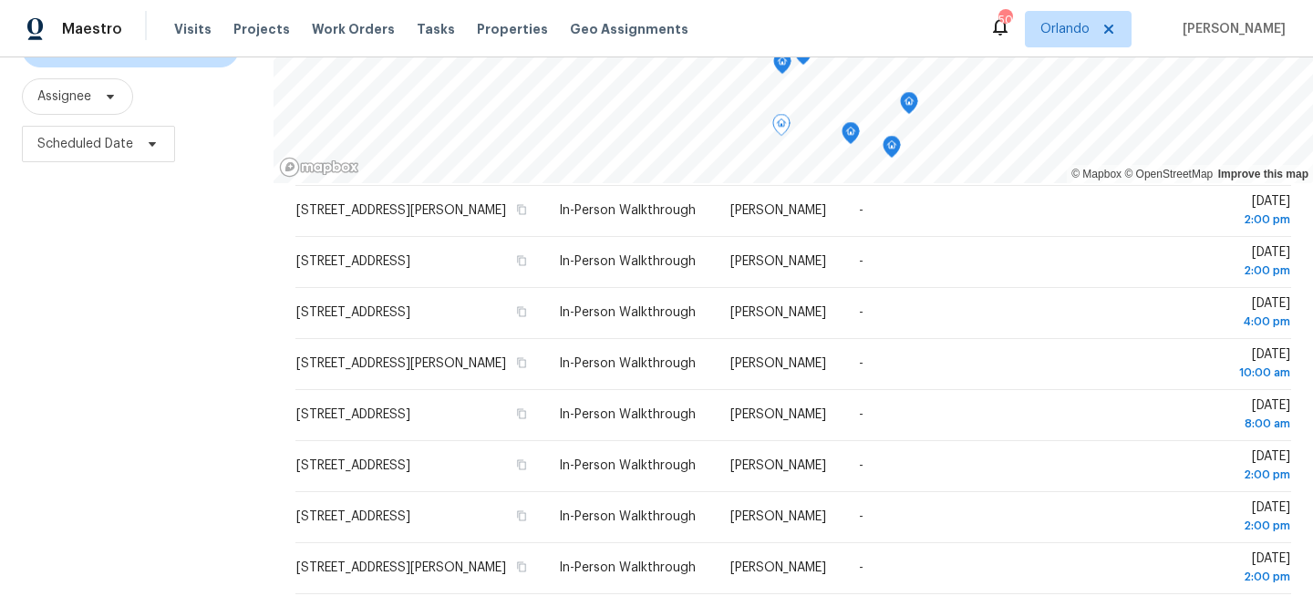
click at [175, 302] on div "Filters Reset ​ In-Person Walkthrough + 2 Assignee Scheduled Date" at bounding box center [137, 285] width 274 height 751
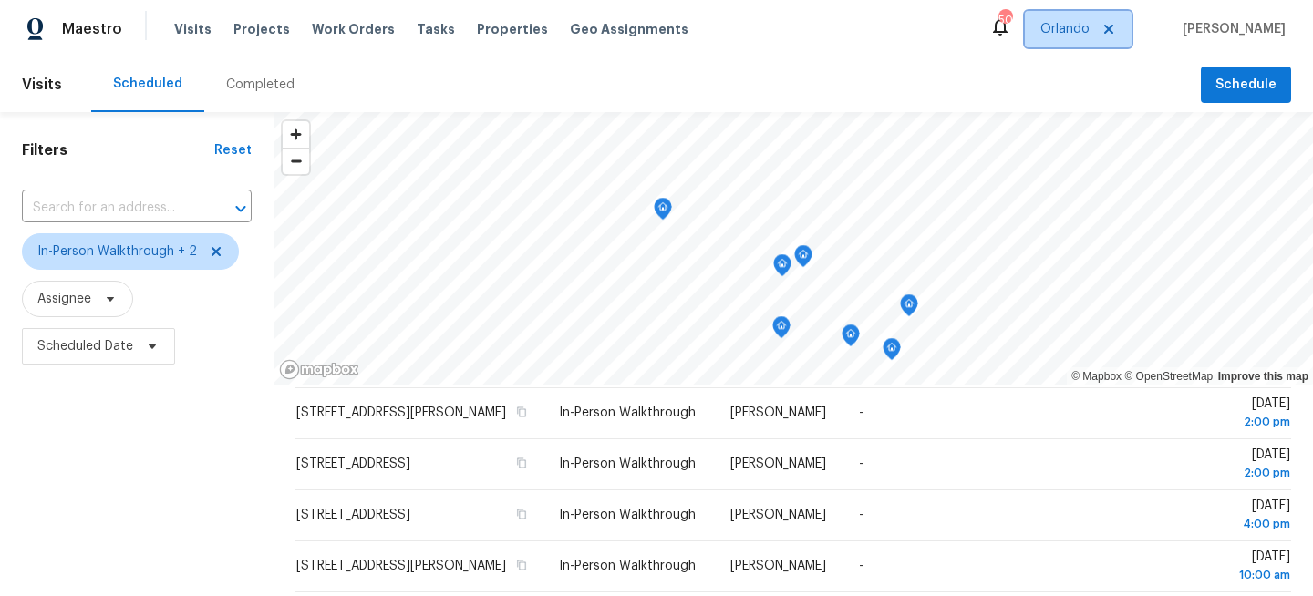
click at [1089, 34] on span "Orlando" at bounding box center [1065, 29] width 49 height 18
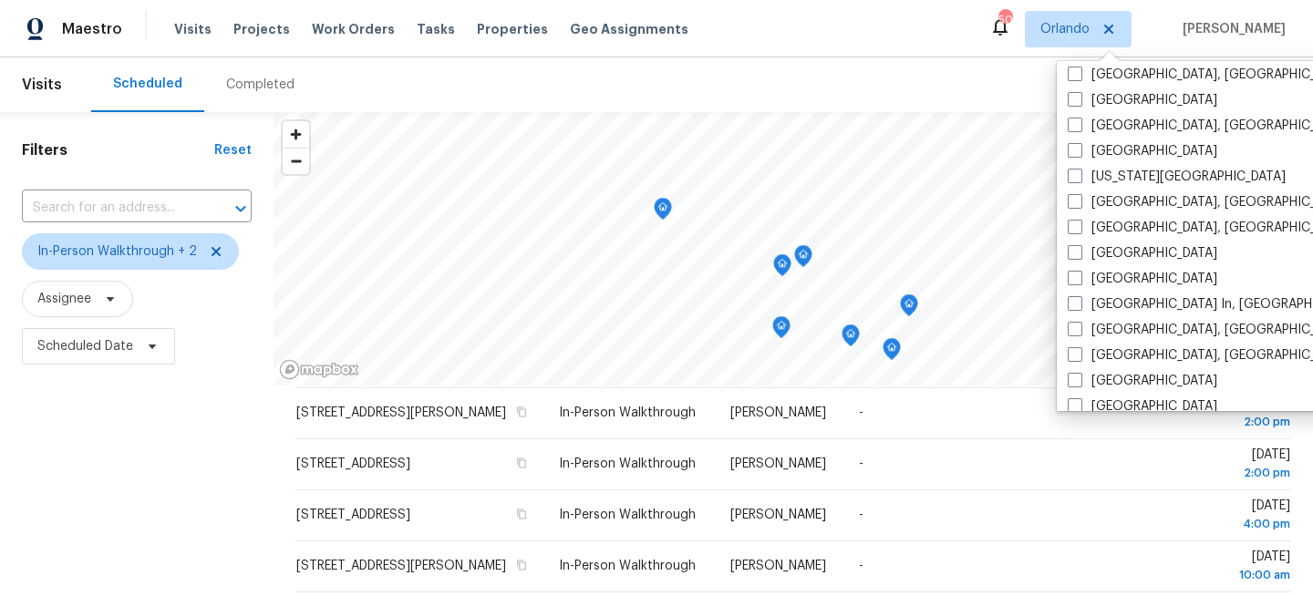
scroll to position [648, 0]
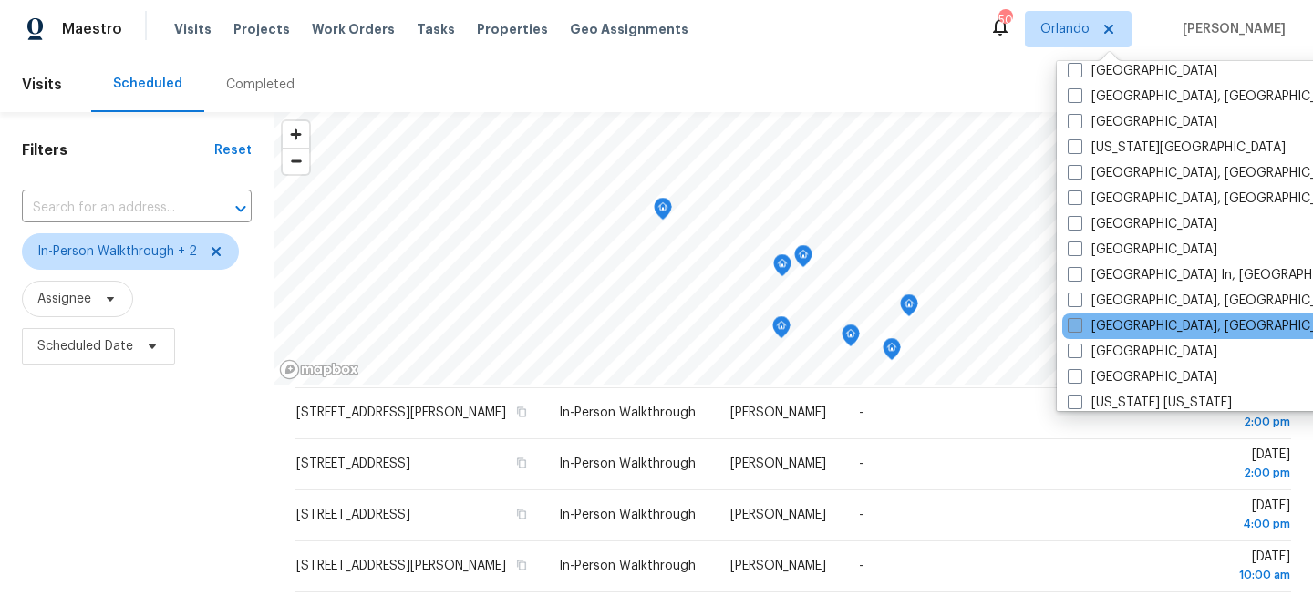
click at [1080, 325] on span at bounding box center [1075, 325] width 15 height 15
click at [1080, 325] on input "[GEOGRAPHIC_DATA], [GEOGRAPHIC_DATA]" at bounding box center [1074, 323] width 12 height 12
checkbox input "true"
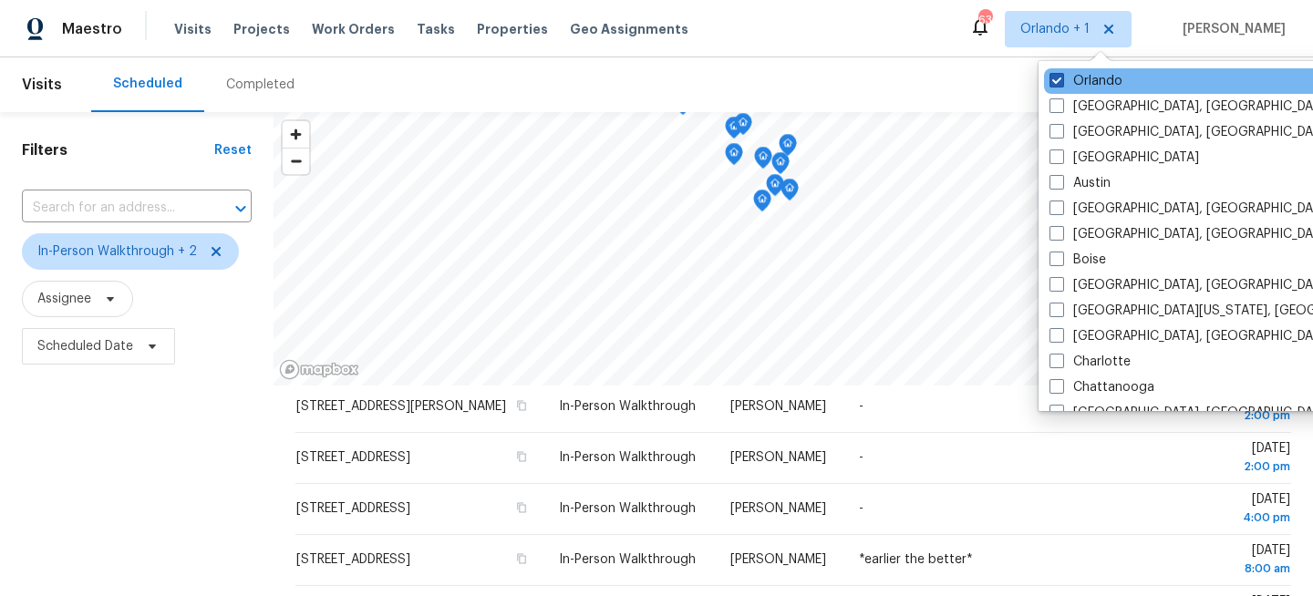
click at [1093, 81] on label "Orlando" at bounding box center [1086, 81] width 73 height 18
click at [1062, 81] on input "Orlando" at bounding box center [1056, 78] width 12 height 12
checkbox input "false"
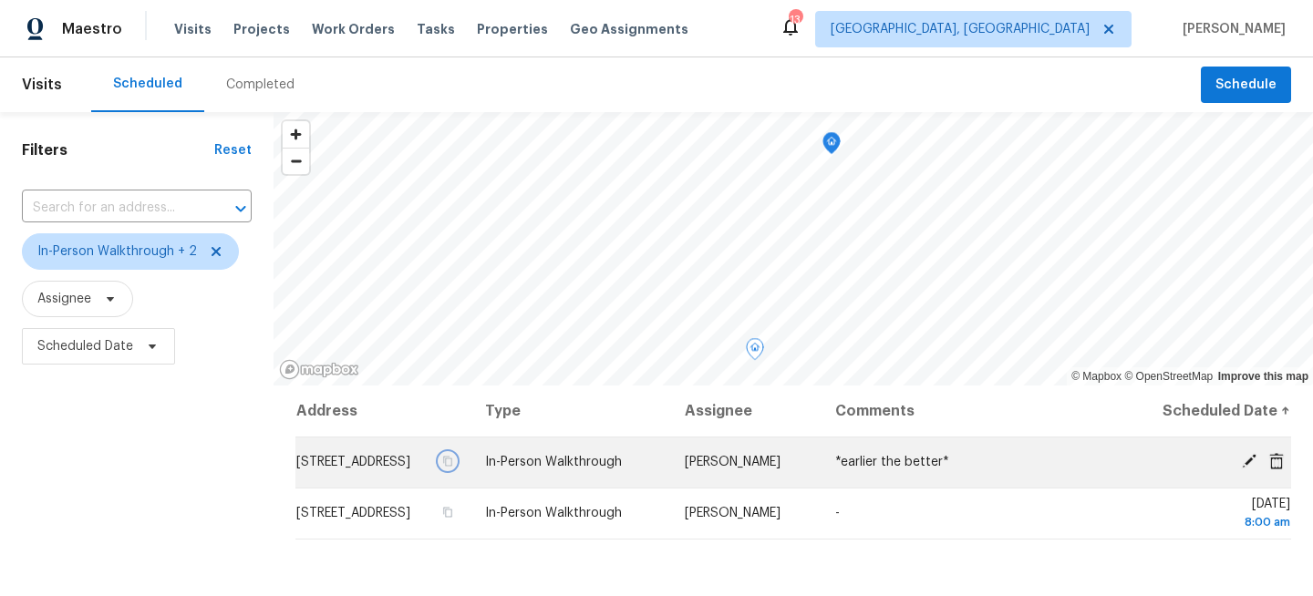
click at [453, 467] on icon "button" at bounding box center [448, 462] width 9 height 10
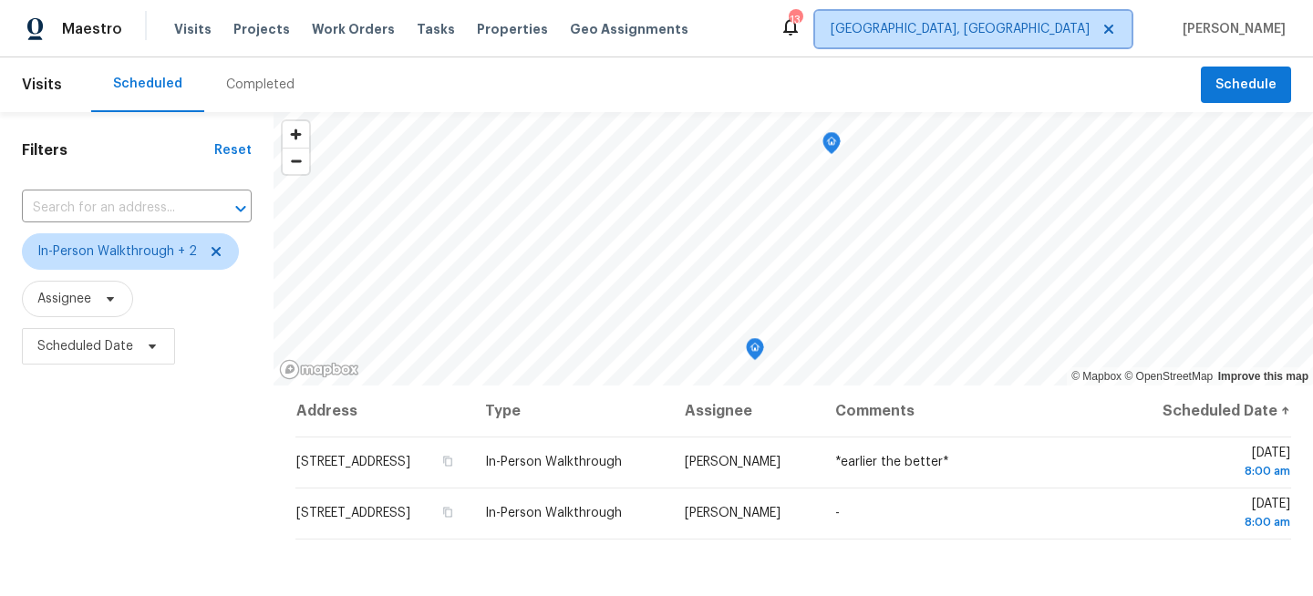
click at [1073, 37] on span "[GEOGRAPHIC_DATA], [GEOGRAPHIC_DATA]" at bounding box center [960, 29] width 259 height 18
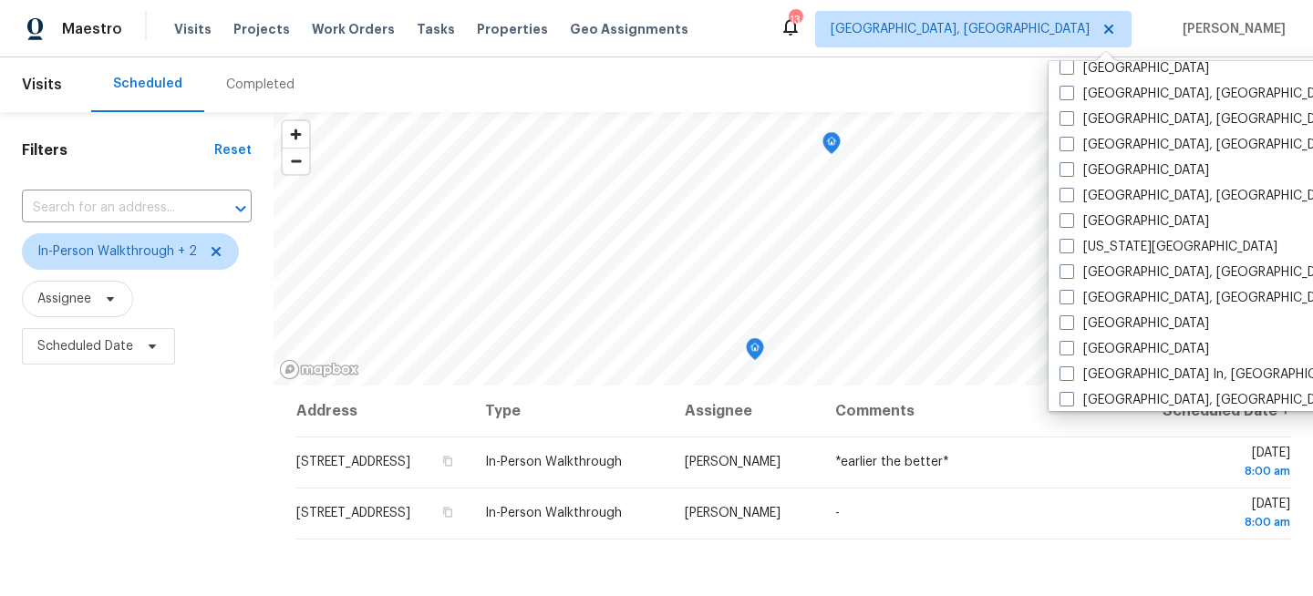
scroll to position [548, 0]
click at [1096, 223] on label "[GEOGRAPHIC_DATA]" at bounding box center [1135, 222] width 150 height 18
click at [1072, 223] on input "[GEOGRAPHIC_DATA]" at bounding box center [1066, 219] width 12 height 12
checkbox input "true"
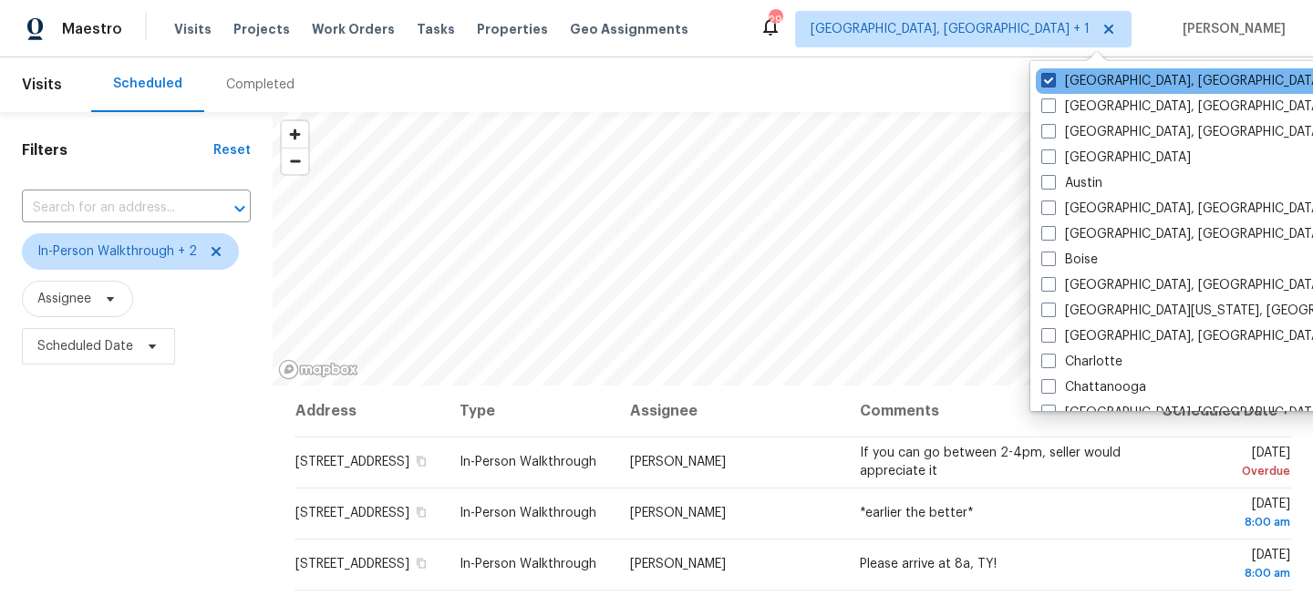
click at [1079, 74] on label "[GEOGRAPHIC_DATA], [GEOGRAPHIC_DATA]" at bounding box center [1183, 81] width 283 height 18
click at [1053, 74] on input "[GEOGRAPHIC_DATA], [GEOGRAPHIC_DATA]" at bounding box center [1048, 78] width 12 height 12
checkbox input "false"
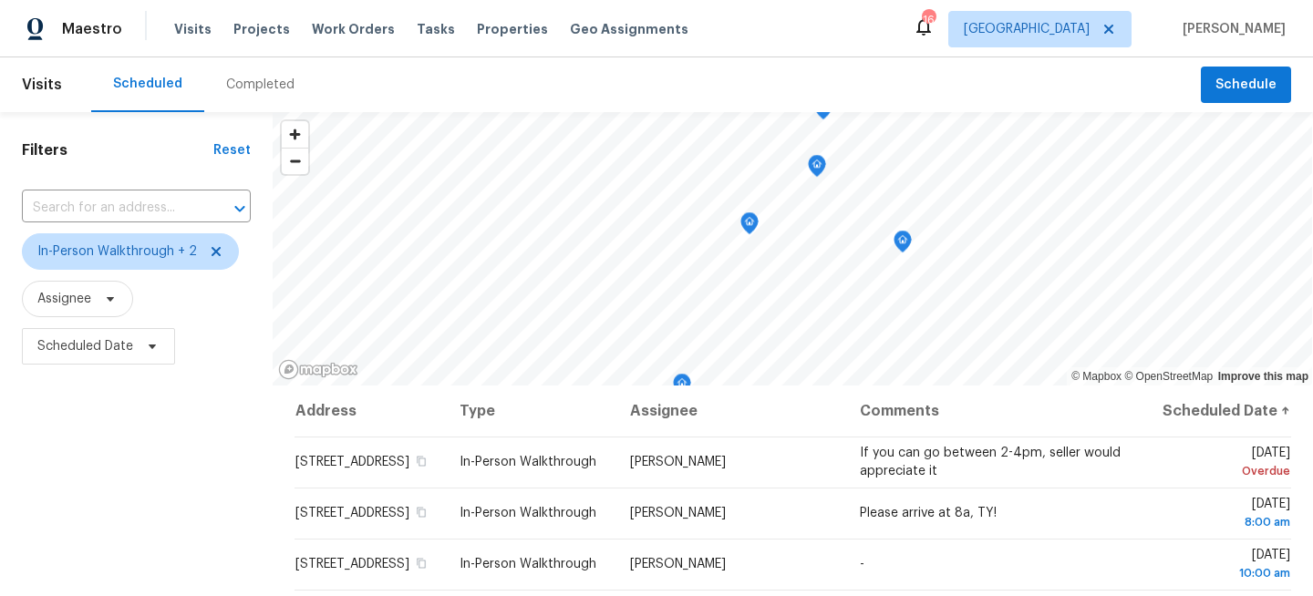
click at [163, 485] on div "Filters Reset ​ In-Person Walkthrough + 2 Assignee Scheduled Date" at bounding box center [136, 487] width 273 height 751
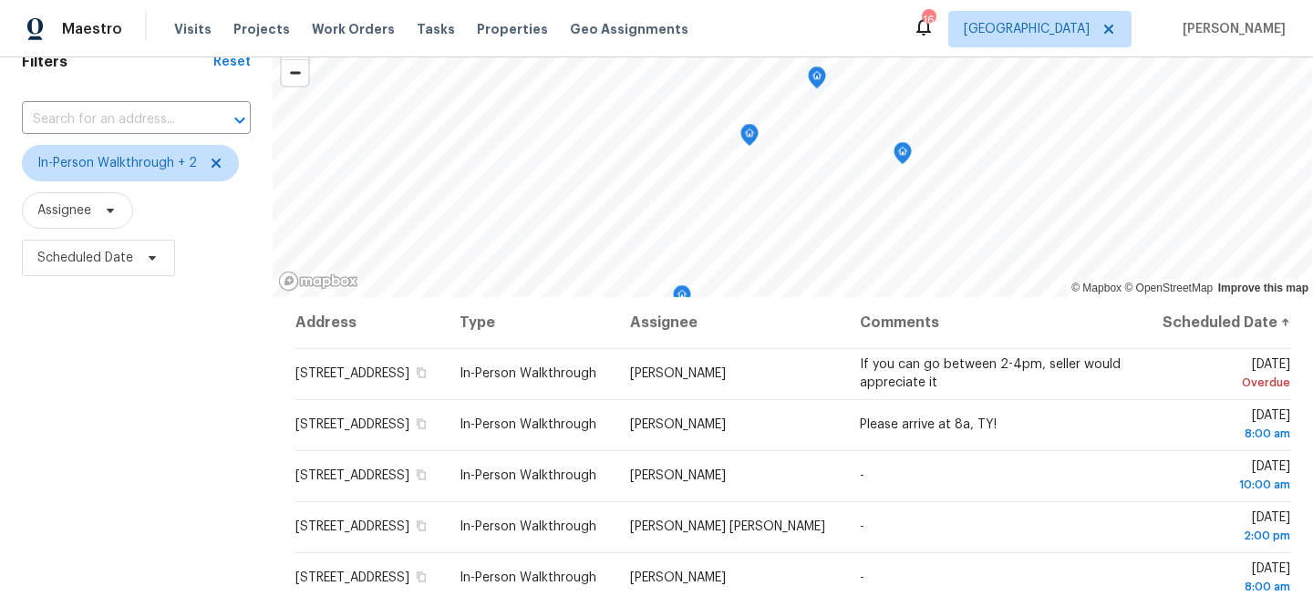
scroll to position [266, 0]
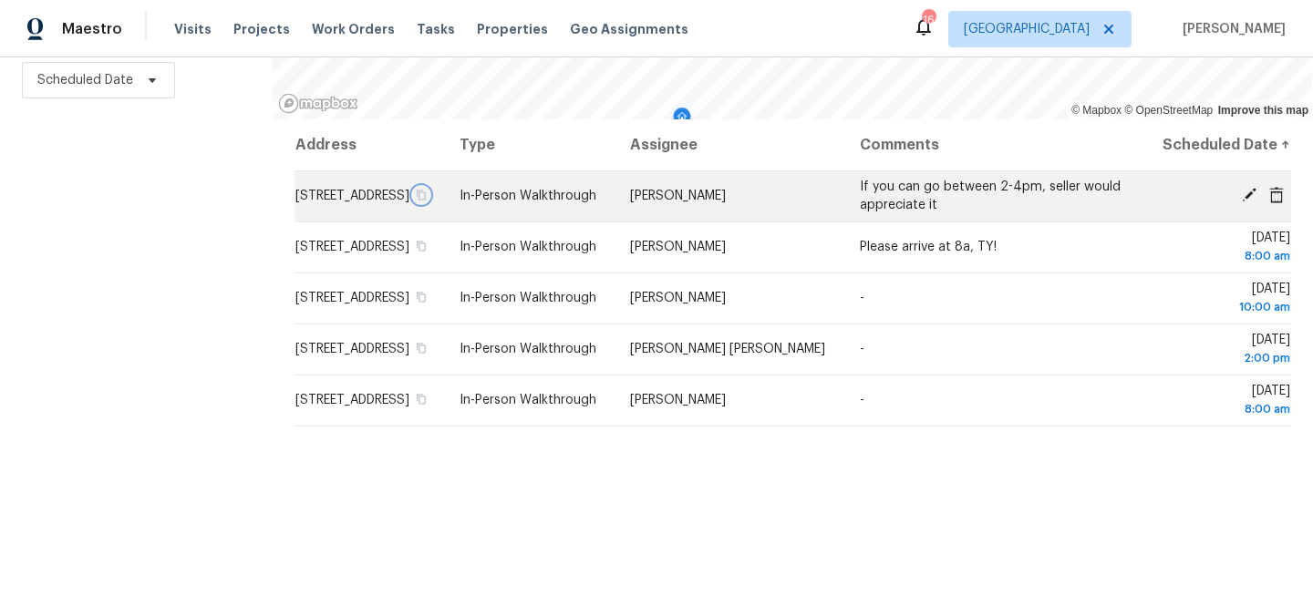
click at [430, 203] on button "button" at bounding box center [422, 195] width 16 height 16
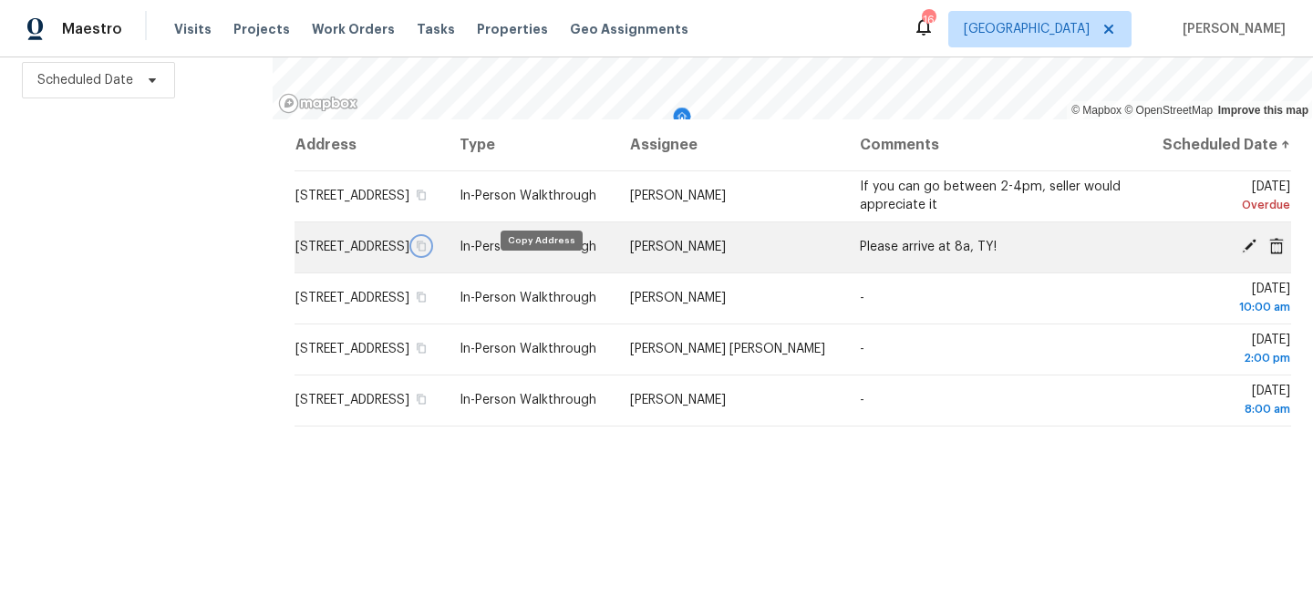
click at [428, 252] on icon "button" at bounding box center [422, 246] width 11 height 11
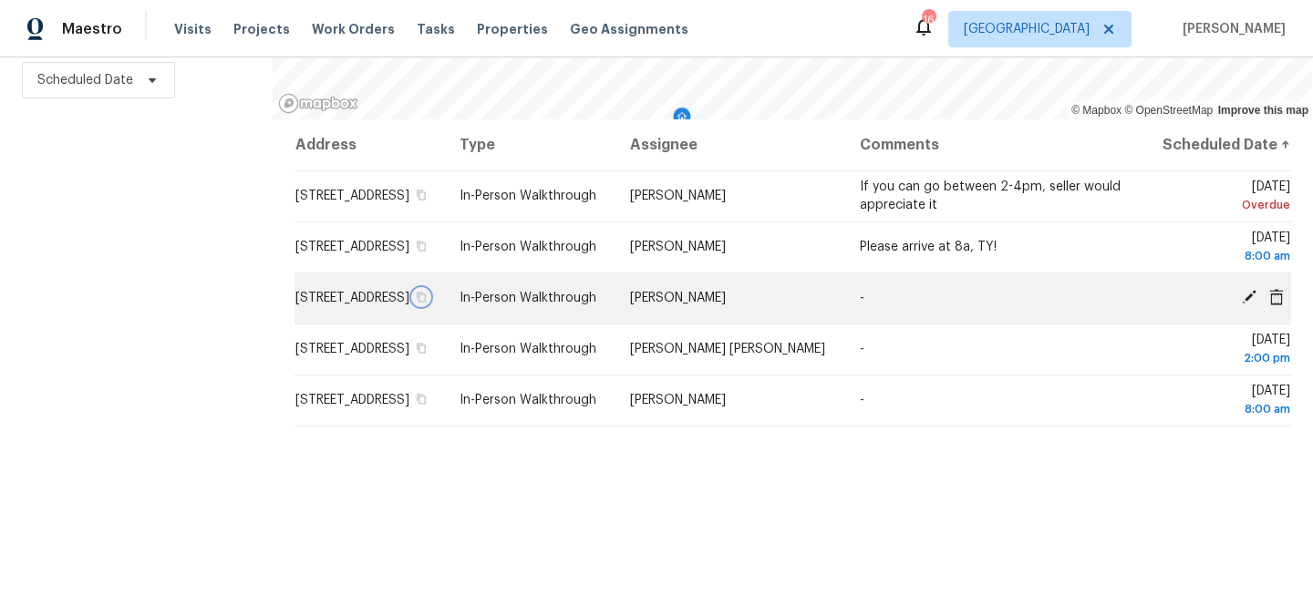
click at [428, 303] on icon "button" at bounding box center [422, 297] width 11 height 11
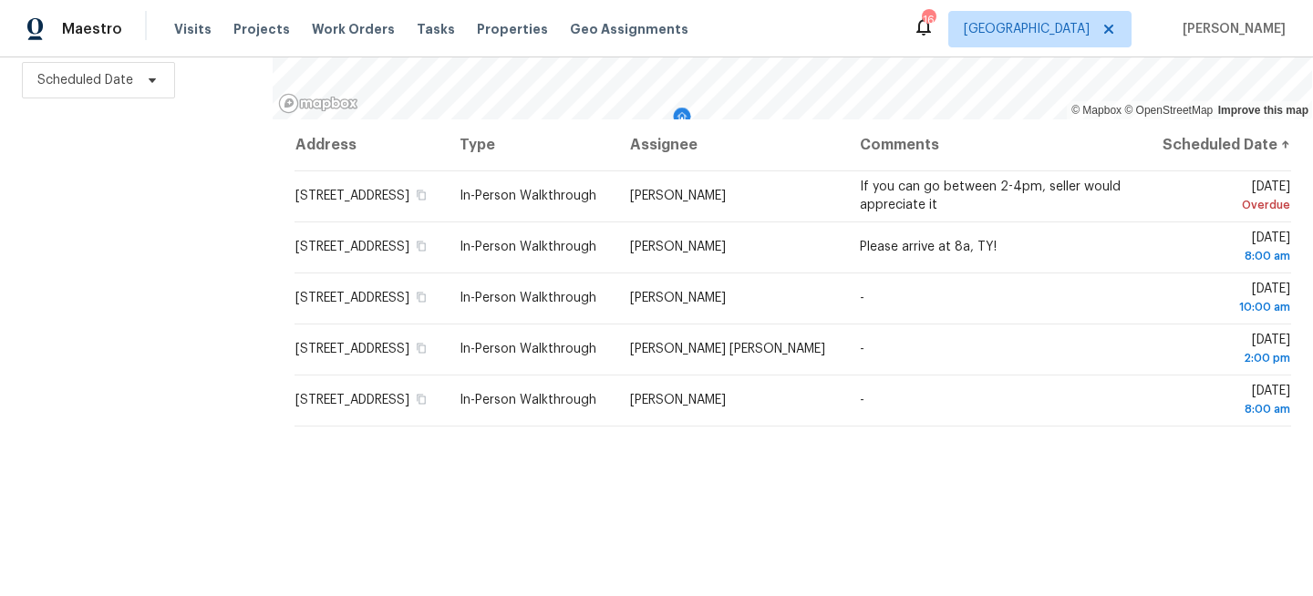
click at [144, 222] on div "Filters Reset ​ In-Person Walkthrough + 2 Assignee Scheduled Date" at bounding box center [136, 221] width 273 height 751
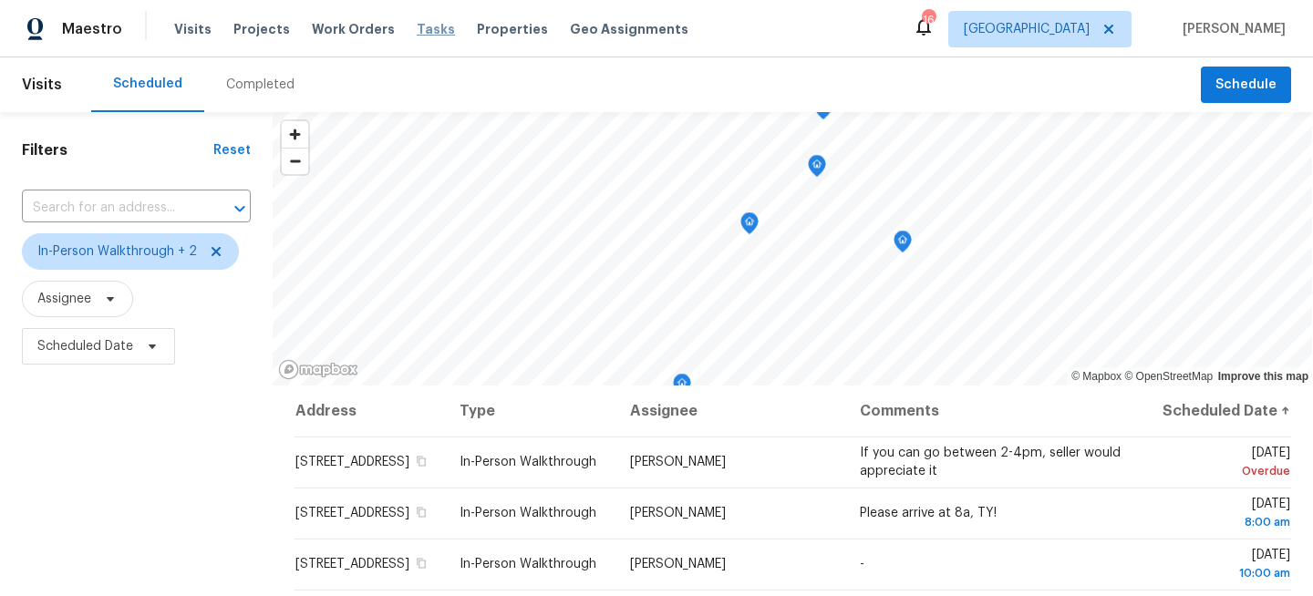
click at [417, 34] on span "Tasks" at bounding box center [436, 29] width 38 height 13
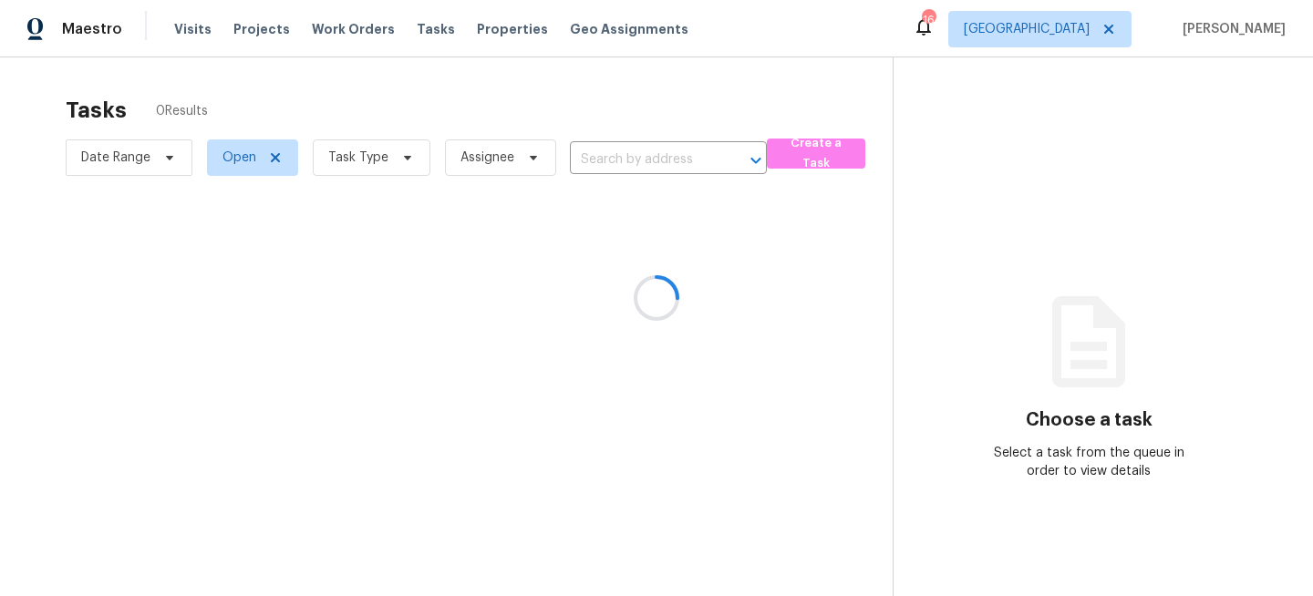
click at [366, 160] on div at bounding box center [656, 298] width 1313 height 596
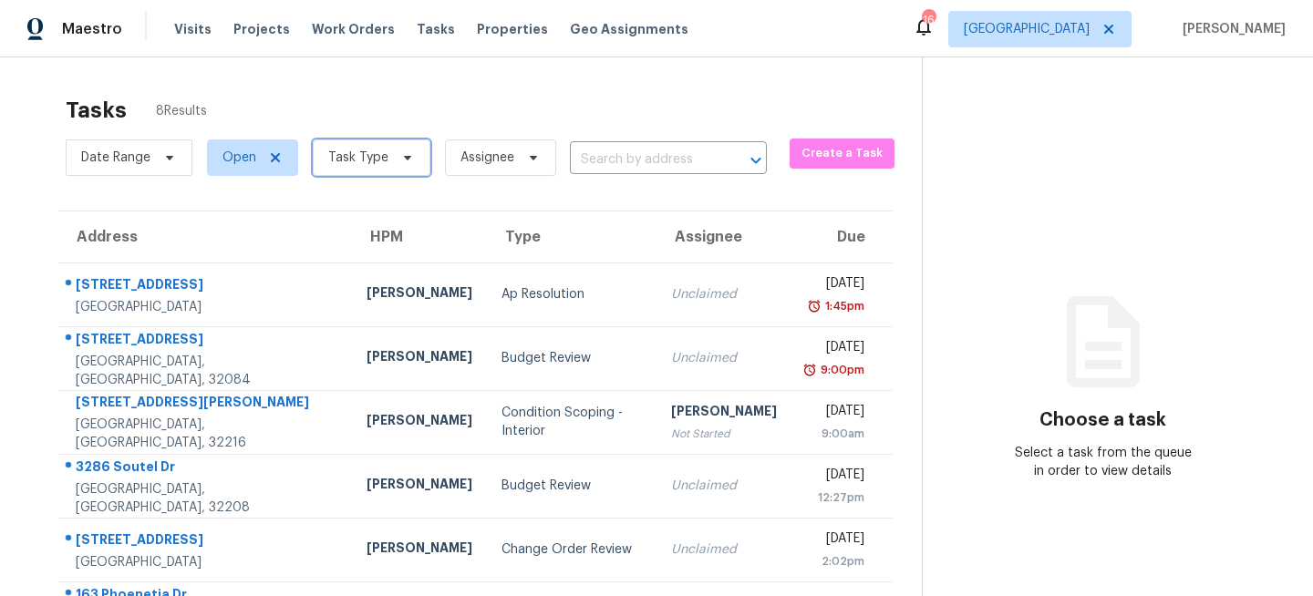
click at [400, 159] on icon at bounding box center [407, 157] width 15 height 15
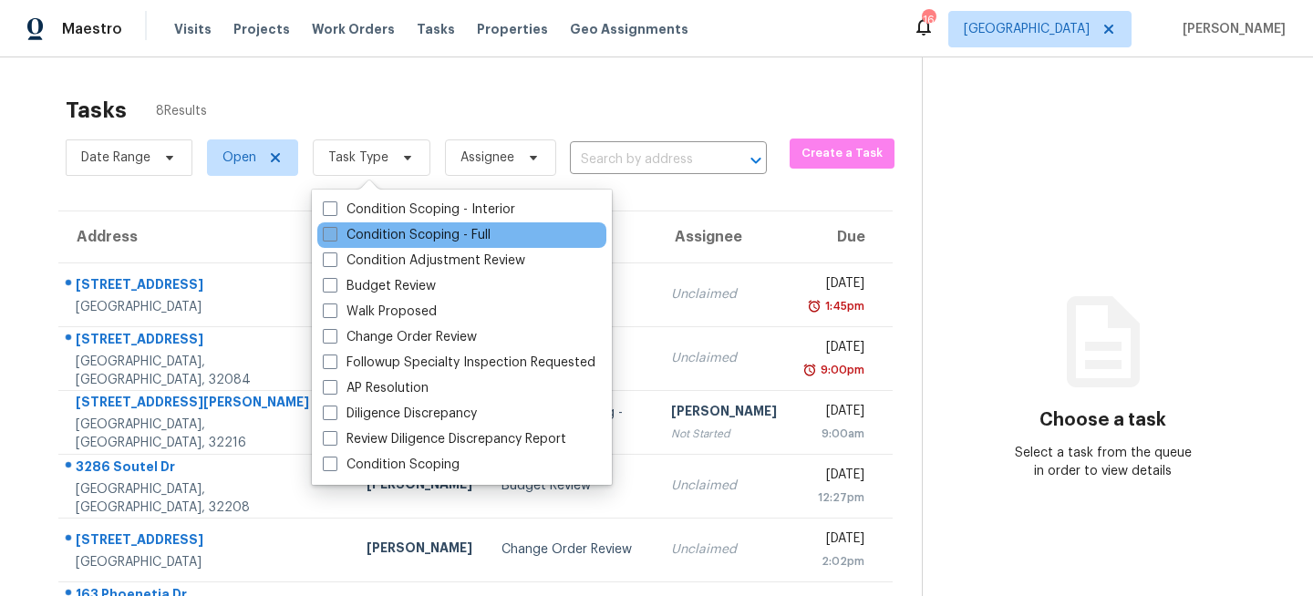
click at [374, 238] on label "Condition Scoping - Full" at bounding box center [407, 235] width 168 height 18
click at [335, 238] on input "Condition Scoping - Full" at bounding box center [329, 232] width 12 height 12
checkbox input "true"
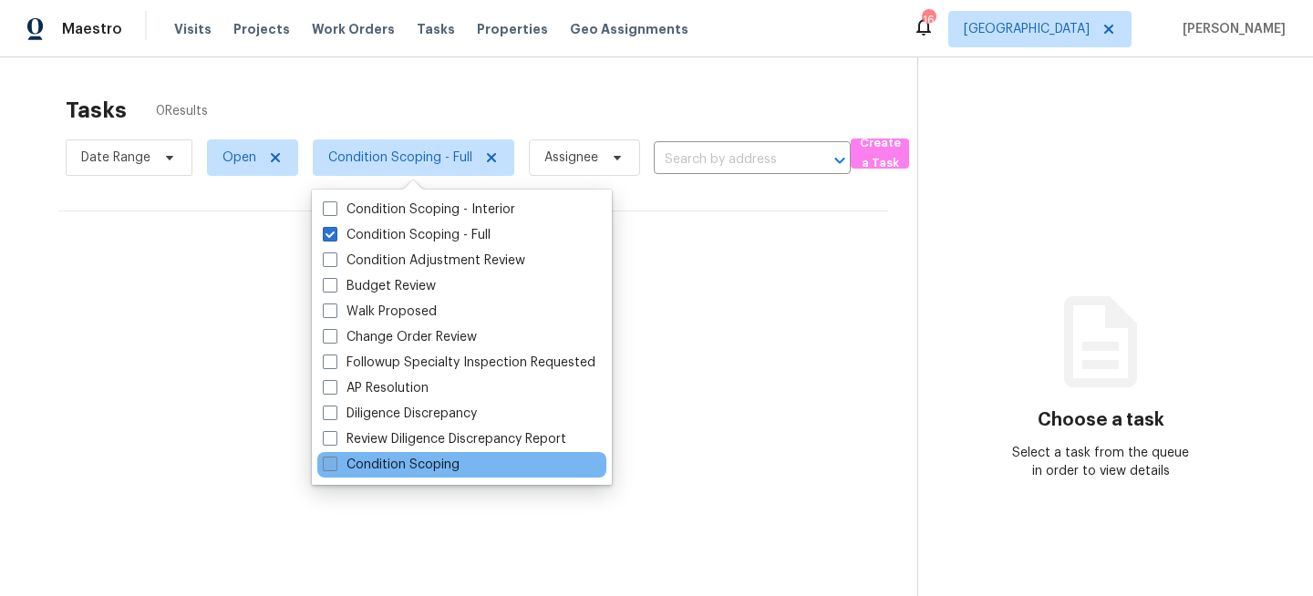
click at [393, 472] on label "Condition Scoping" at bounding box center [391, 465] width 137 height 18
click at [335, 468] on input "Condition Scoping" at bounding box center [329, 462] width 12 height 12
checkbox input "true"
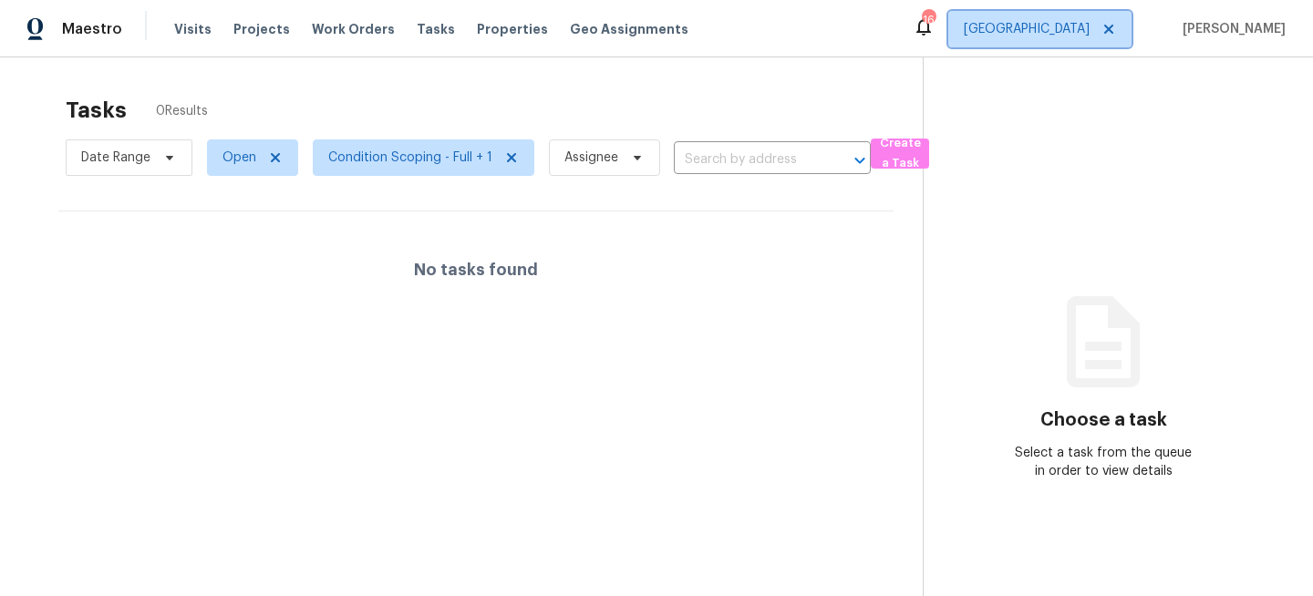
click at [1078, 40] on span "[GEOGRAPHIC_DATA]" at bounding box center [1039, 29] width 183 height 36
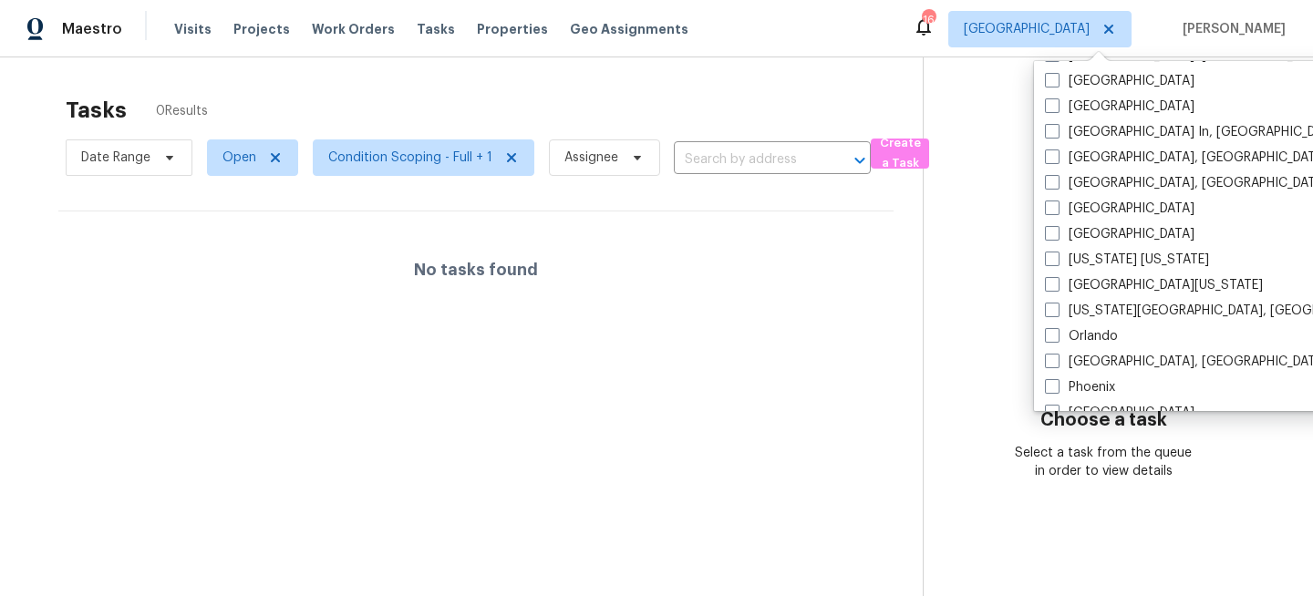
scroll to position [1196, 0]
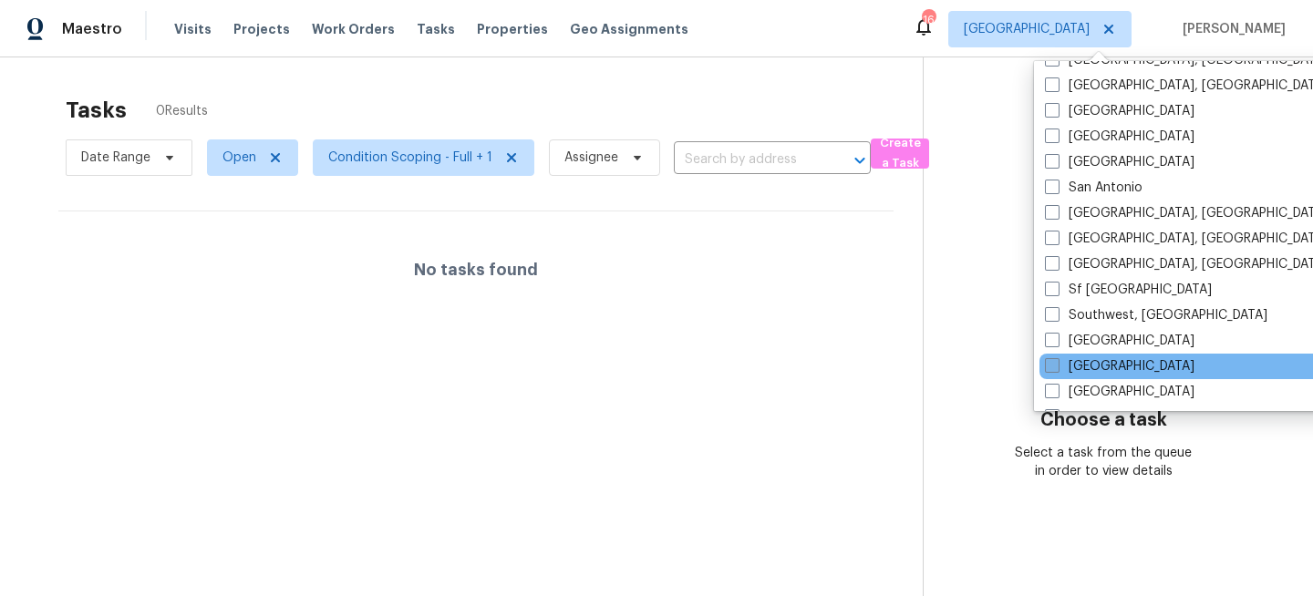
click at [1078, 366] on label "[GEOGRAPHIC_DATA]" at bounding box center [1120, 367] width 150 height 18
click at [1057, 366] on input "[GEOGRAPHIC_DATA]" at bounding box center [1051, 364] width 12 height 12
checkbox input "true"
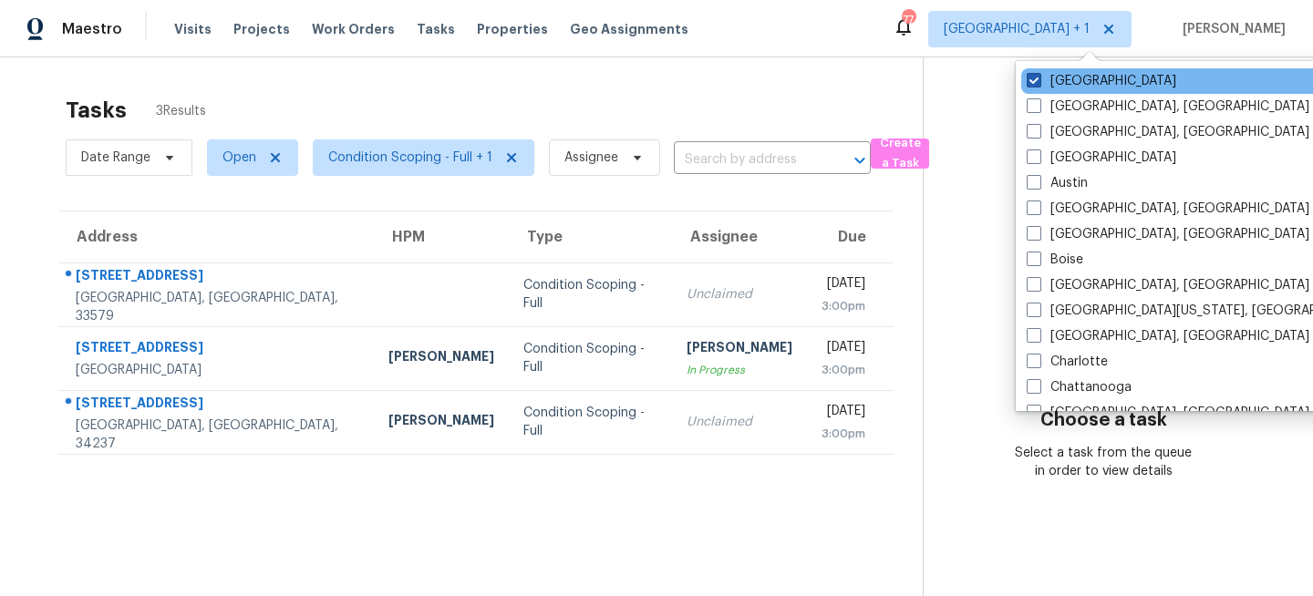
click at [1081, 78] on label "[GEOGRAPHIC_DATA]" at bounding box center [1102, 81] width 150 height 18
click at [1039, 78] on input "[GEOGRAPHIC_DATA]" at bounding box center [1033, 78] width 12 height 12
checkbox input "false"
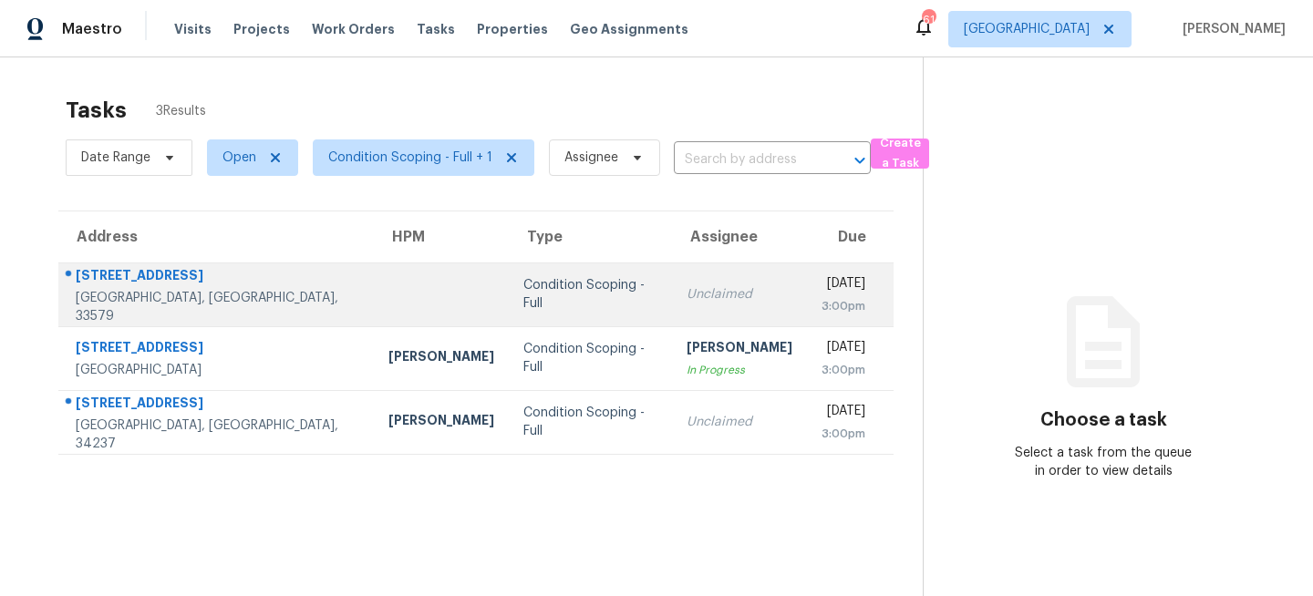
click at [588, 295] on div "Condition Scoping - Full" at bounding box center [589, 294] width 133 height 36
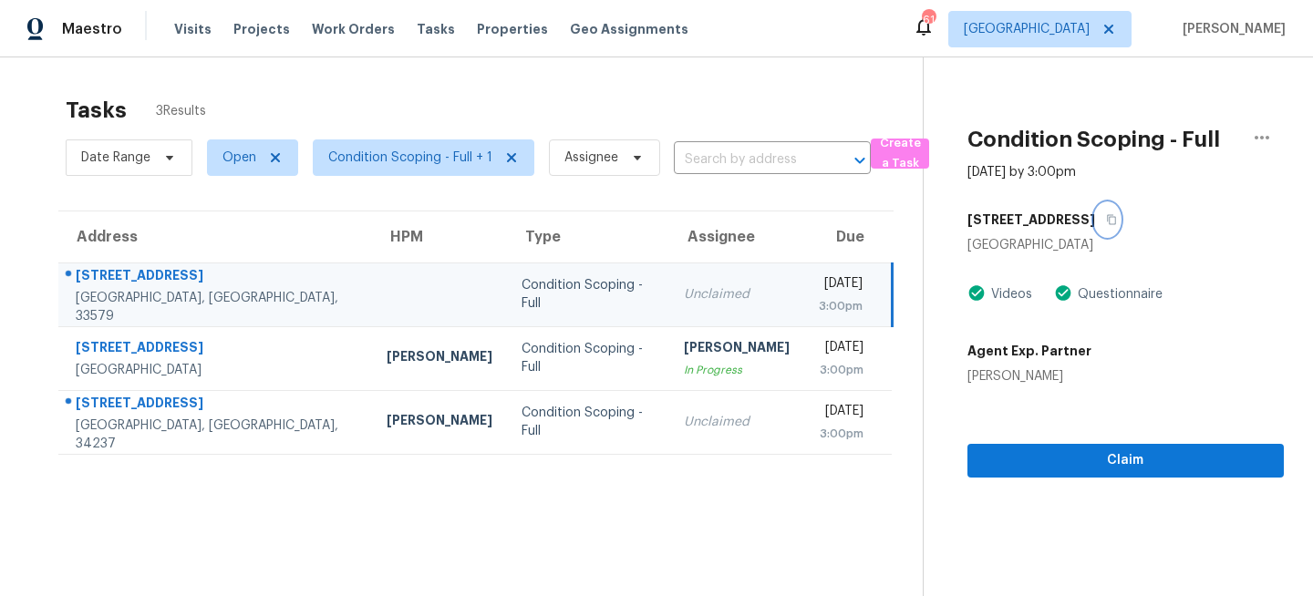
click at [1116, 220] on icon "button" at bounding box center [1111, 219] width 11 height 11
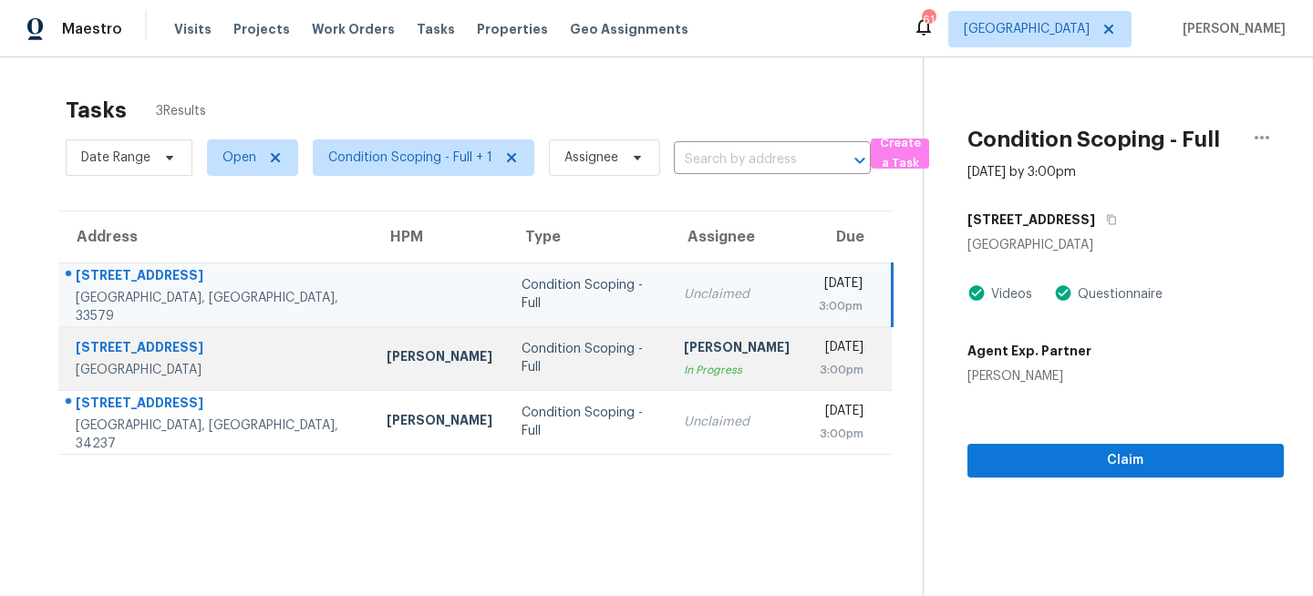
click at [579, 356] on div "Condition Scoping - Full" at bounding box center [588, 358] width 132 height 36
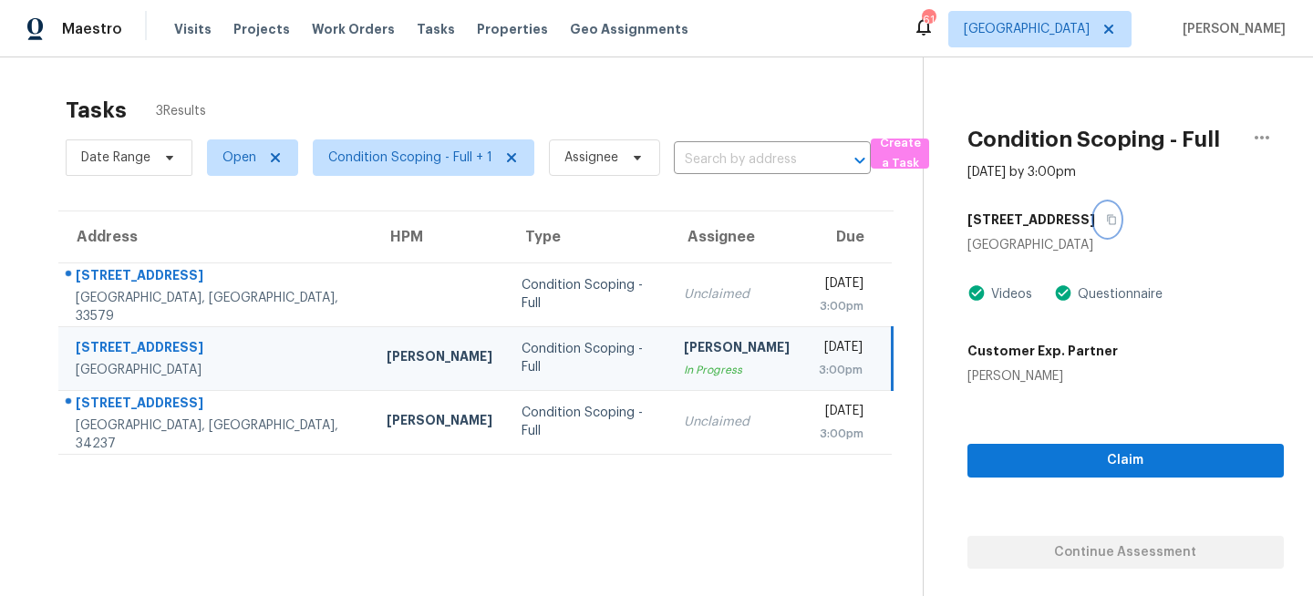
click at [1106, 222] on icon "button" at bounding box center [1111, 219] width 11 height 11
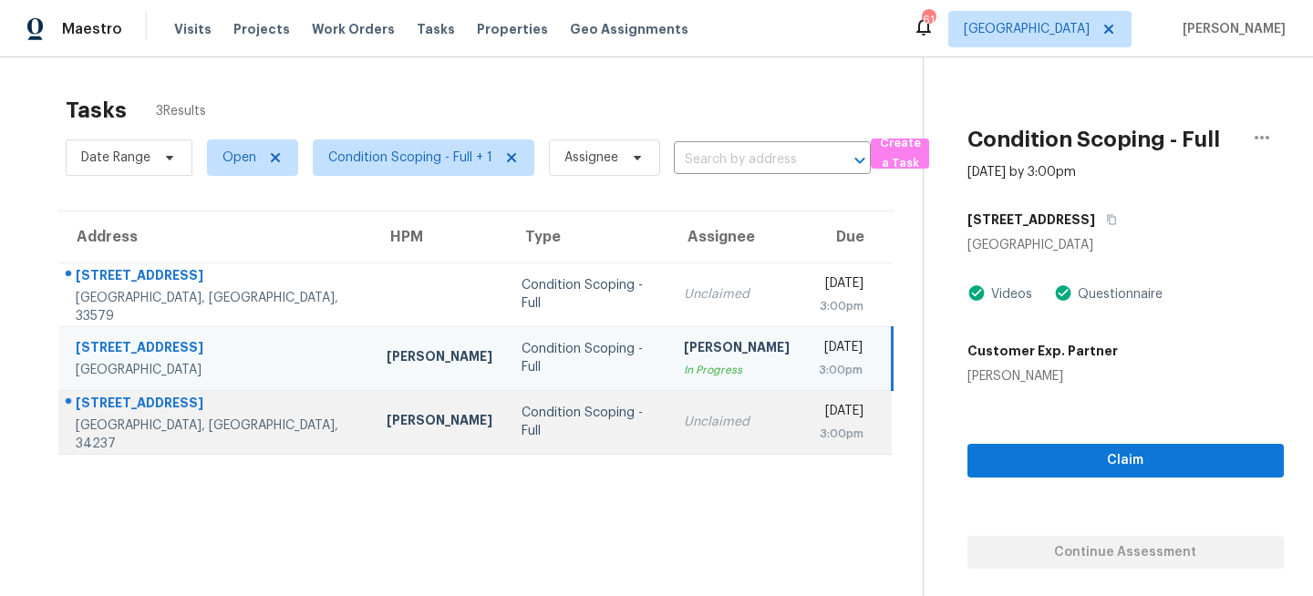
click at [507, 406] on td "Condition Scoping - Full" at bounding box center [587, 422] width 161 height 64
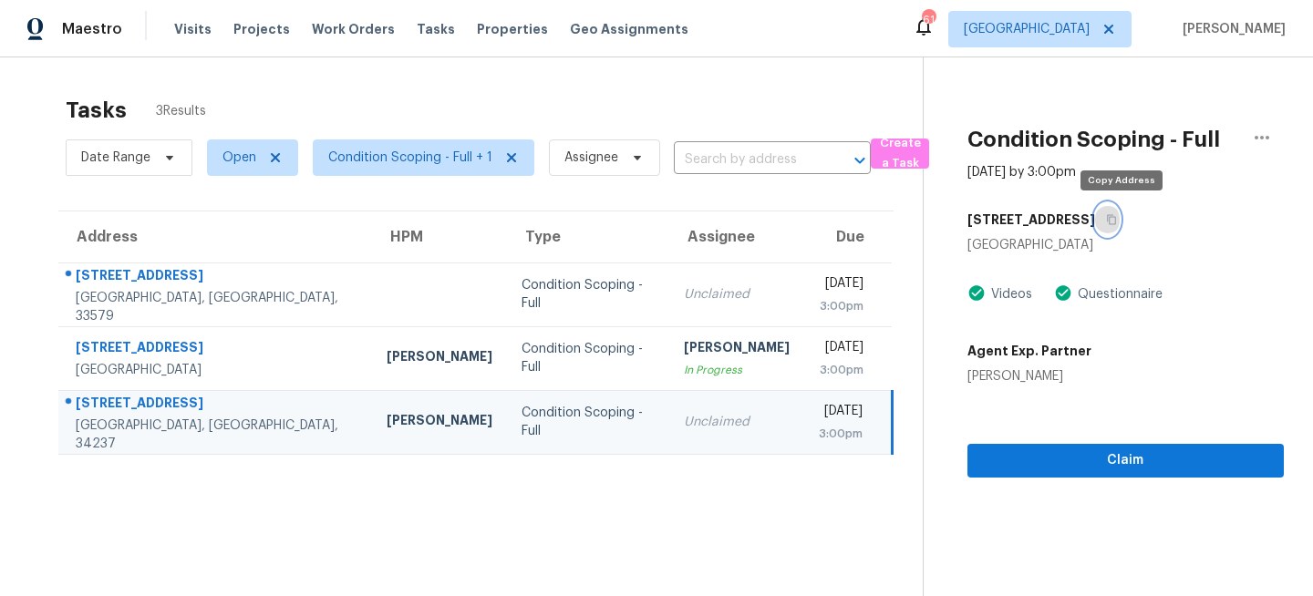
click at [1116, 218] on icon "button" at bounding box center [1111, 220] width 9 height 10
